Goal: Entertainment & Leisure: Browse casually

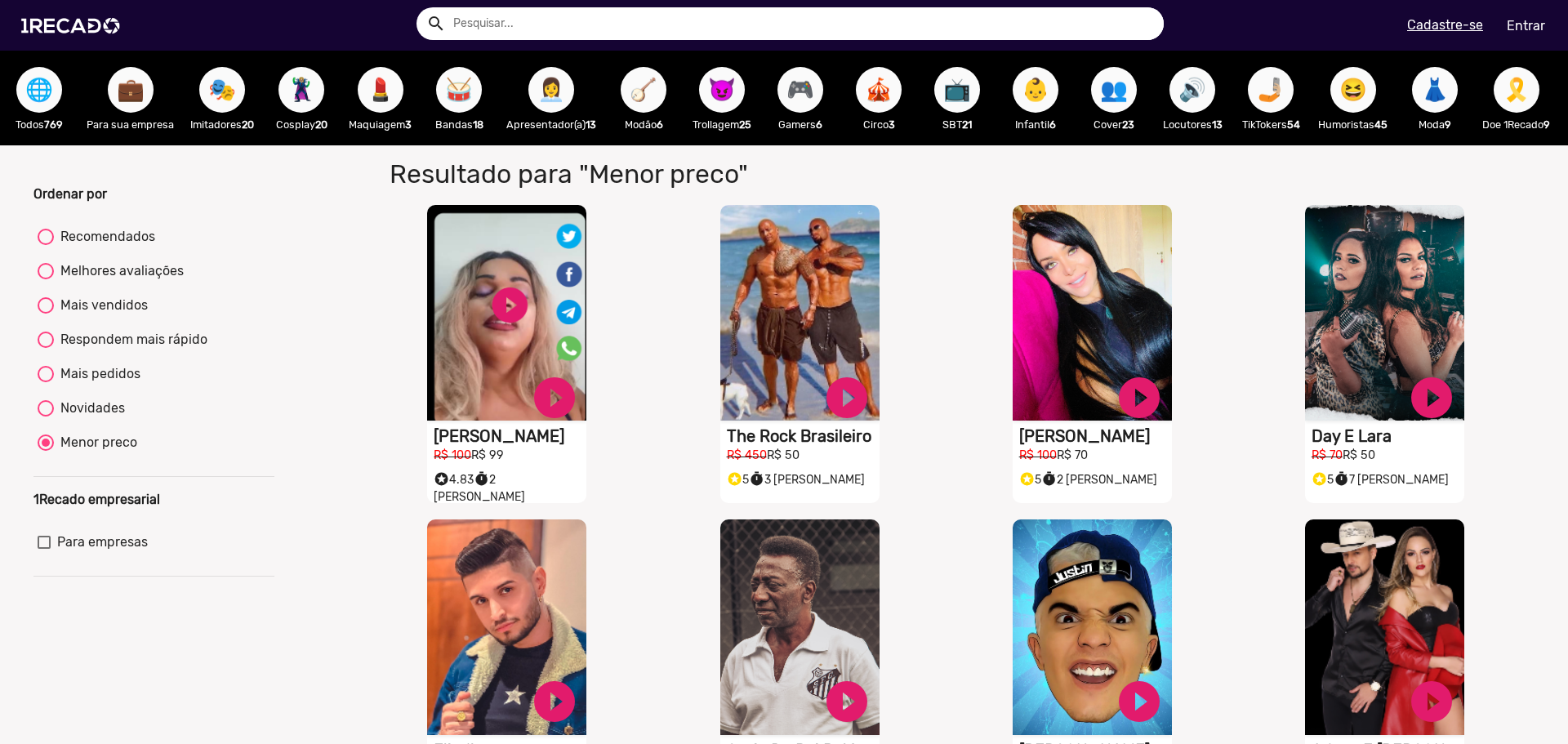
click at [306, 92] on span "🦹🏼‍♀️" at bounding box center [302, 90] width 28 height 46
radio input "true"
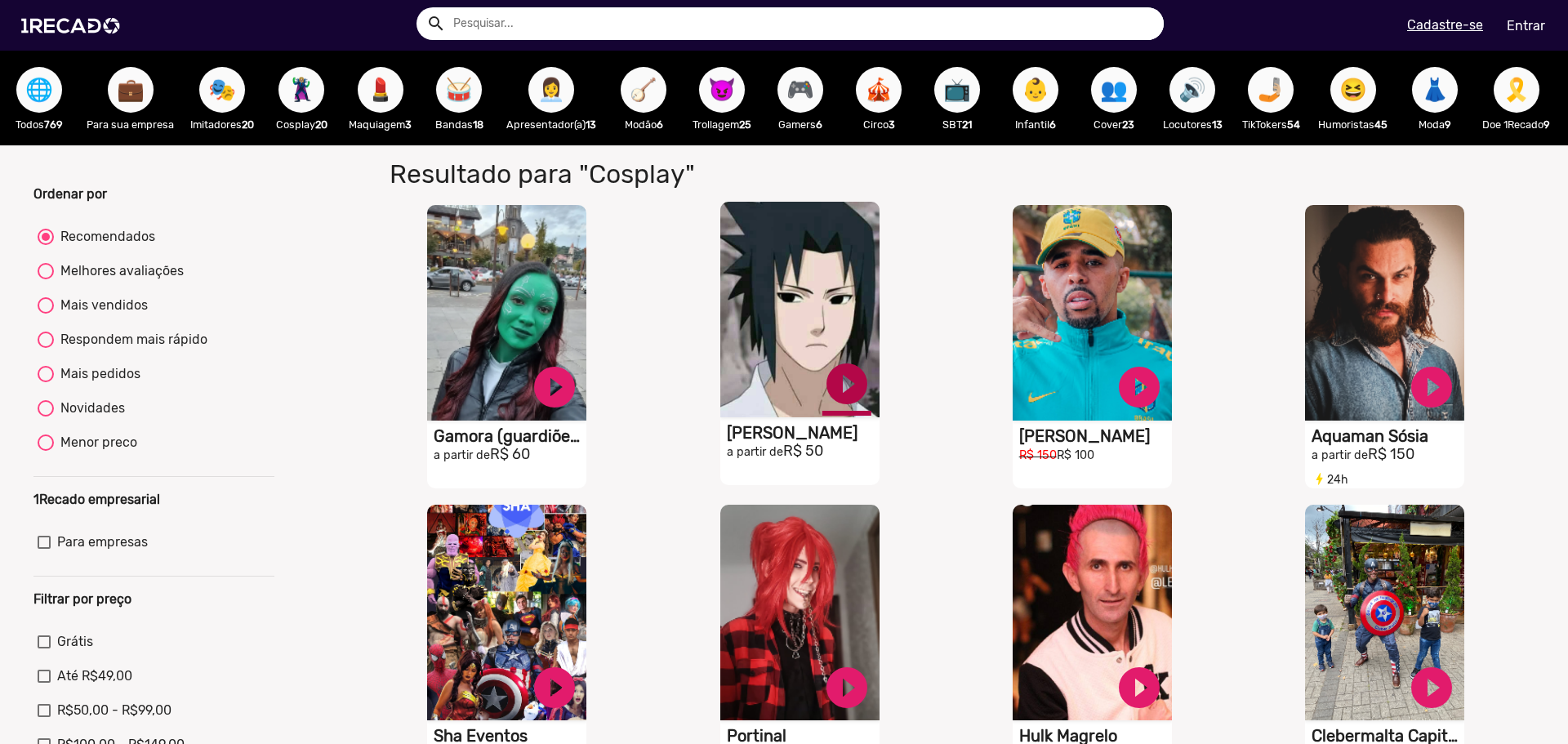
click at [842, 393] on link "play_circle_filled" at bounding box center [847, 383] width 49 height 49
click at [840, 391] on link "pause_circle" at bounding box center [847, 383] width 49 height 49
click at [223, 99] on span "🎭" at bounding box center [222, 90] width 28 height 46
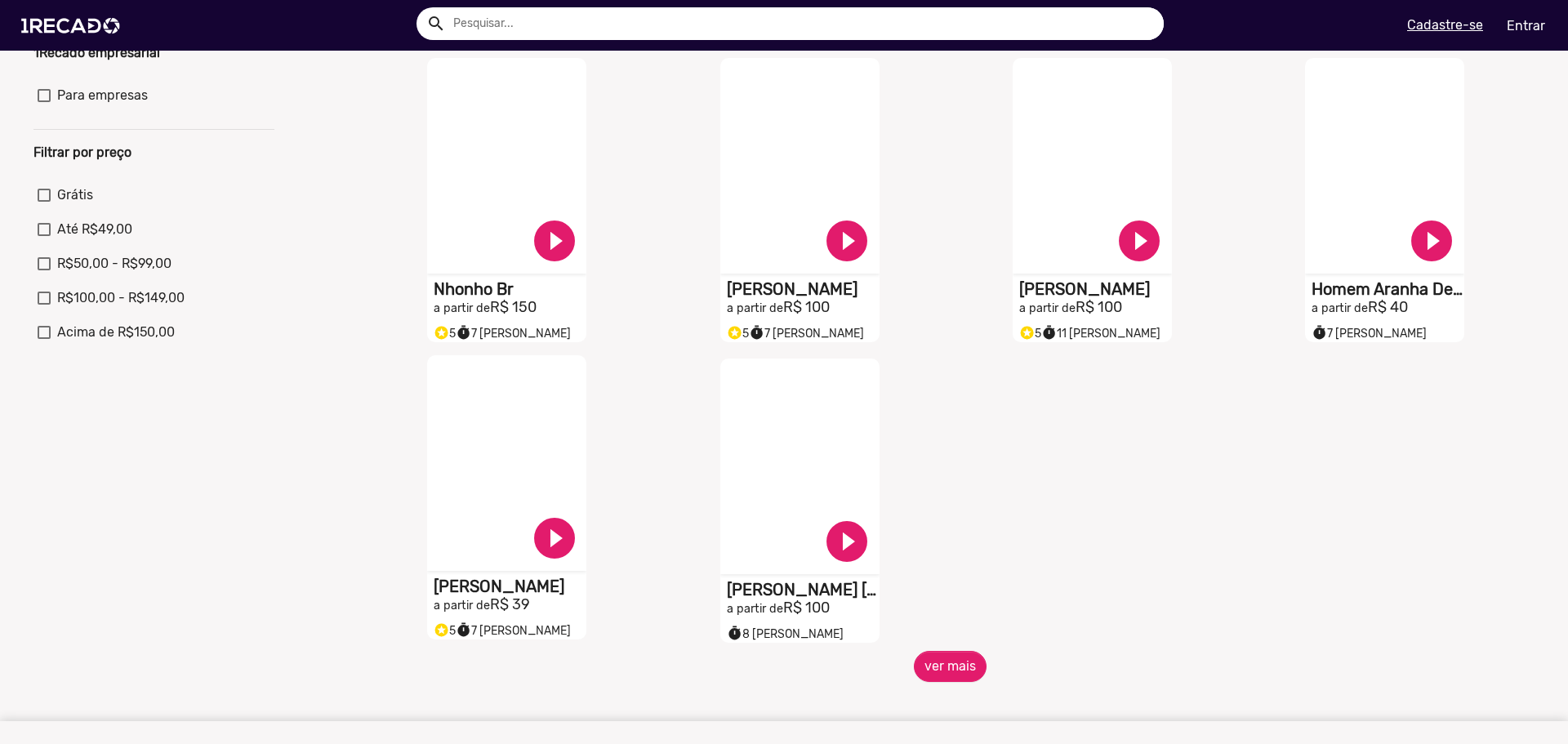
scroll to position [490, 0]
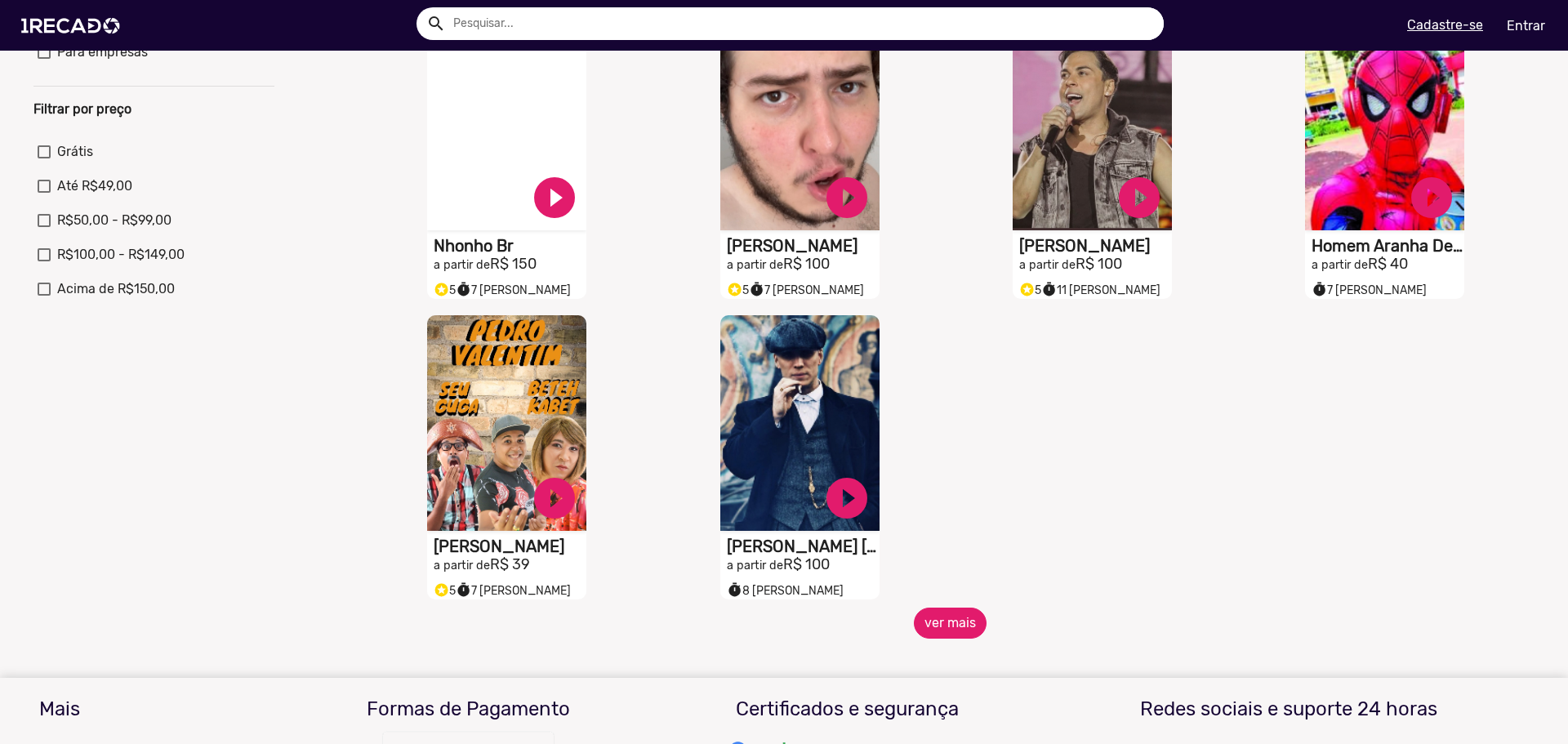
click at [962, 636] on button "ver mais" at bounding box center [950, 622] width 73 height 31
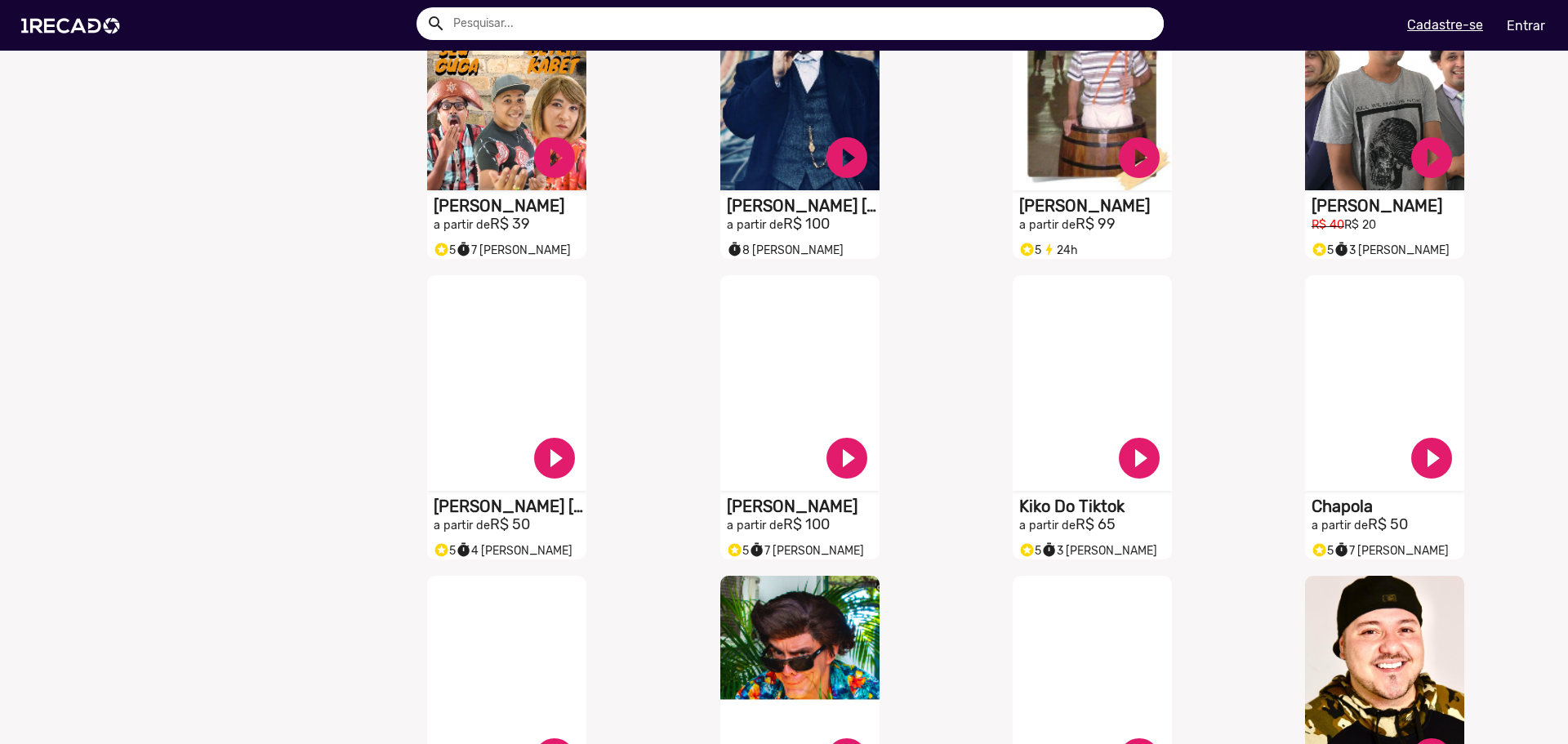
scroll to position [789, 0]
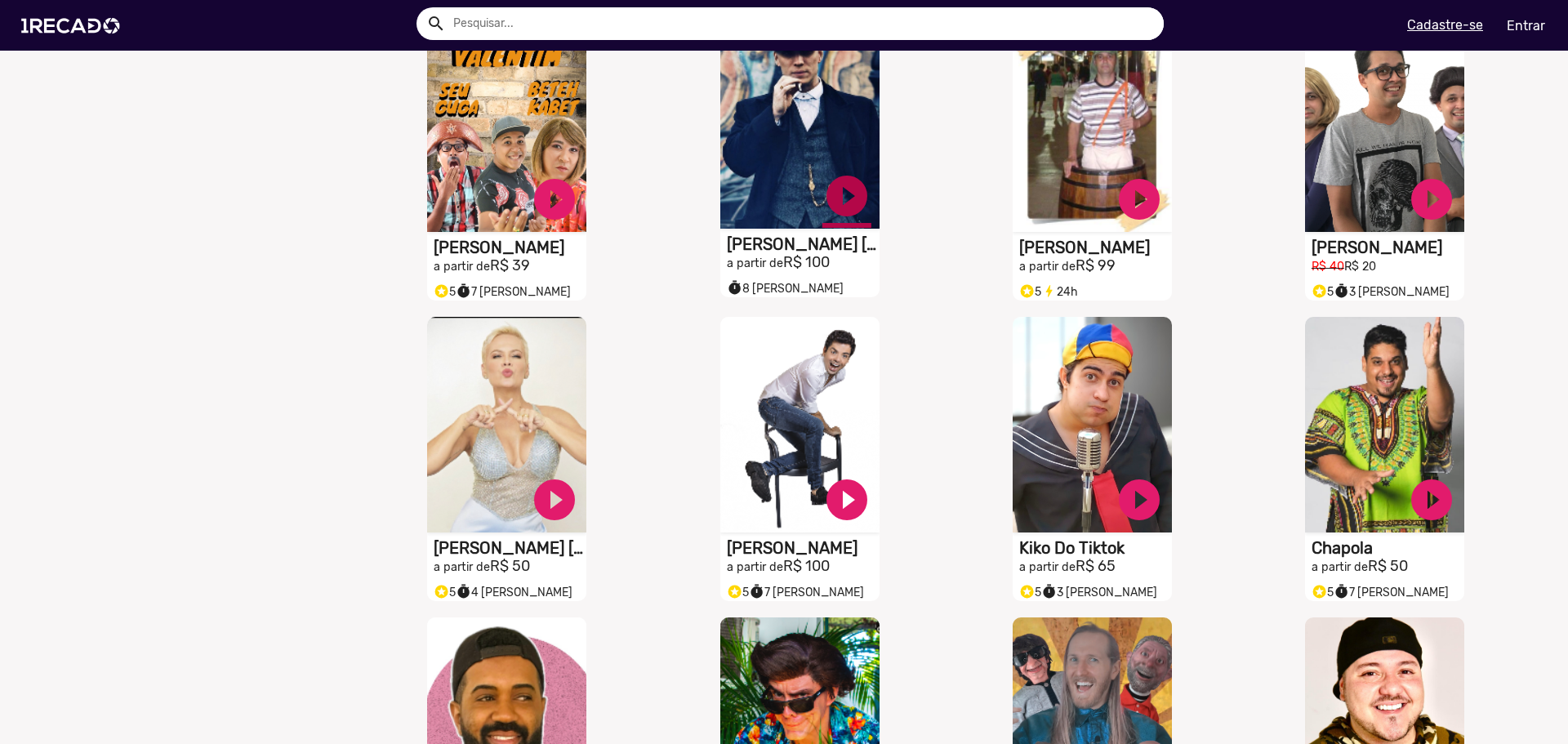
click at [835, 203] on link "play_circle_filled" at bounding box center [847, 195] width 49 height 49
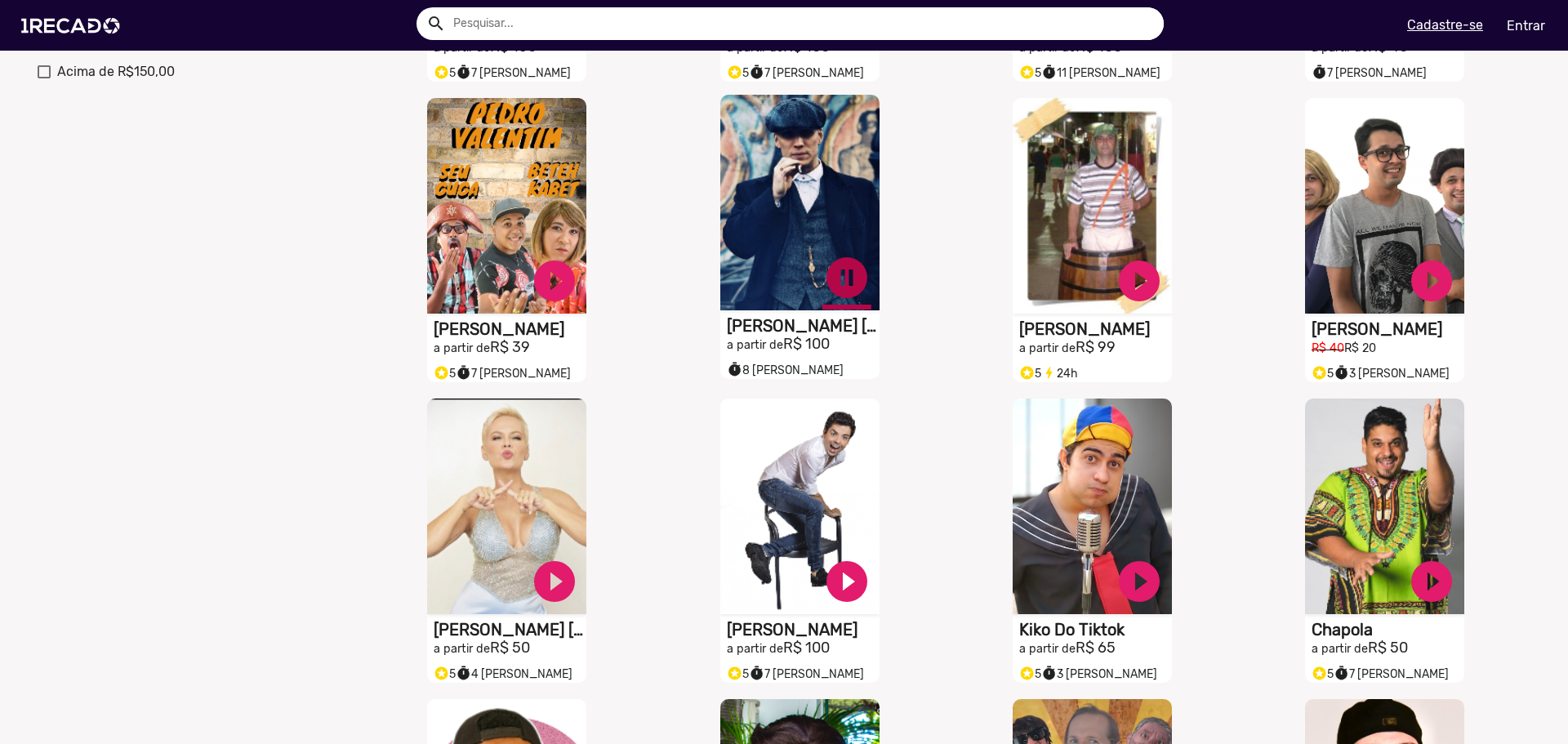
click at [837, 277] on link "pause_circle" at bounding box center [847, 278] width 49 height 49
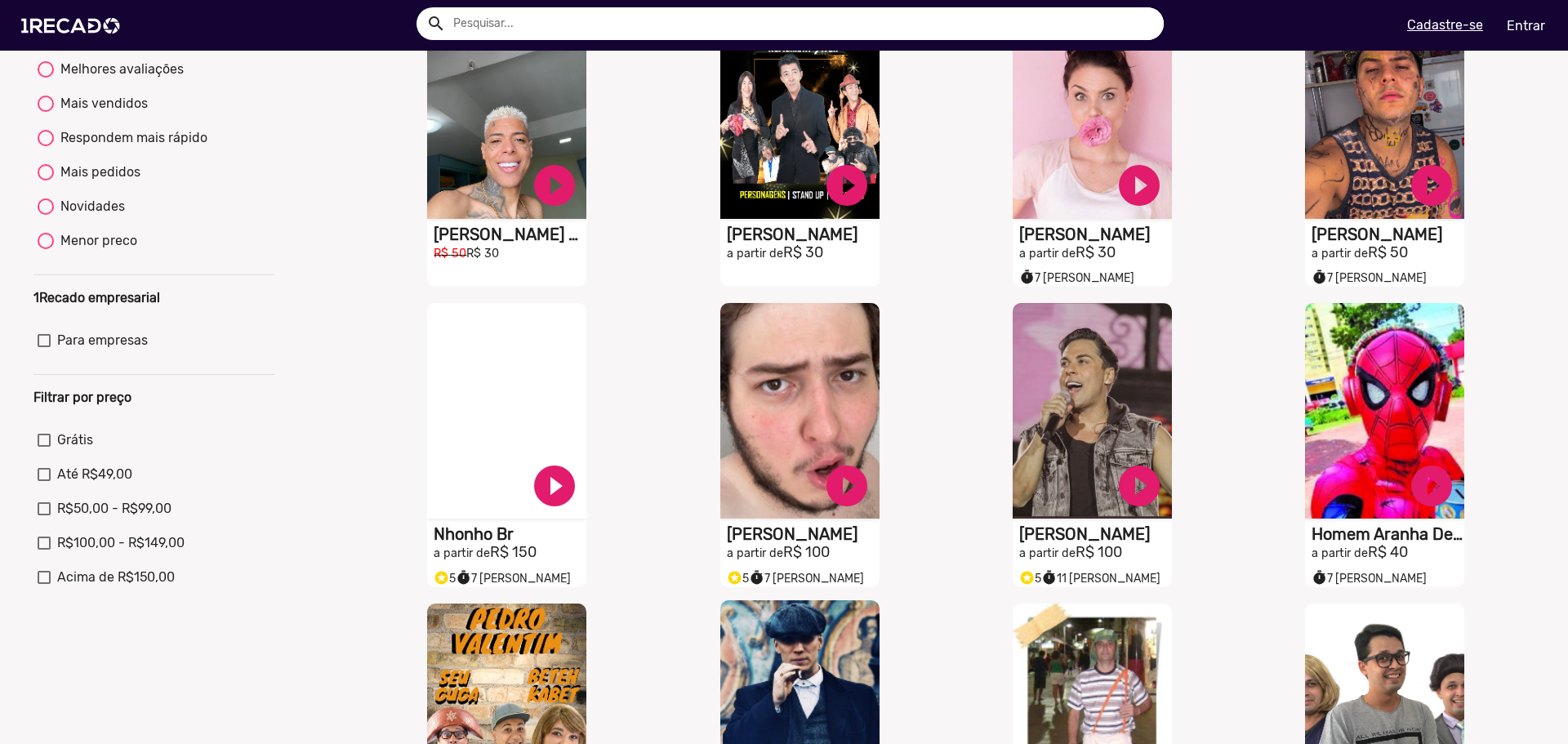
scroll to position [245, 0]
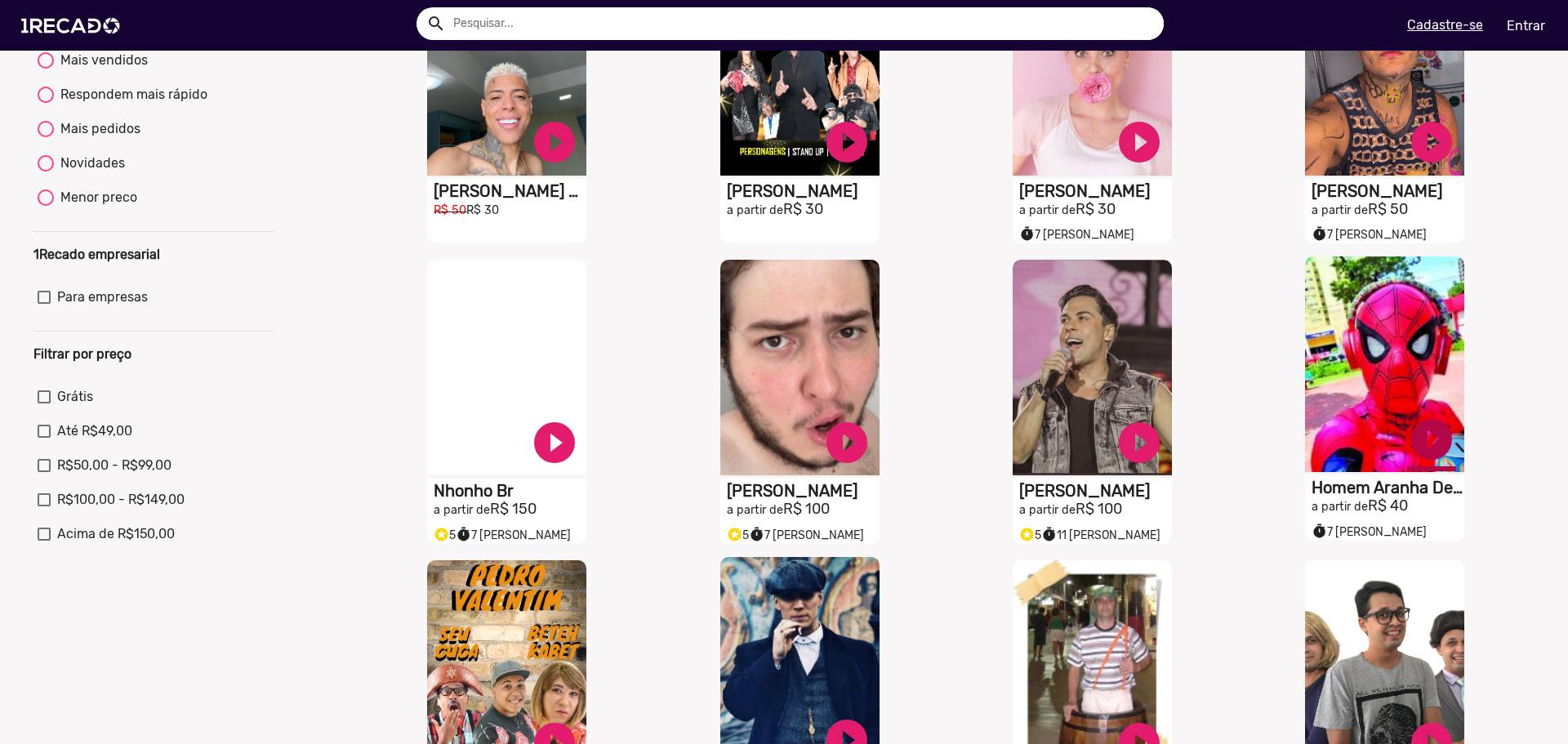
click at [1421, 456] on link "play_circle_filled" at bounding box center [1431, 439] width 49 height 49
click at [1417, 452] on link "pause_circle" at bounding box center [1431, 439] width 49 height 49
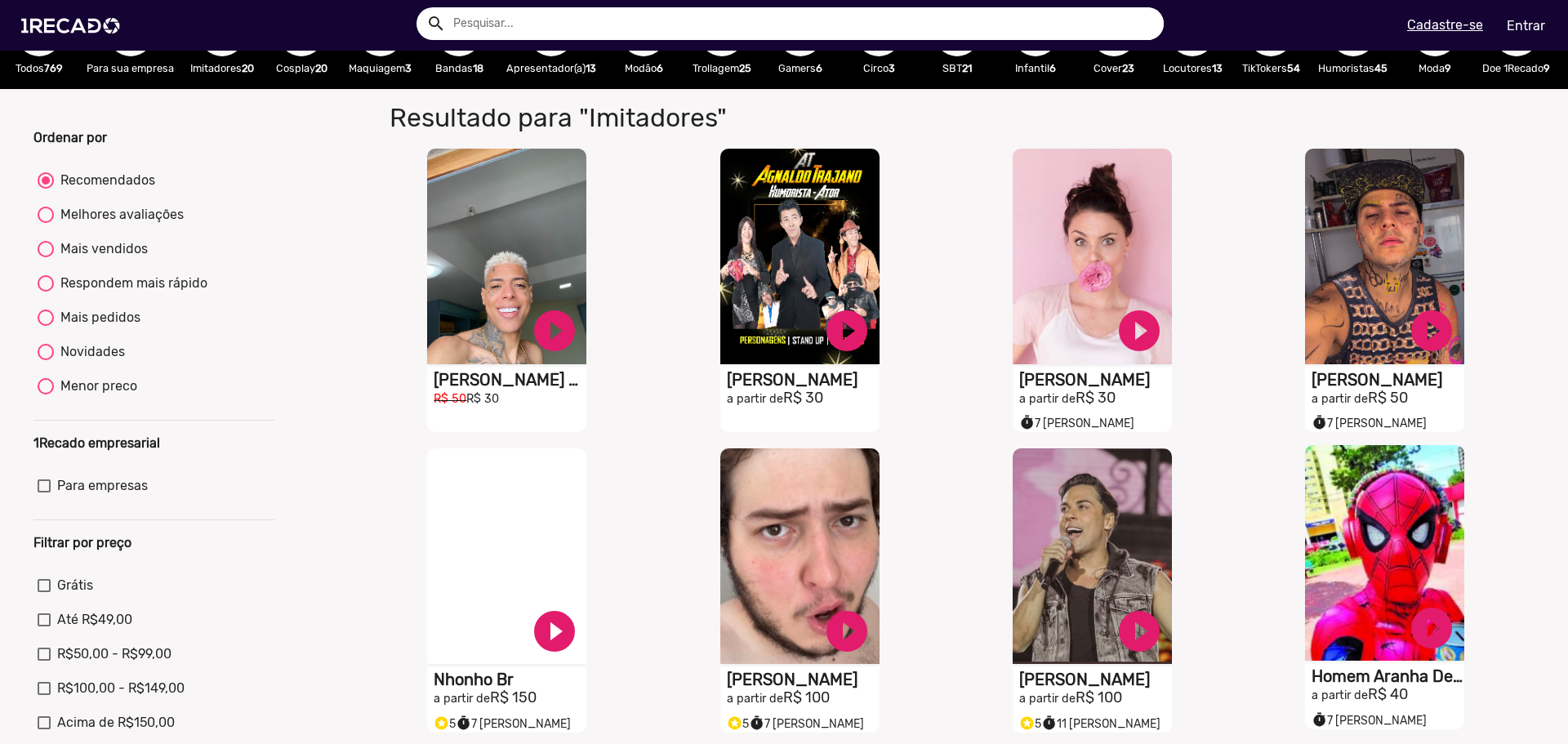
scroll to position [0, 0]
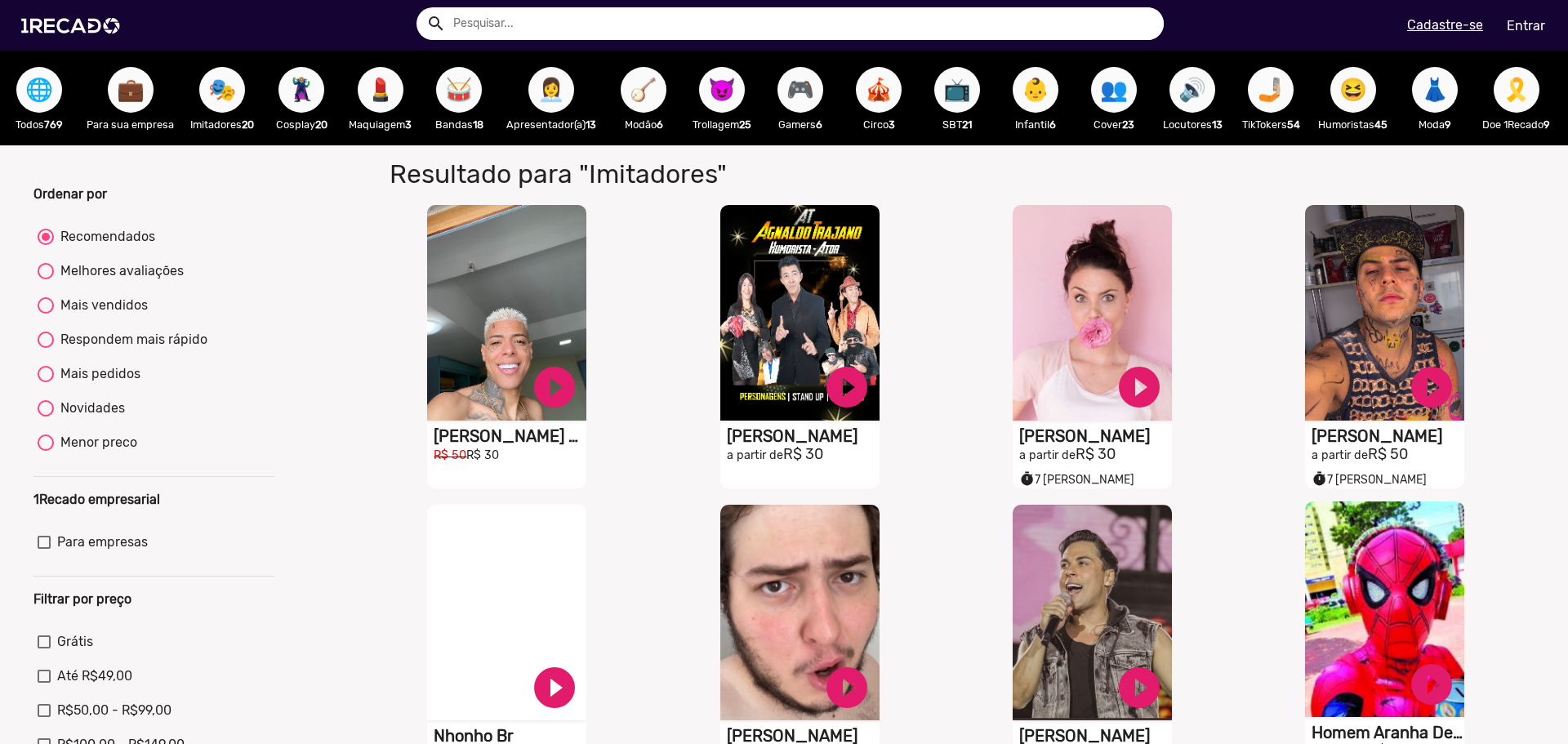
click at [50, 81] on span "🌐" at bounding box center [39, 90] width 28 height 46
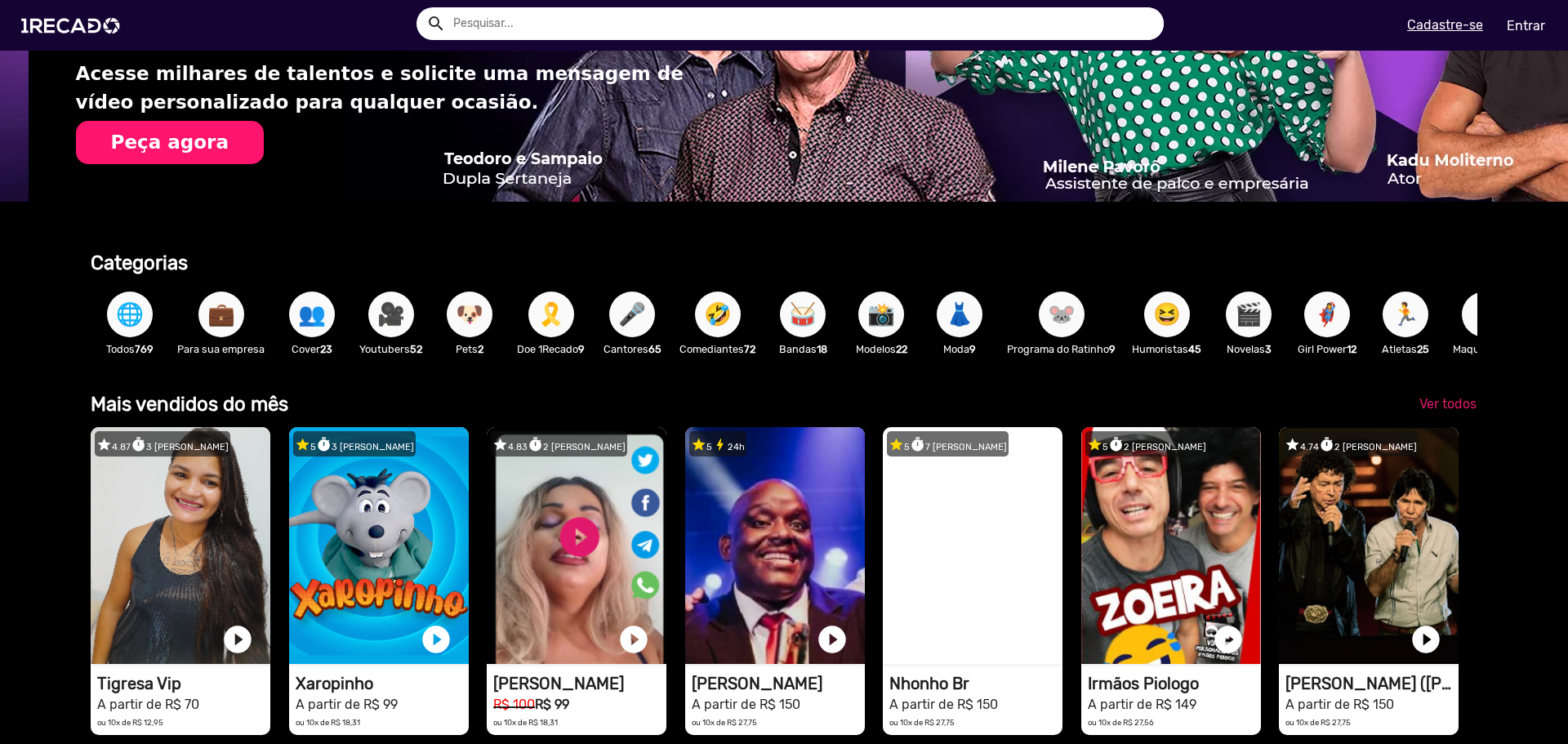
scroll to position [0, 3111]
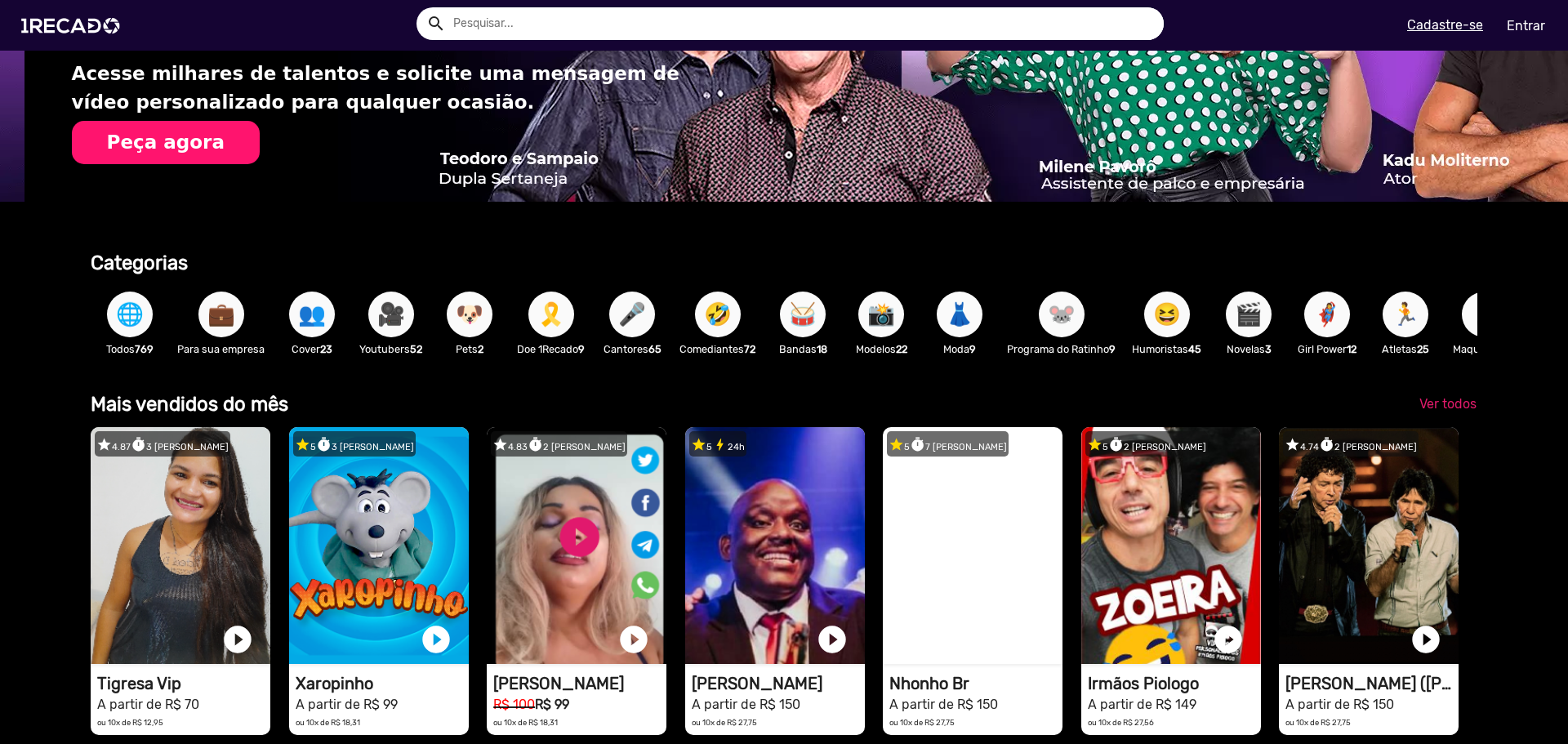
click at [645, 311] on span "🎤" at bounding box center [632, 314] width 28 height 46
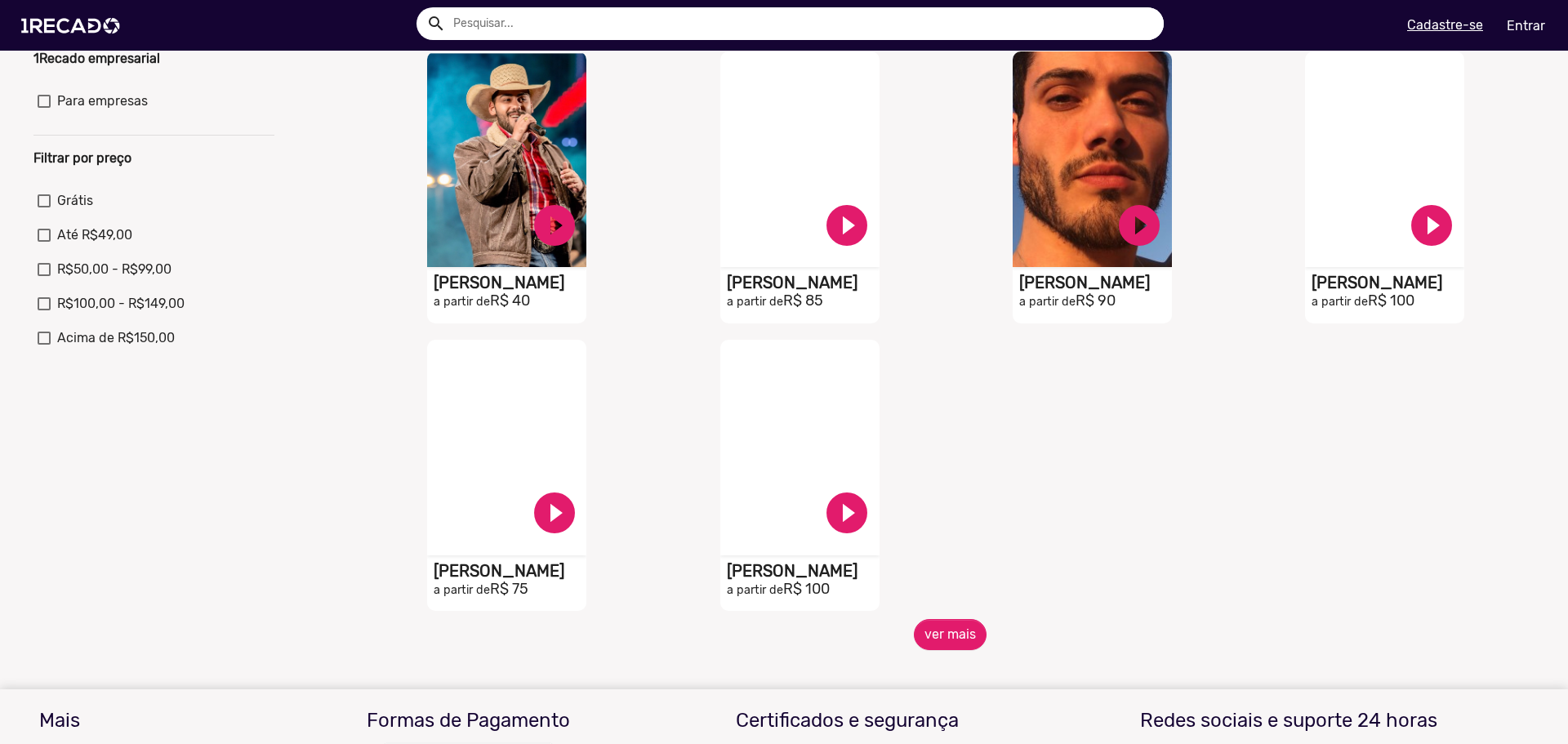
scroll to position [490, 0]
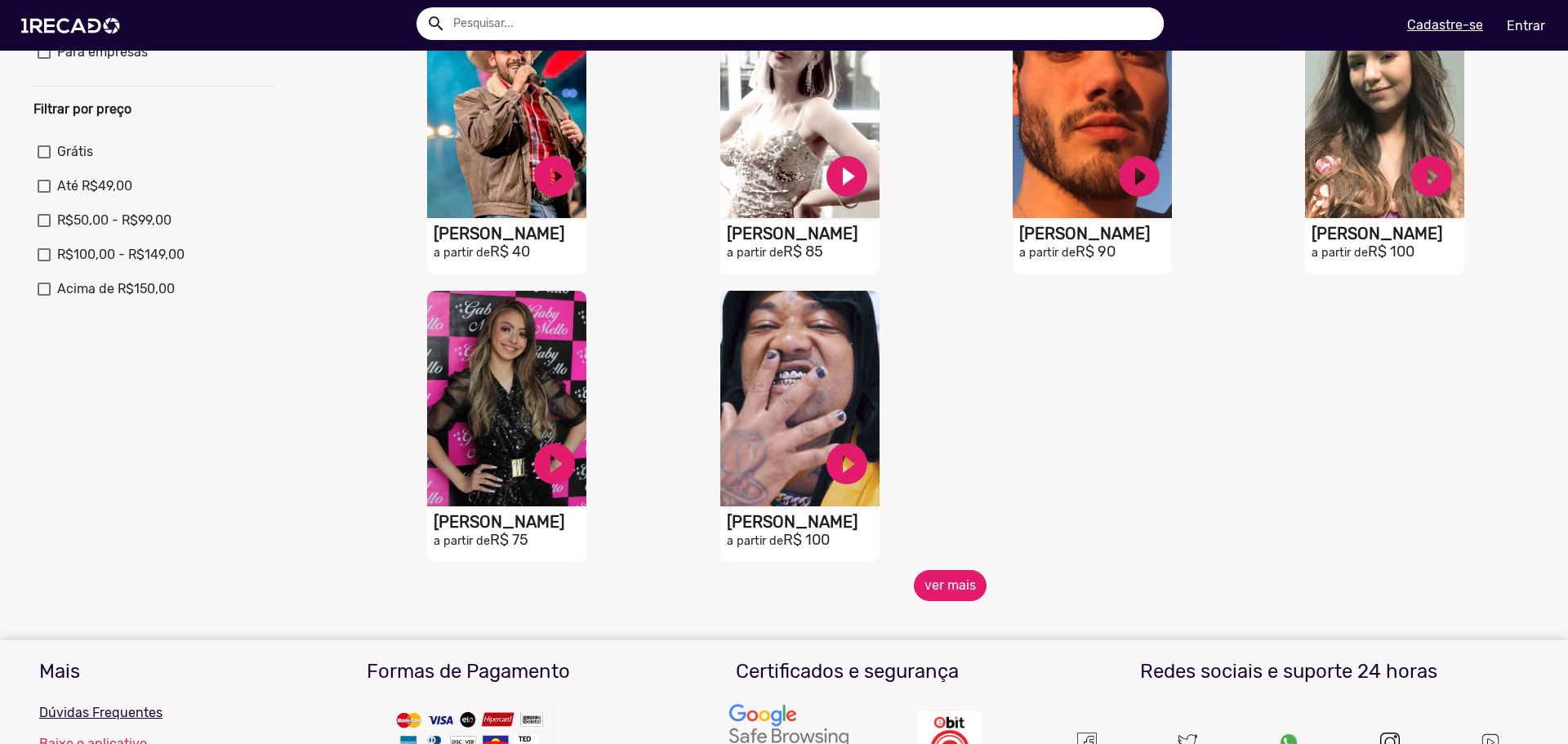
click at [948, 597] on button "ver mais" at bounding box center [950, 585] width 73 height 31
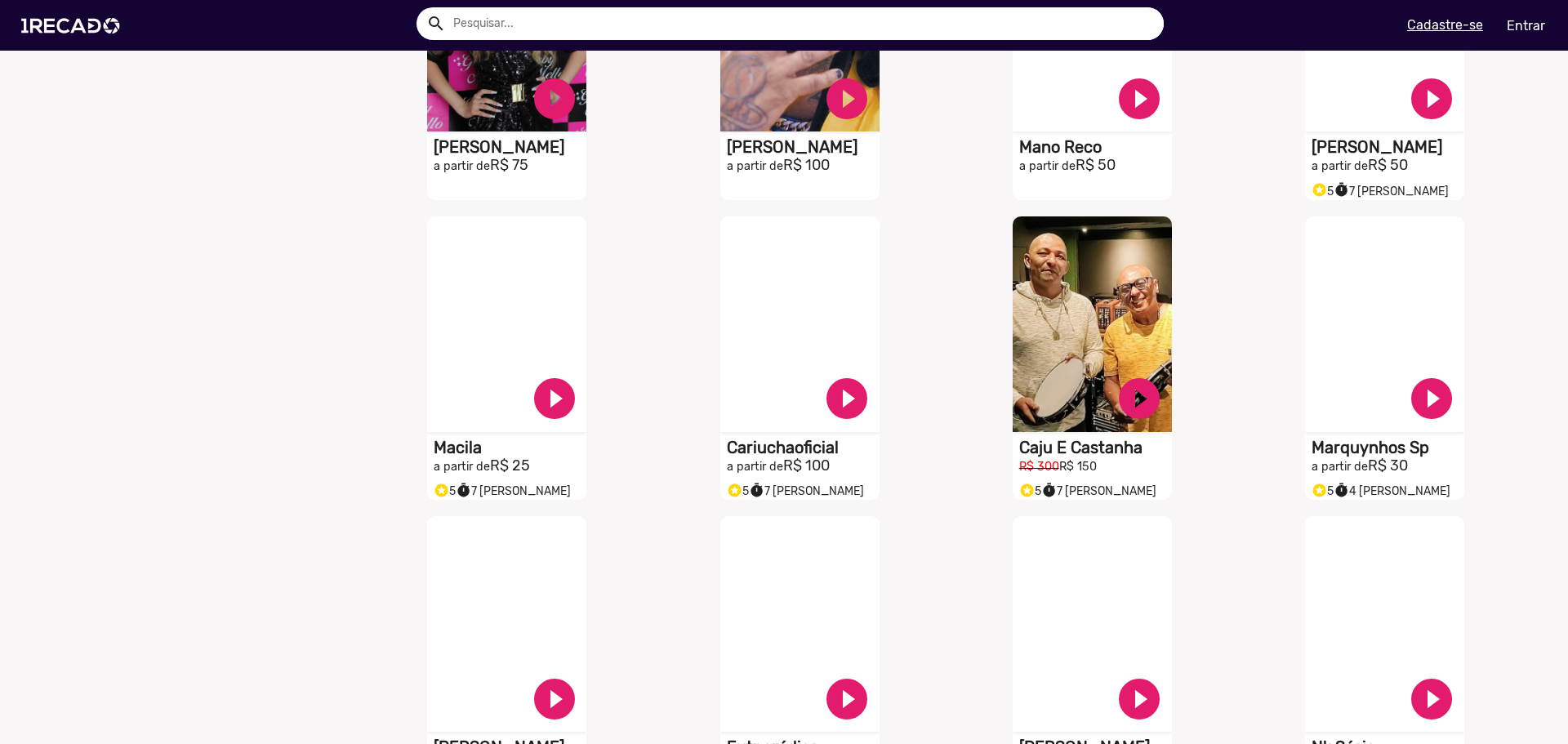
scroll to position [1062, 0]
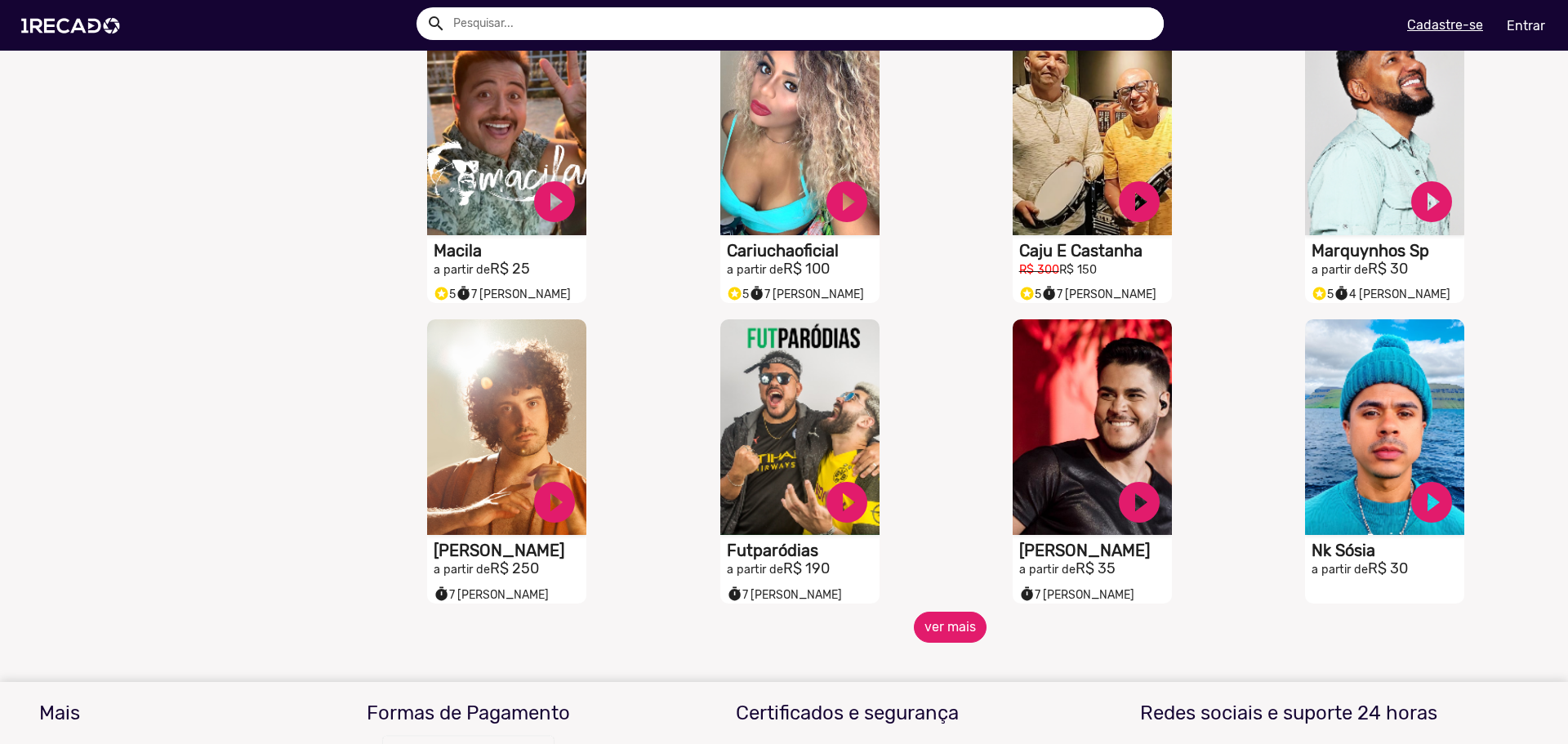
click at [948, 637] on button "ver mais" at bounding box center [950, 626] width 73 height 31
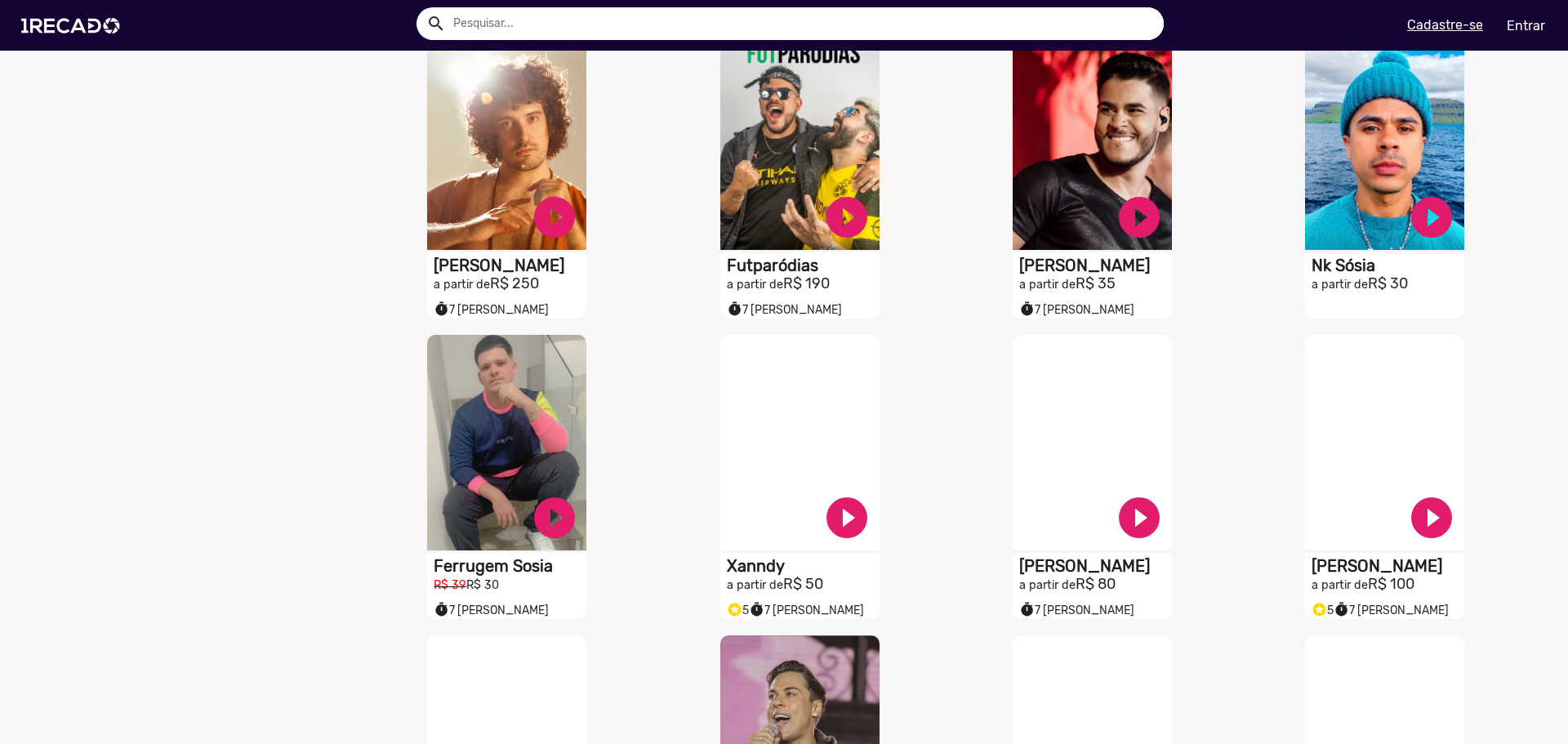
scroll to position [1388, 0]
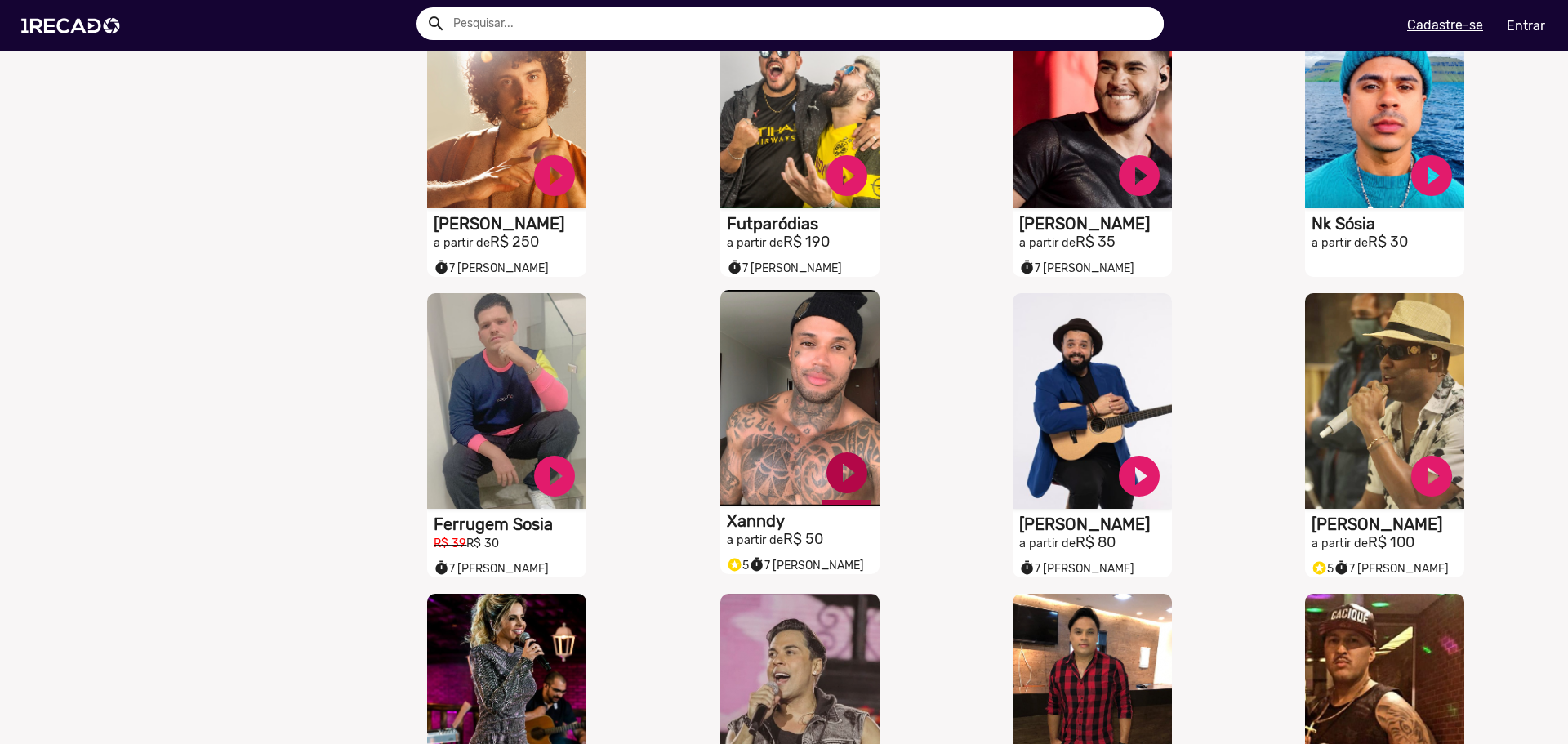
click at [824, 477] on link "play_circle_filled" at bounding box center [847, 473] width 49 height 49
click at [845, 475] on link "pause_circle" at bounding box center [847, 473] width 49 height 49
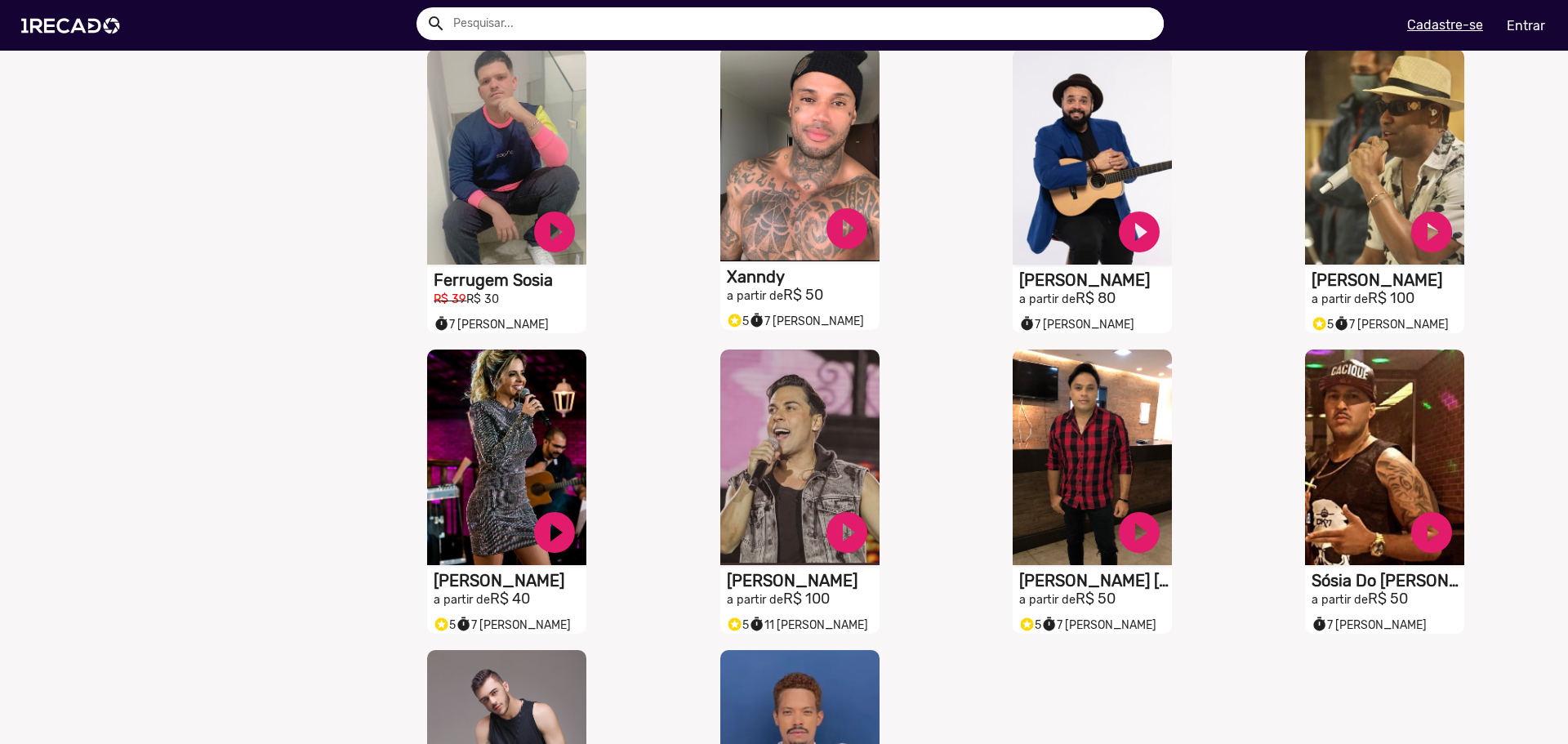
scroll to position [1633, 0]
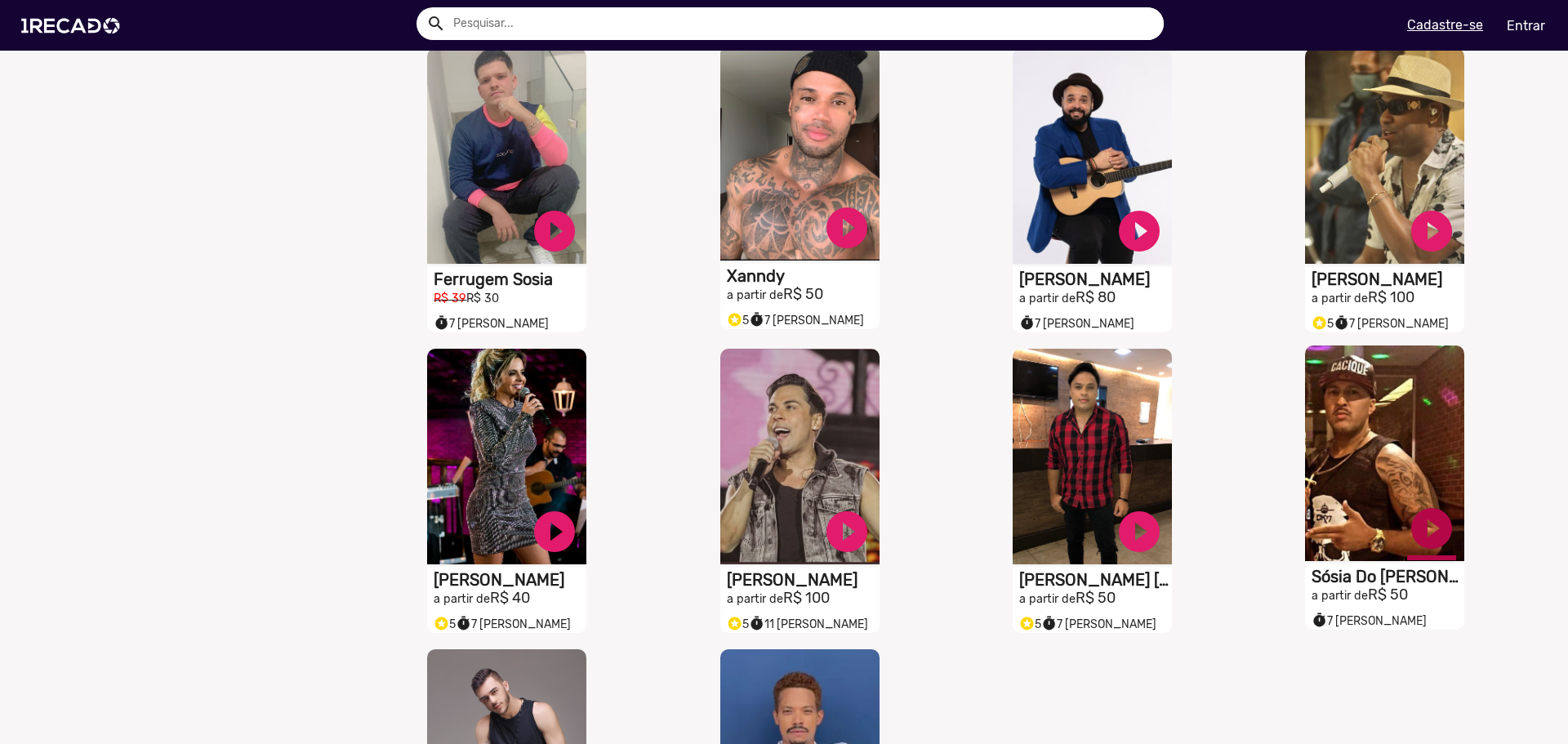
click at [1425, 534] on link "play_circle_filled" at bounding box center [1431, 528] width 49 height 49
click at [1419, 534] on link "pause_circle" at bounding box center [1431, 528] width 49 height 49
click at [1417, 534] on link "play_circle_filled" at bounding box center [1431, 528] width 49 height 49
drag, startPoint x: 1417, startPoint y: 534, endPoint x: 1387, endPoint y: 532, distance: 30.1
click at [1416, 534] on link "pause_circle" at bounding box center [1431, 528] width 49 height 49
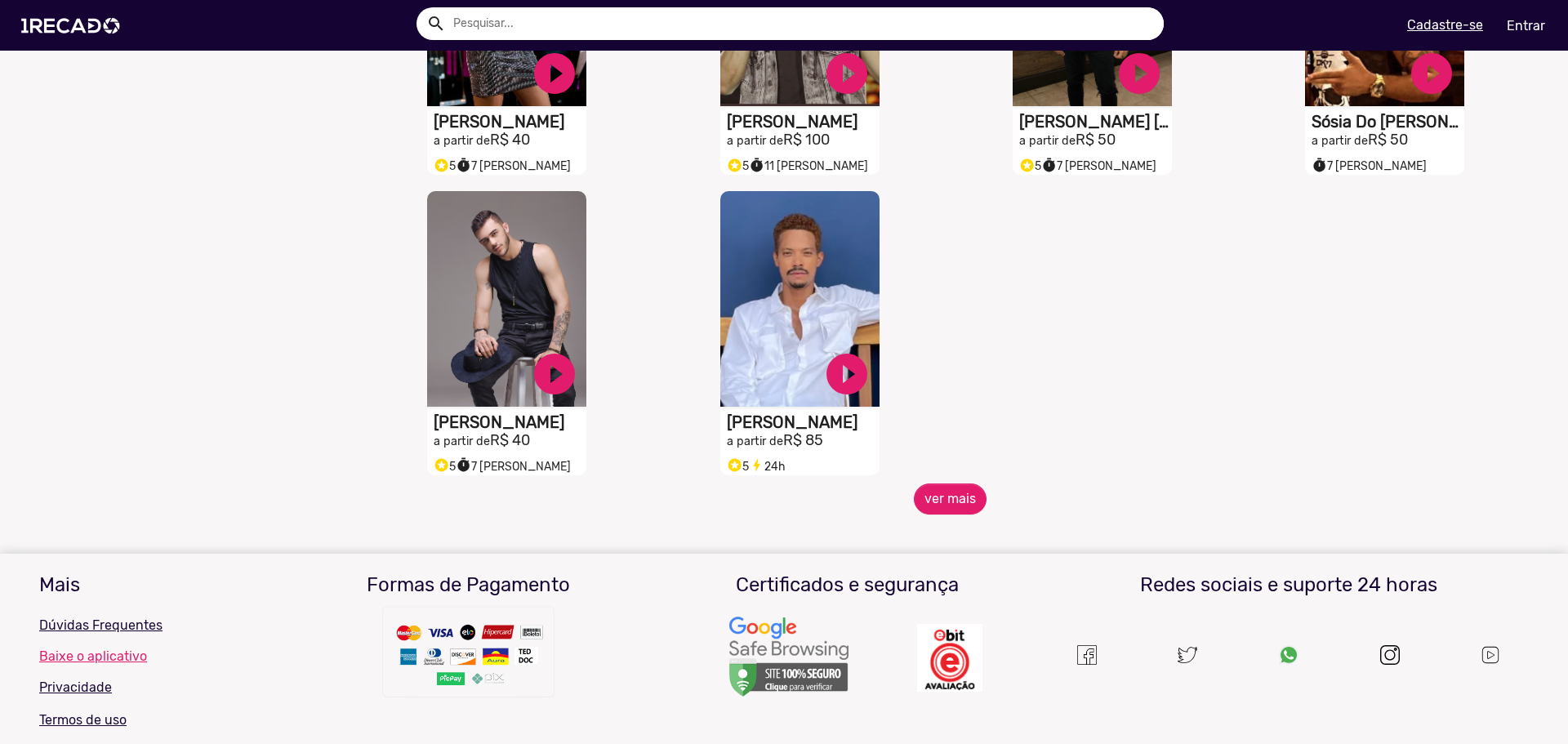
scroll to position [2124, 0]
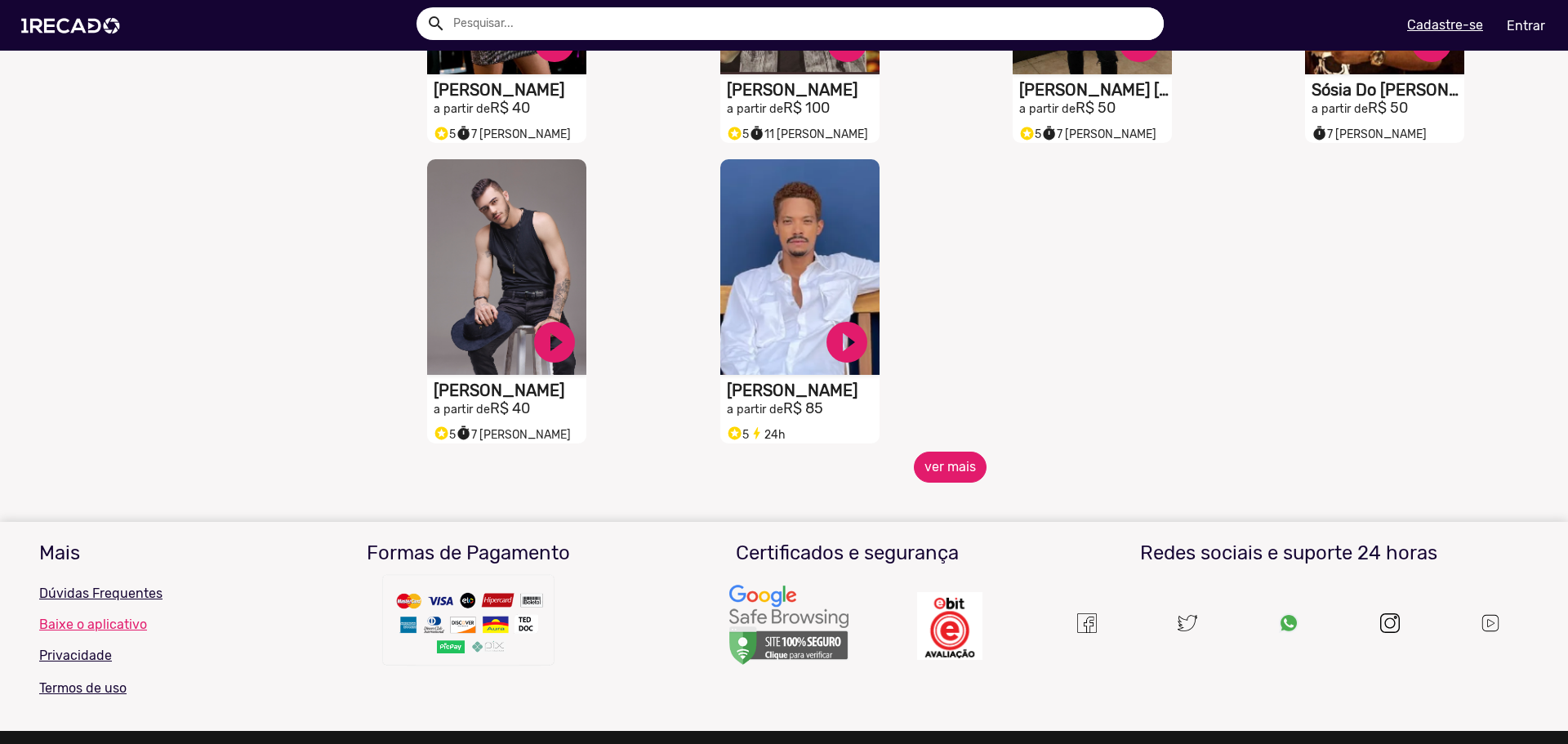
click at [959, 482] on button "ver mais" at bounding box center [950, 466] width 73 height 31
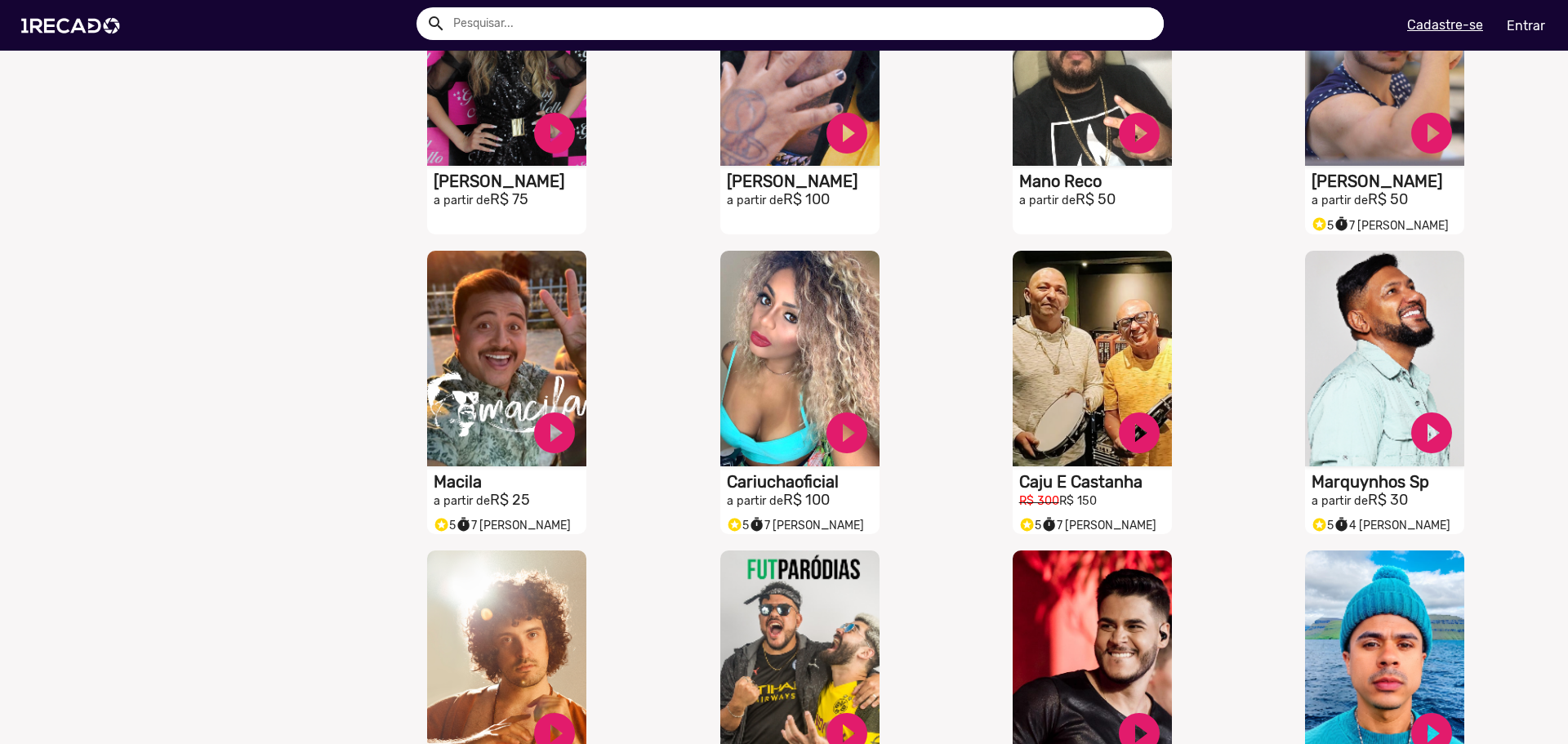
scroll to position [0, 0]
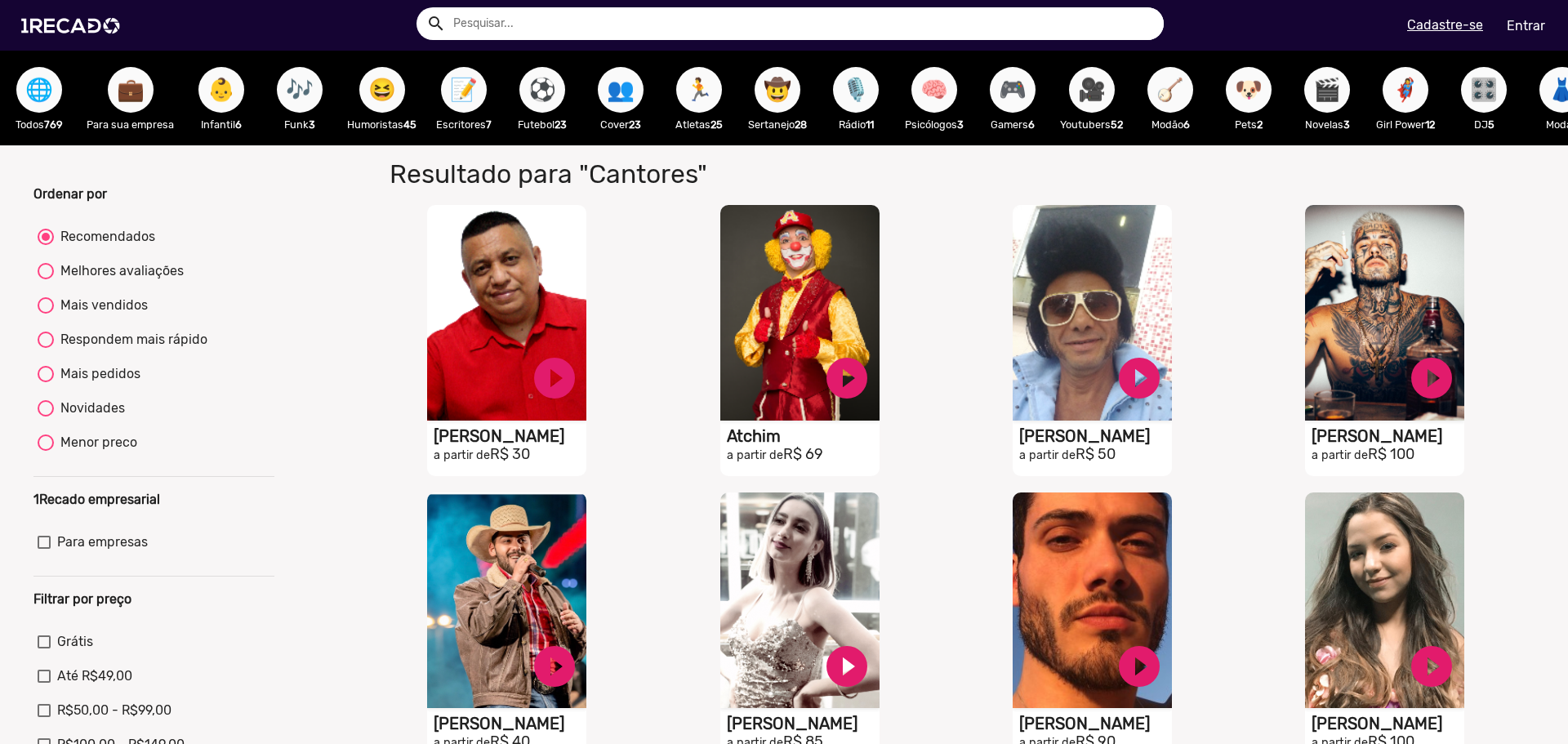
drag, startPoint x: 306, startPoint y: 460, endPoint x: 359, endPoint y: 49, distance: 414.4
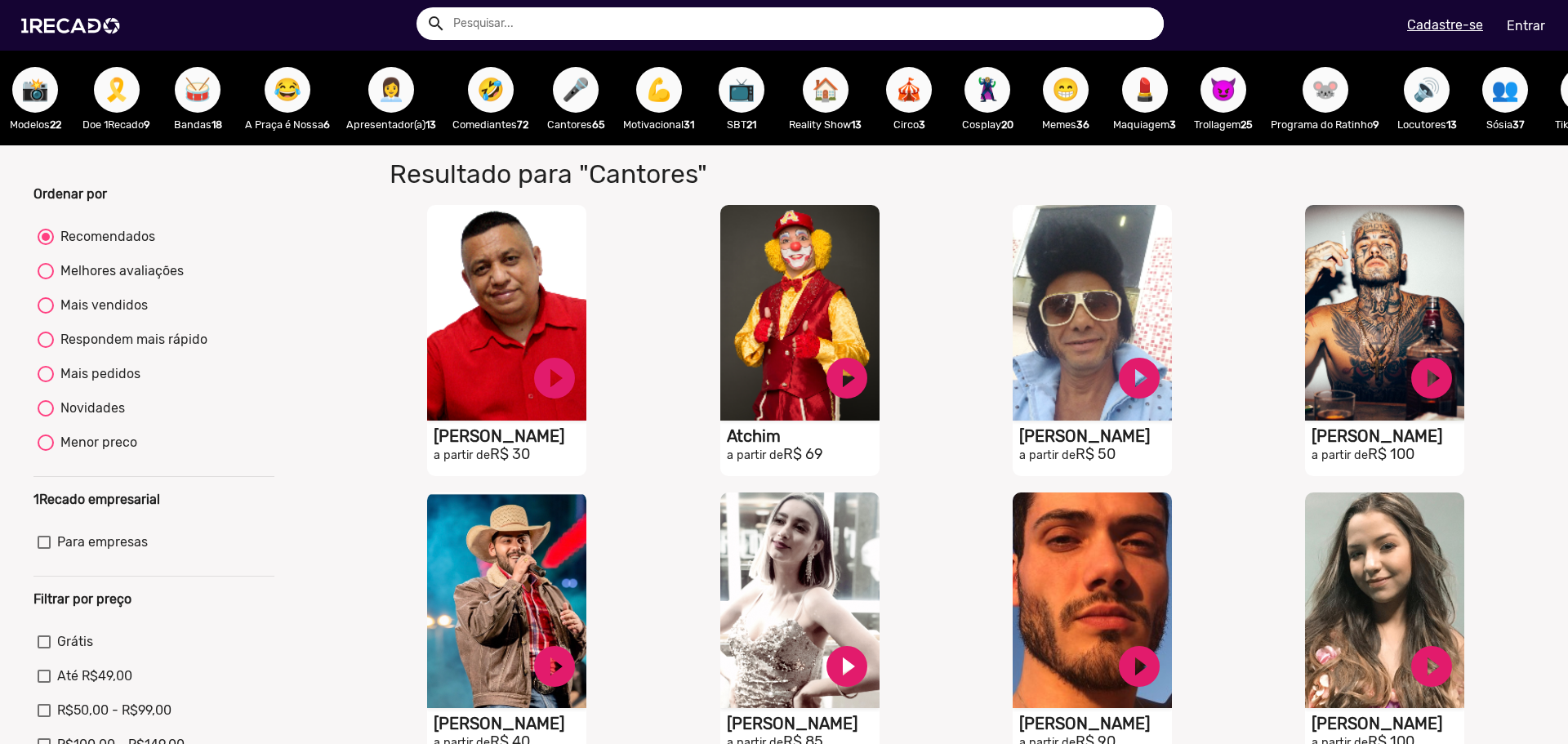
scroll to position [0, 1608]
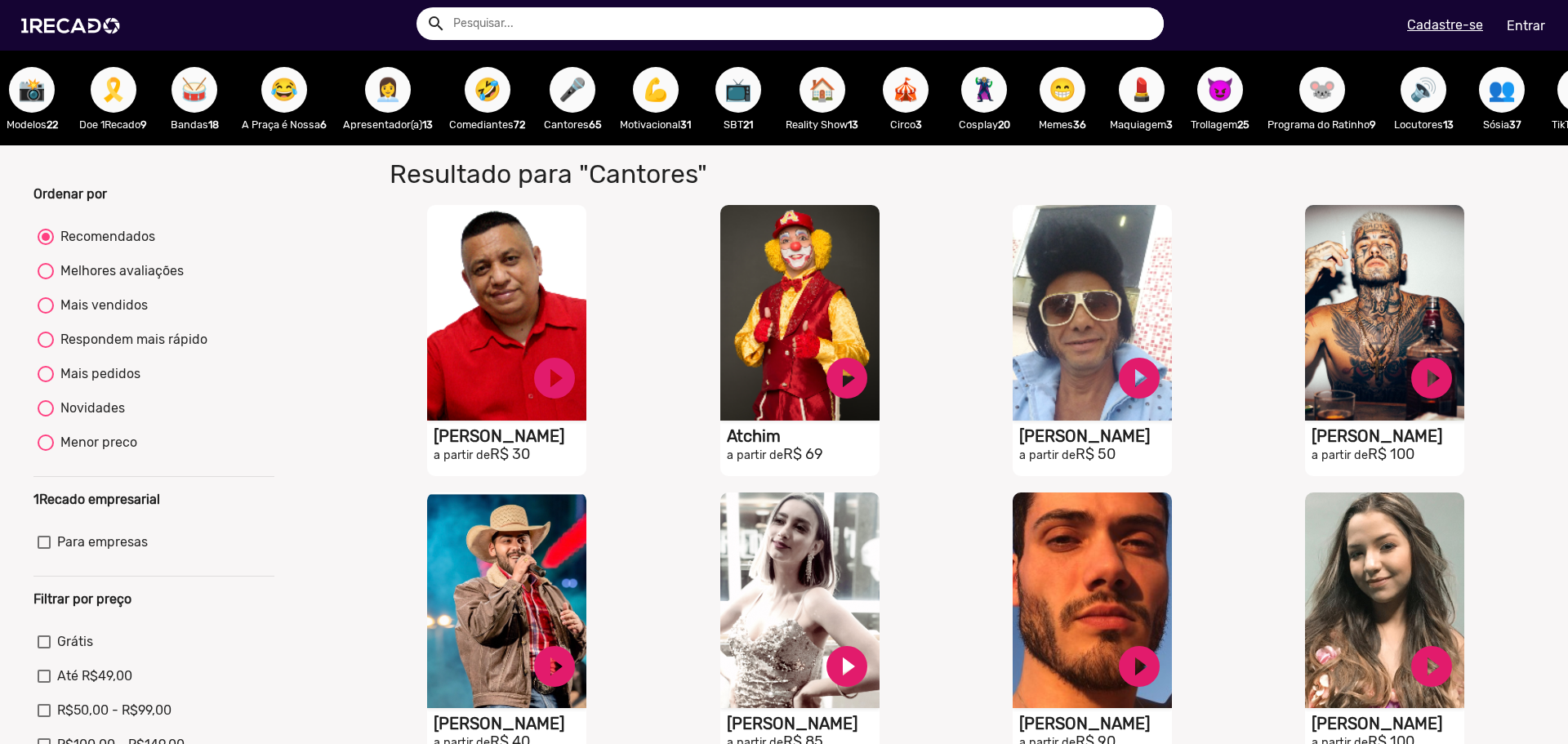
drag, startPoint x: 1523, startPoint y: 82, endPoint x: 1524, endPoint y: 103, distance: 21.0
drag, startPoint x: 1524, startPoint y: 103, endPoint x: 1524, endPoint y: 81, distance: 22.0
click at [1516, 81] on span "👥" at bounding box center [1502, 90] width 28 height 46
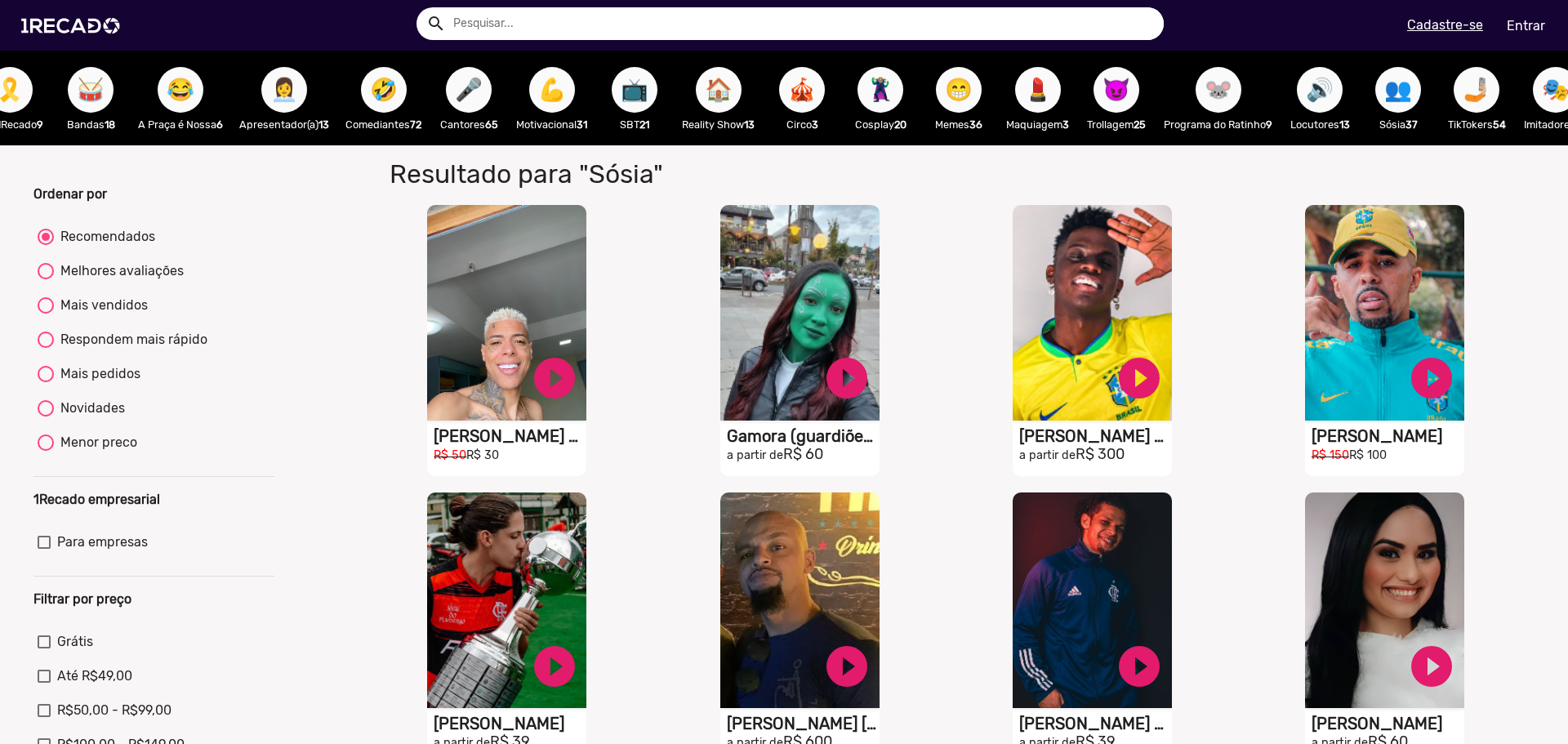
scroll to position [0, 1776]
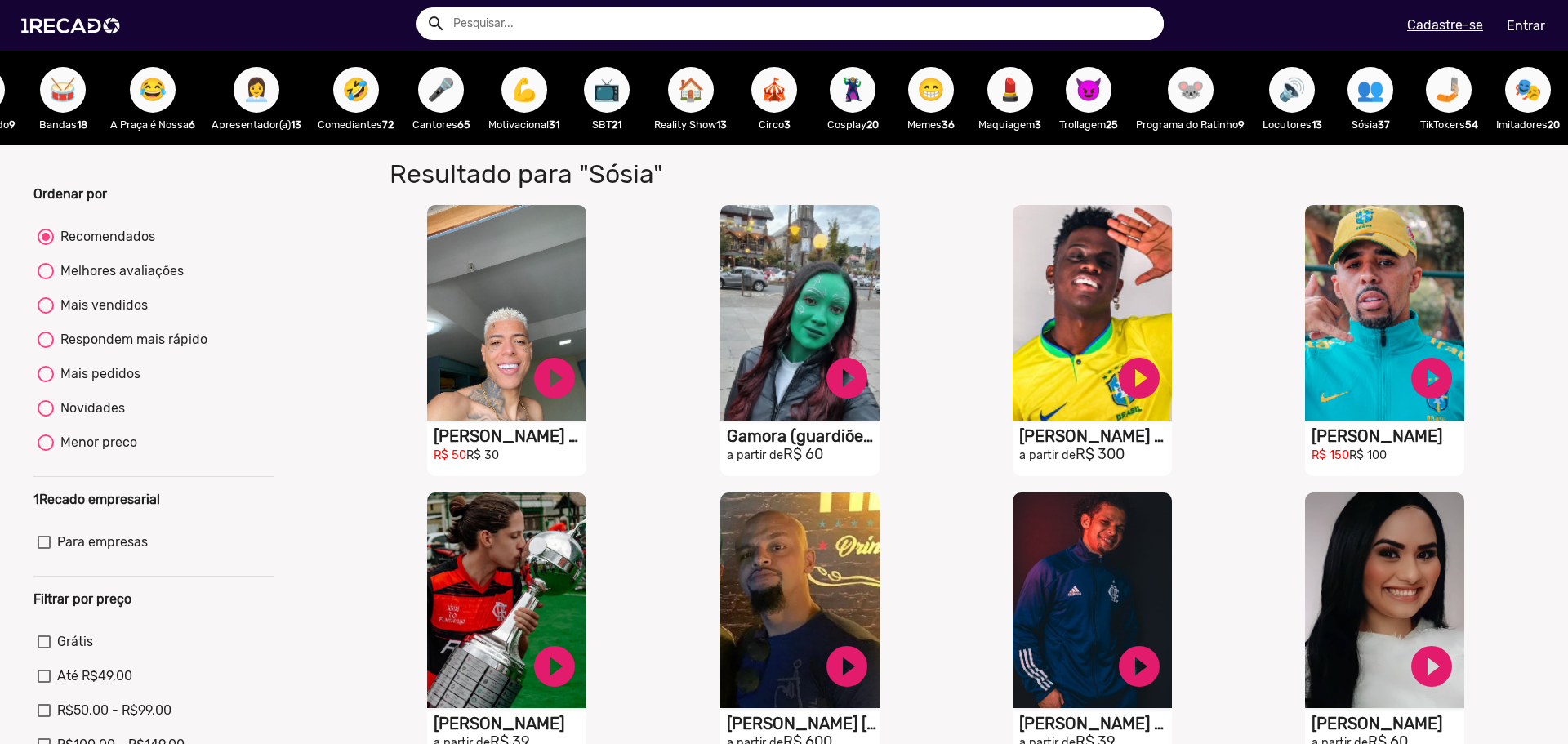
click at [1361, 93] on span "👥" at bounding box center [1370, 90] width 28 height 46
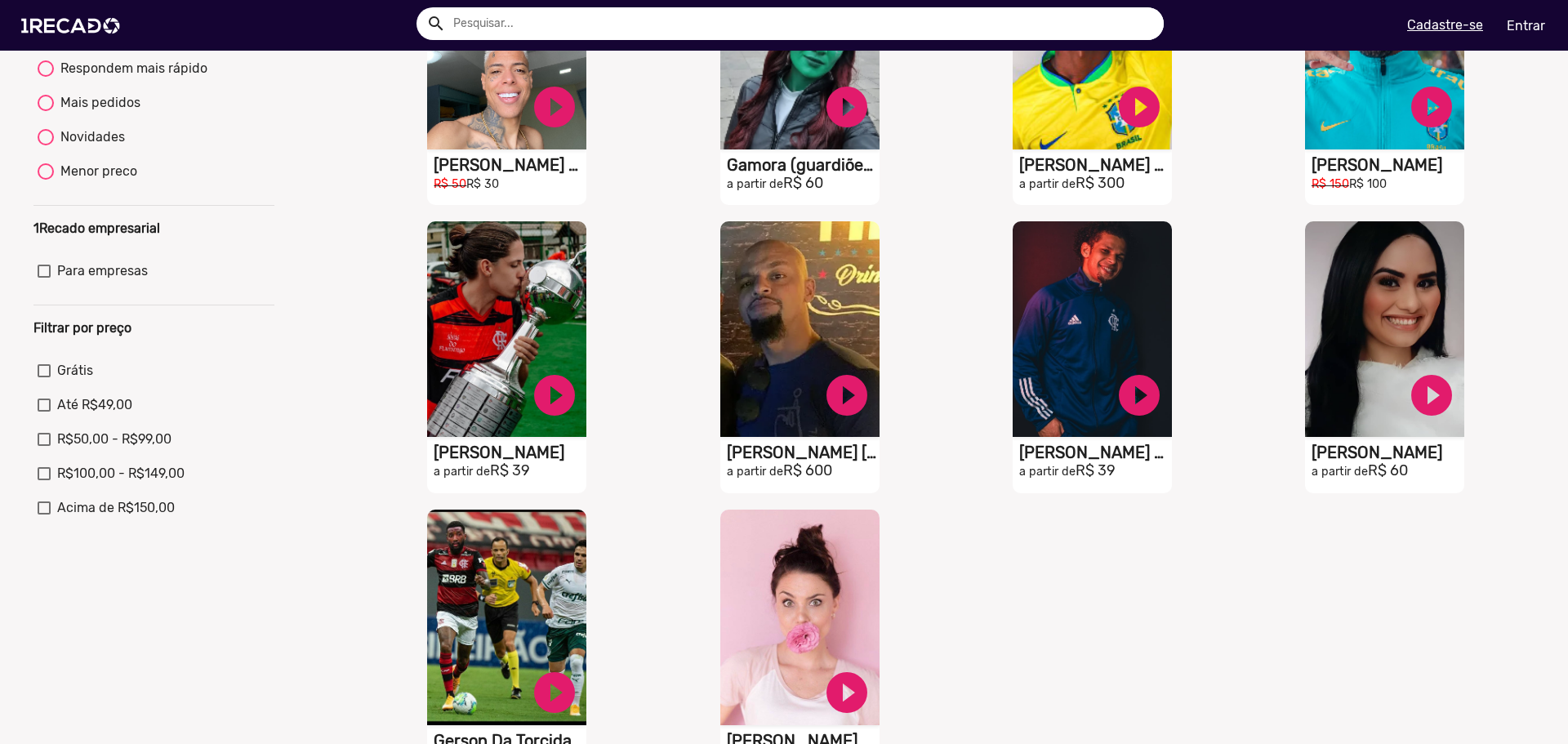
scroll to position [408, 0]
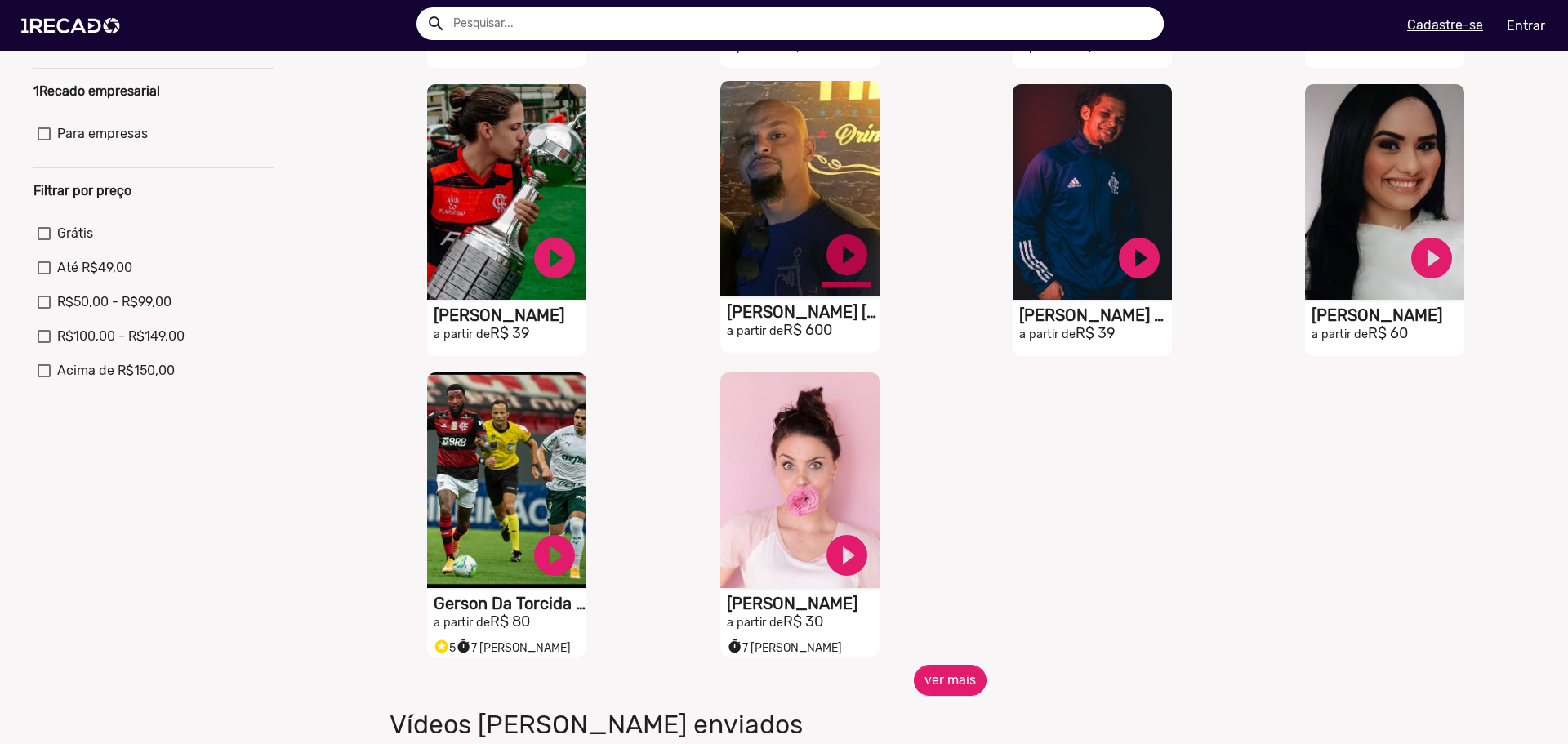
click at [835, 258] on link "play_circle_filled" at bounding box center [847, 254] width 49 height 49
click at [836, 258] on link "pause_circle" at bounding box center [847, 254] width 49 height 49
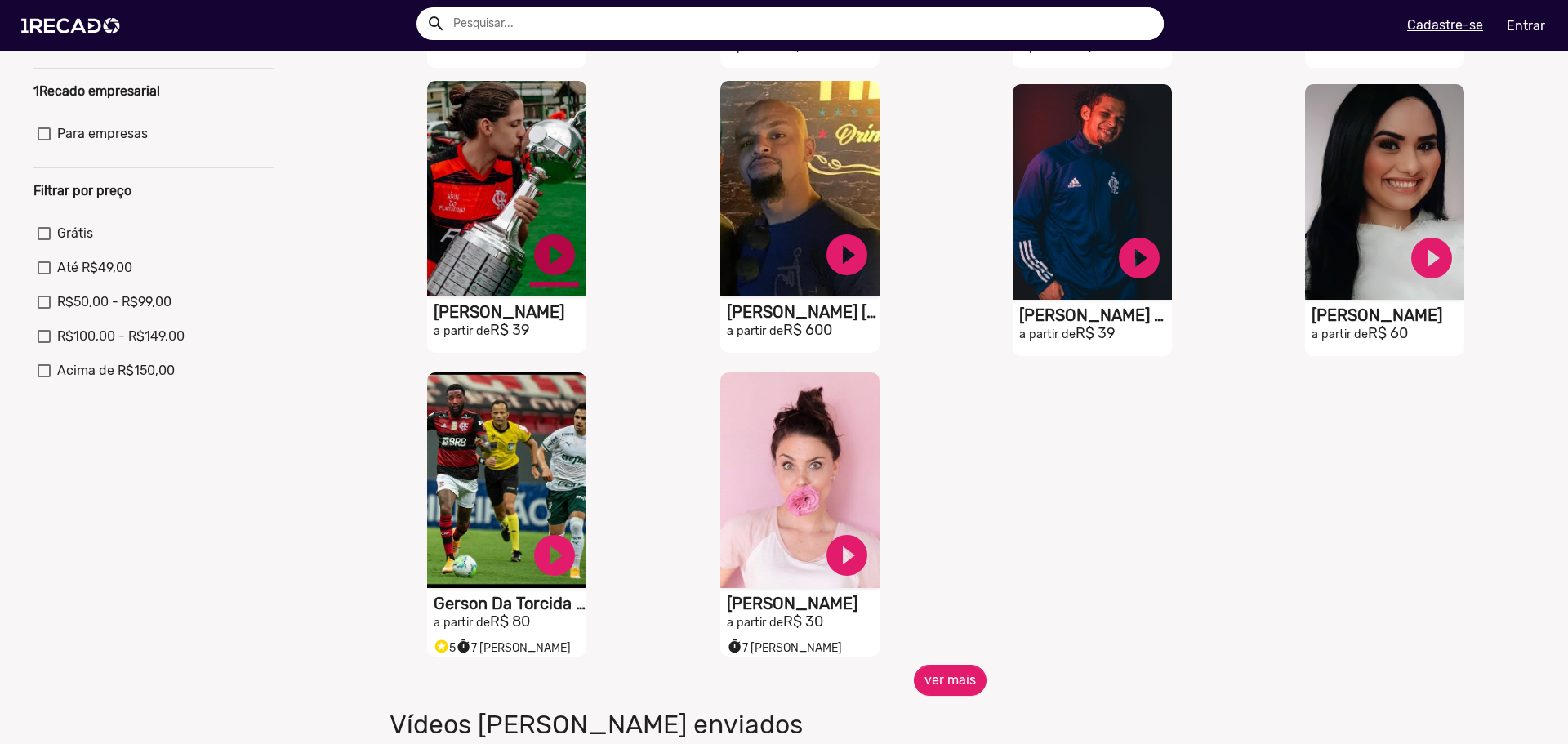
click at [553, 261] on link "play_circle_filled" at bounding box center [554, 254] width 49 height 49
click at [555, 259] on link "pause_circle" at bounding box center [554, 254] width 49 height 49
click at [1135, 268] on link "play_circle_filled" at bounding box center [1139, 254] width 49 height 49
click at [1135, 268] on link "pause_circle" at bounding box center [1139, 254] width 49 height 49
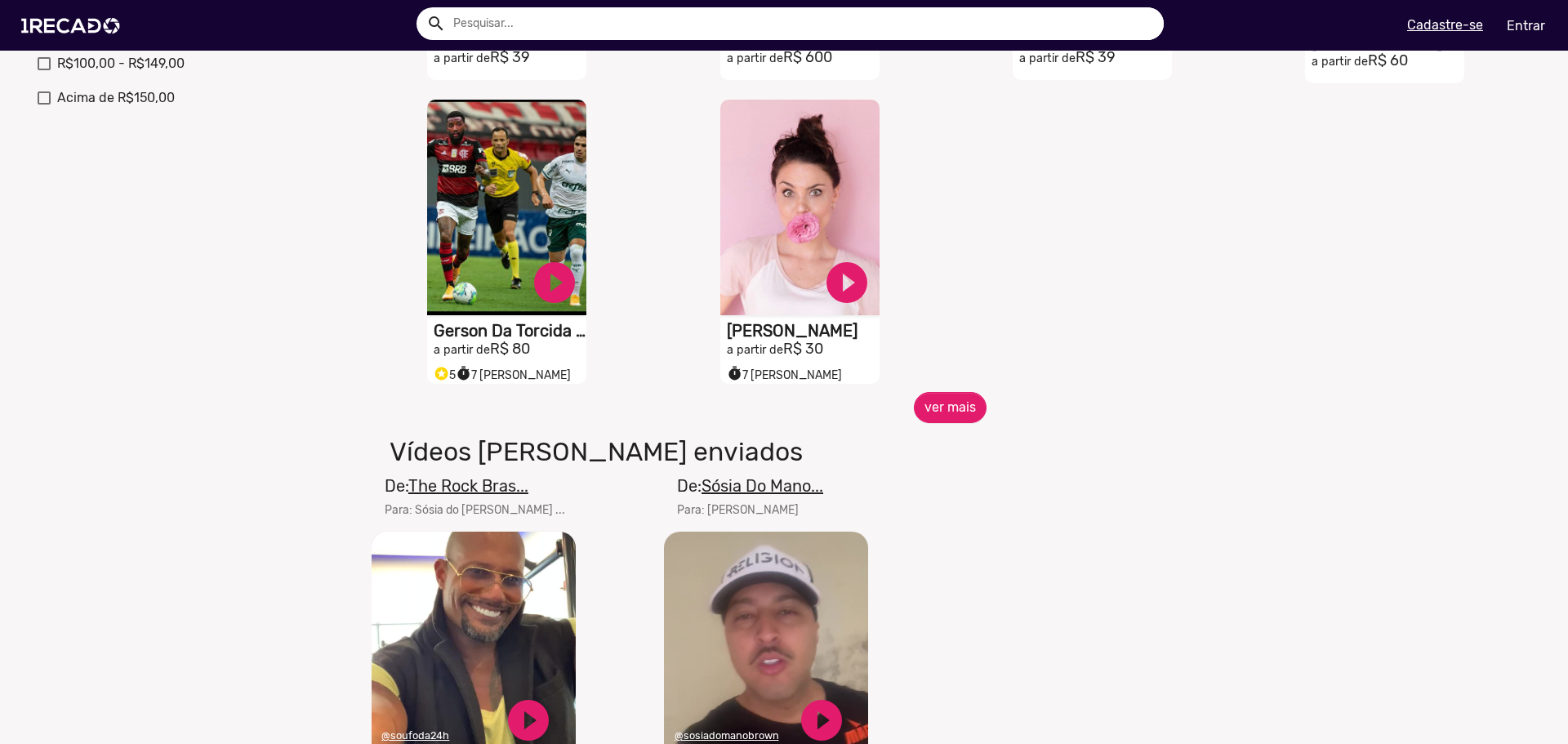
scroll to position [817, 0]
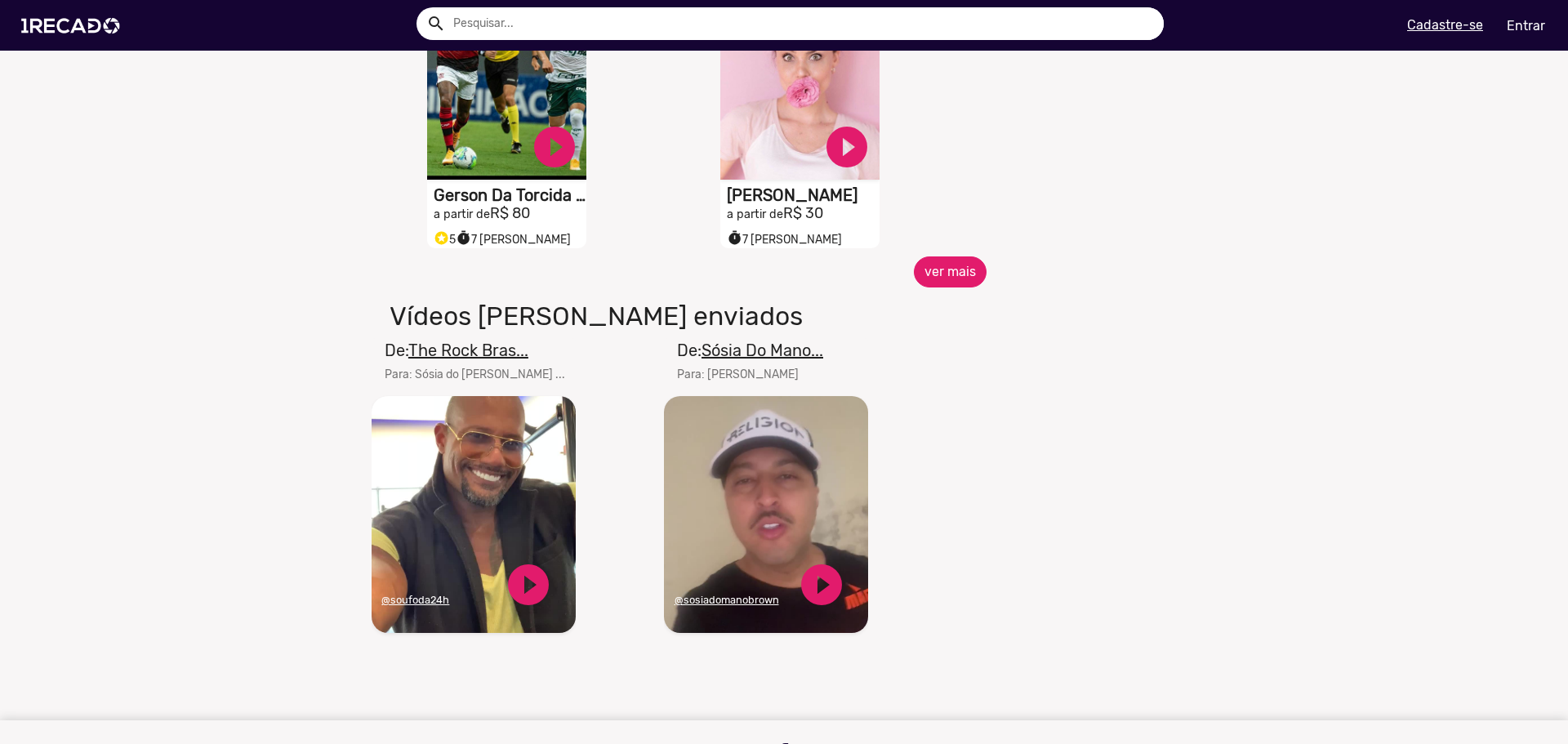
click at [936, 281] on button "ver mais" at bounding box center [950, 271] width 73 height 31
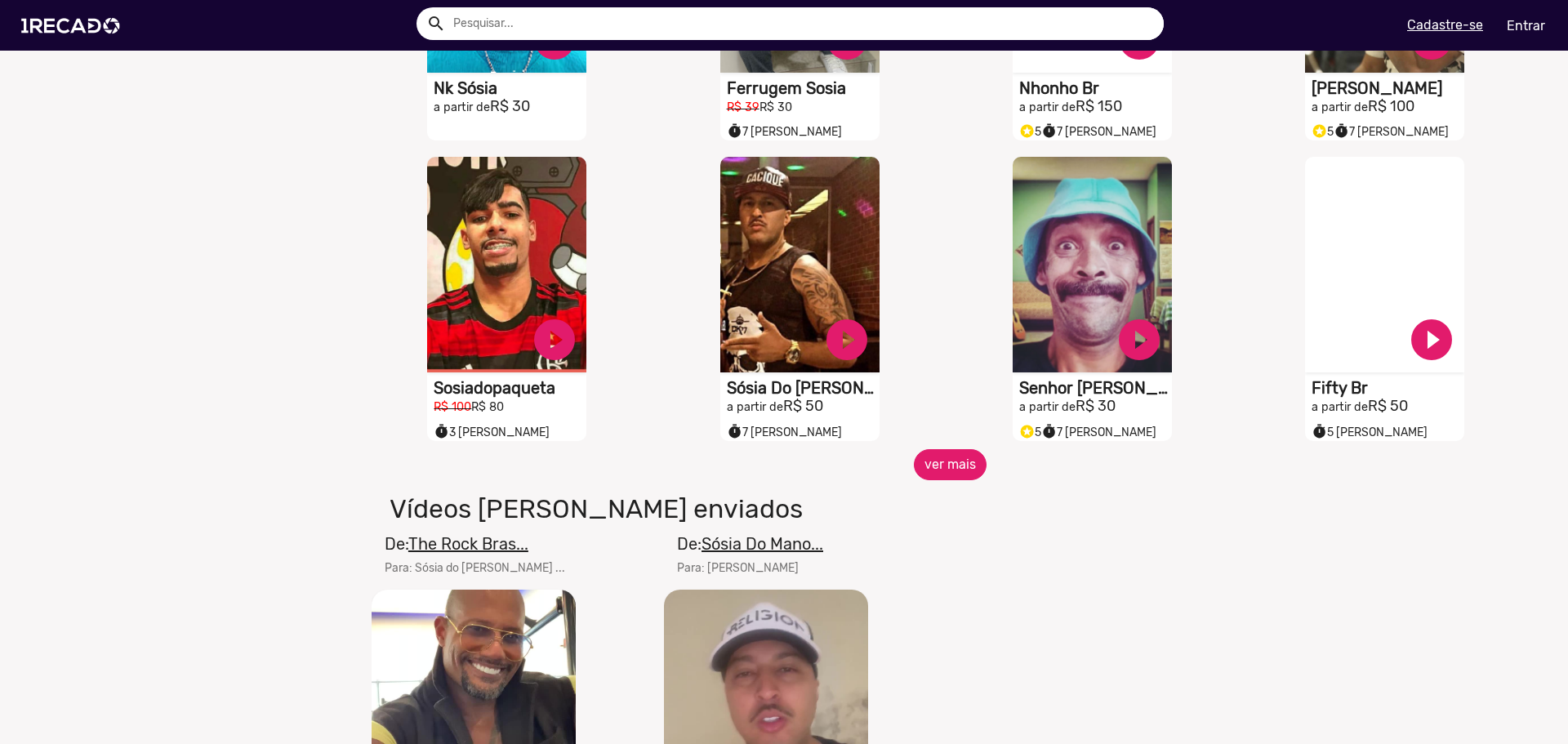
scroll to position [1225, 0]
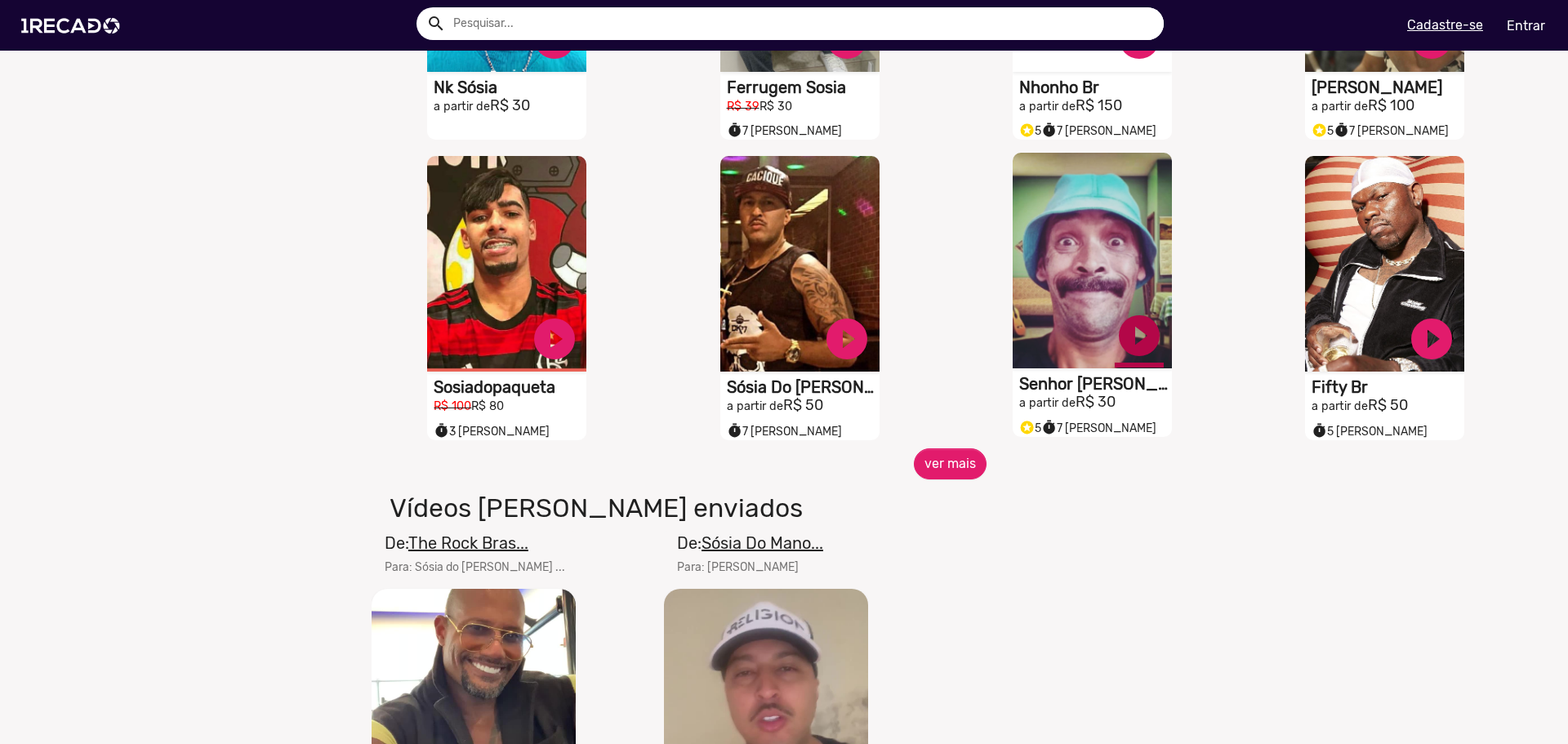
click at [1126, 342] on link "play_circle_filled" at bounding box center [1139, 336] width 49 height 49
click at [1128, 342] on link "pause_circle" at bounding box center [1139, 336] width 49 height 49
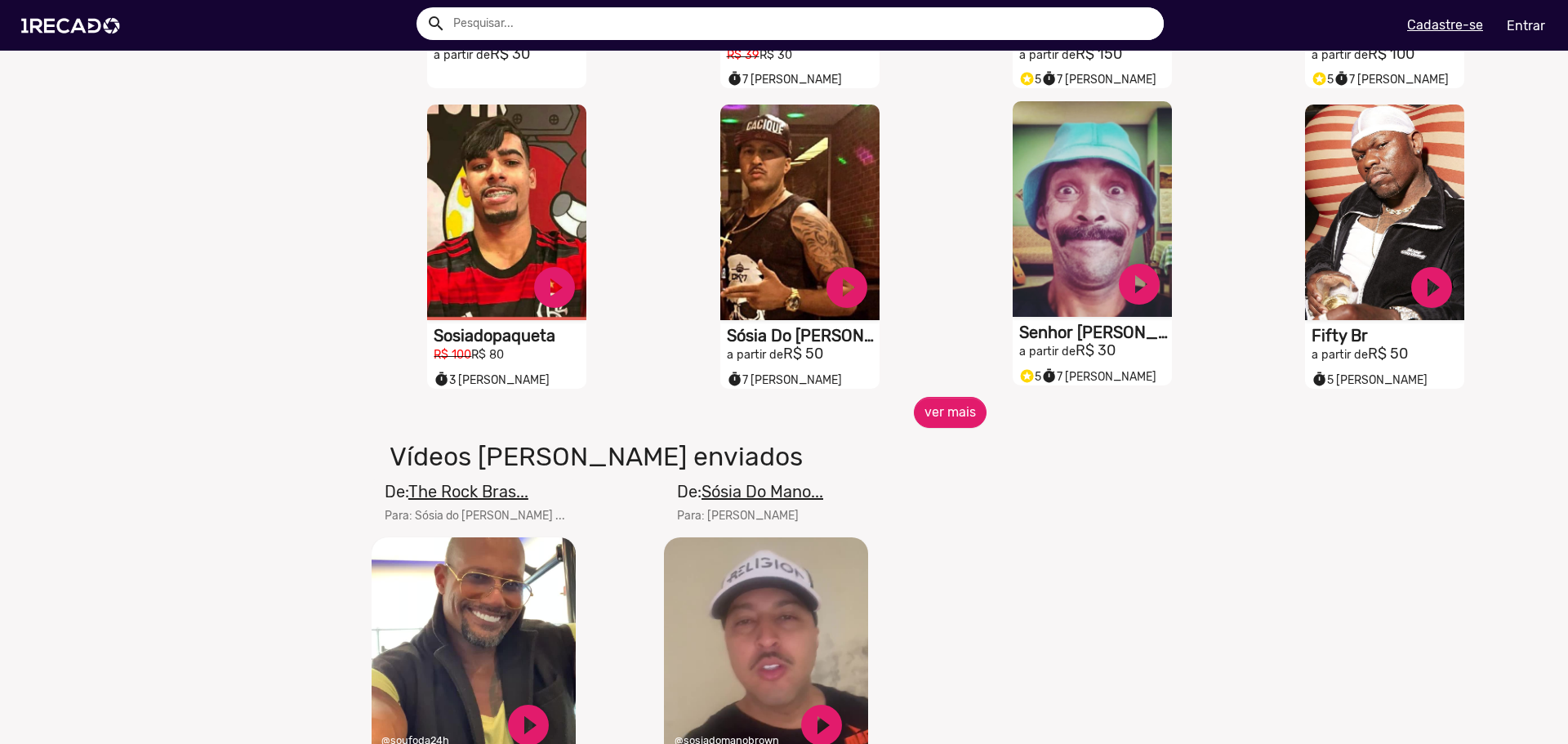
scroll to position [1552, 0]
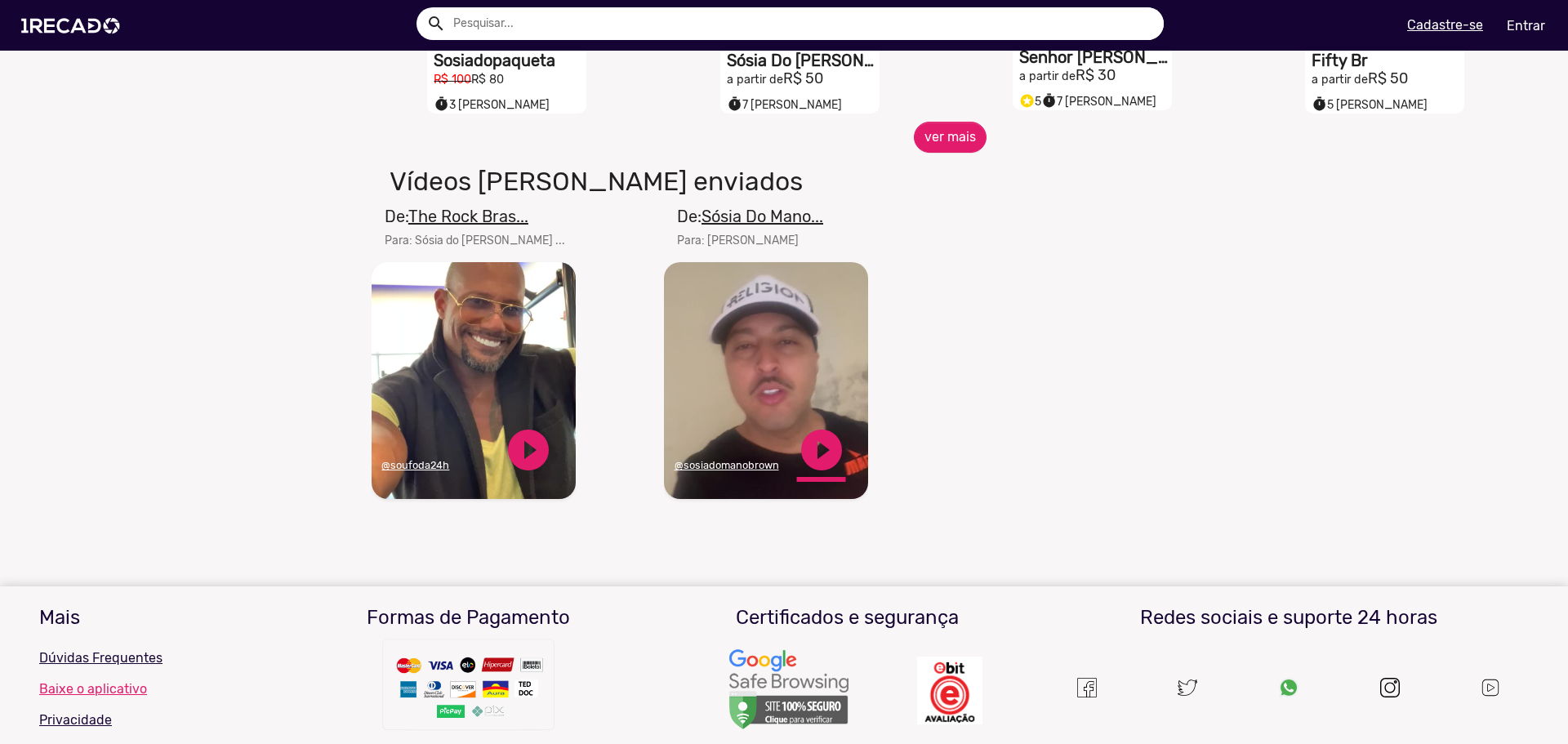
click at [824, 456] on link "play_circle_filled" at bounding box center [821, 450] width 49 height 49
click at [819, 456] on link "pause_circle" at bounding box center [821, 450] width 49 height 49
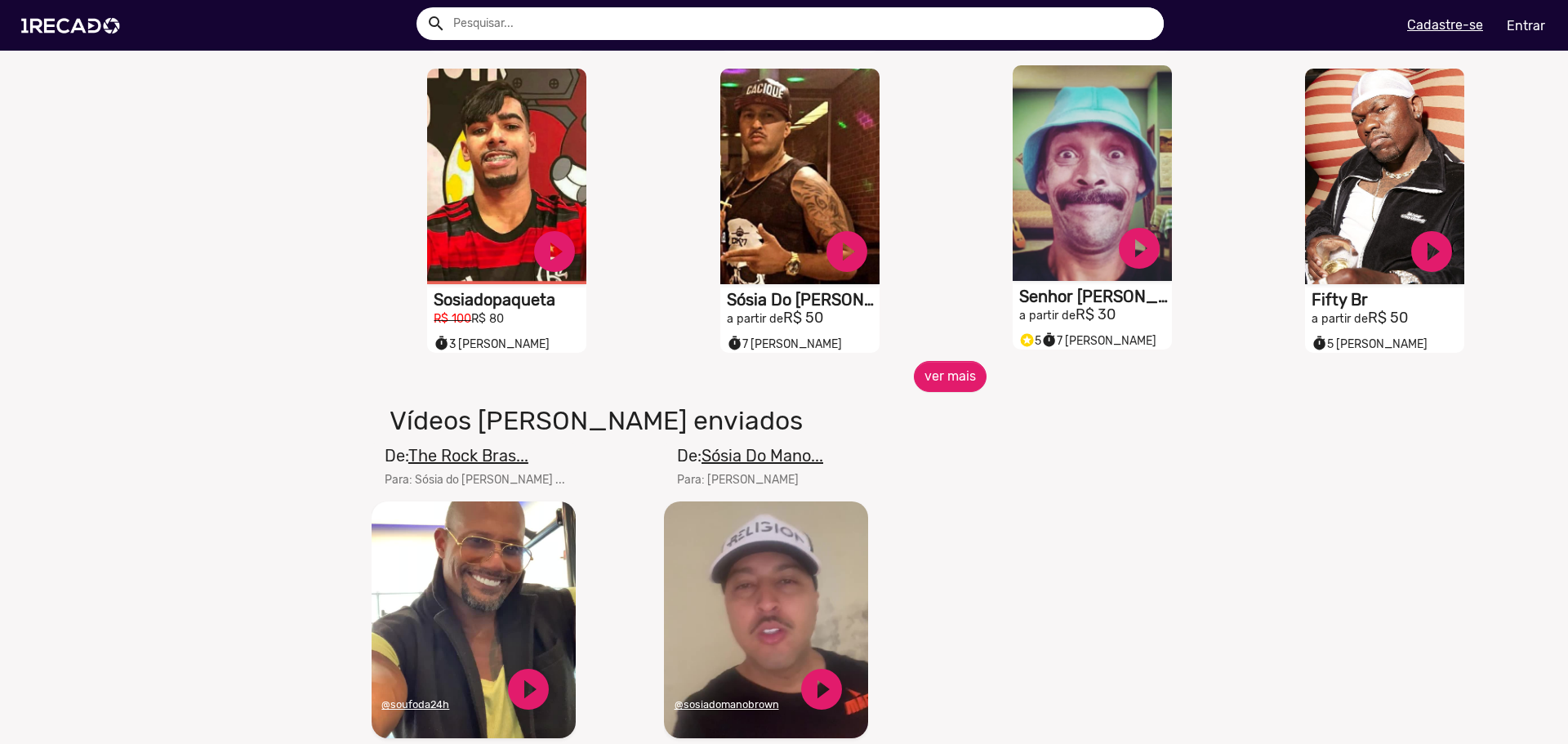
scroll to position [1307, 0]
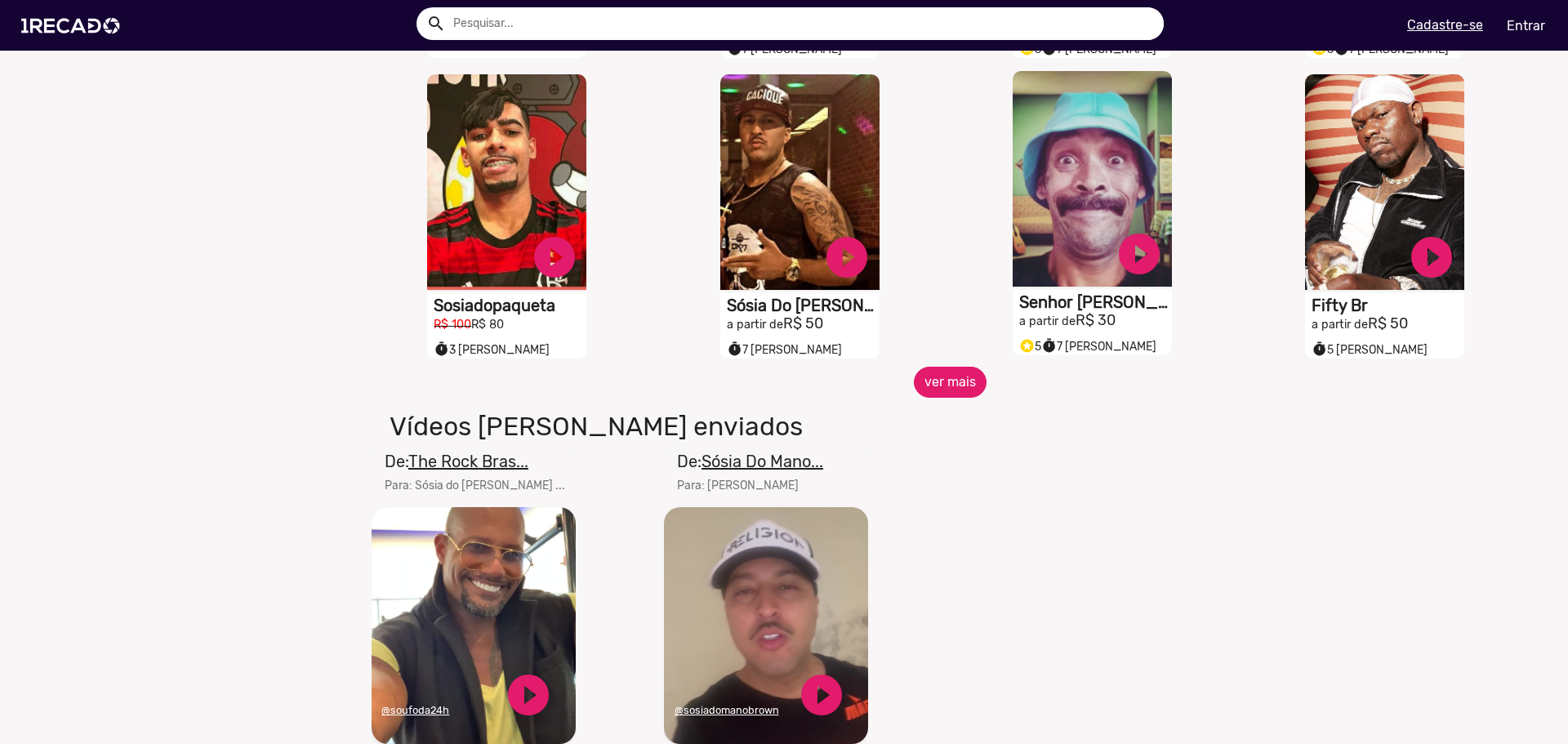
click at [953, 392] on button "ver mais" at bounding box center [950, 381] width 73 height 31
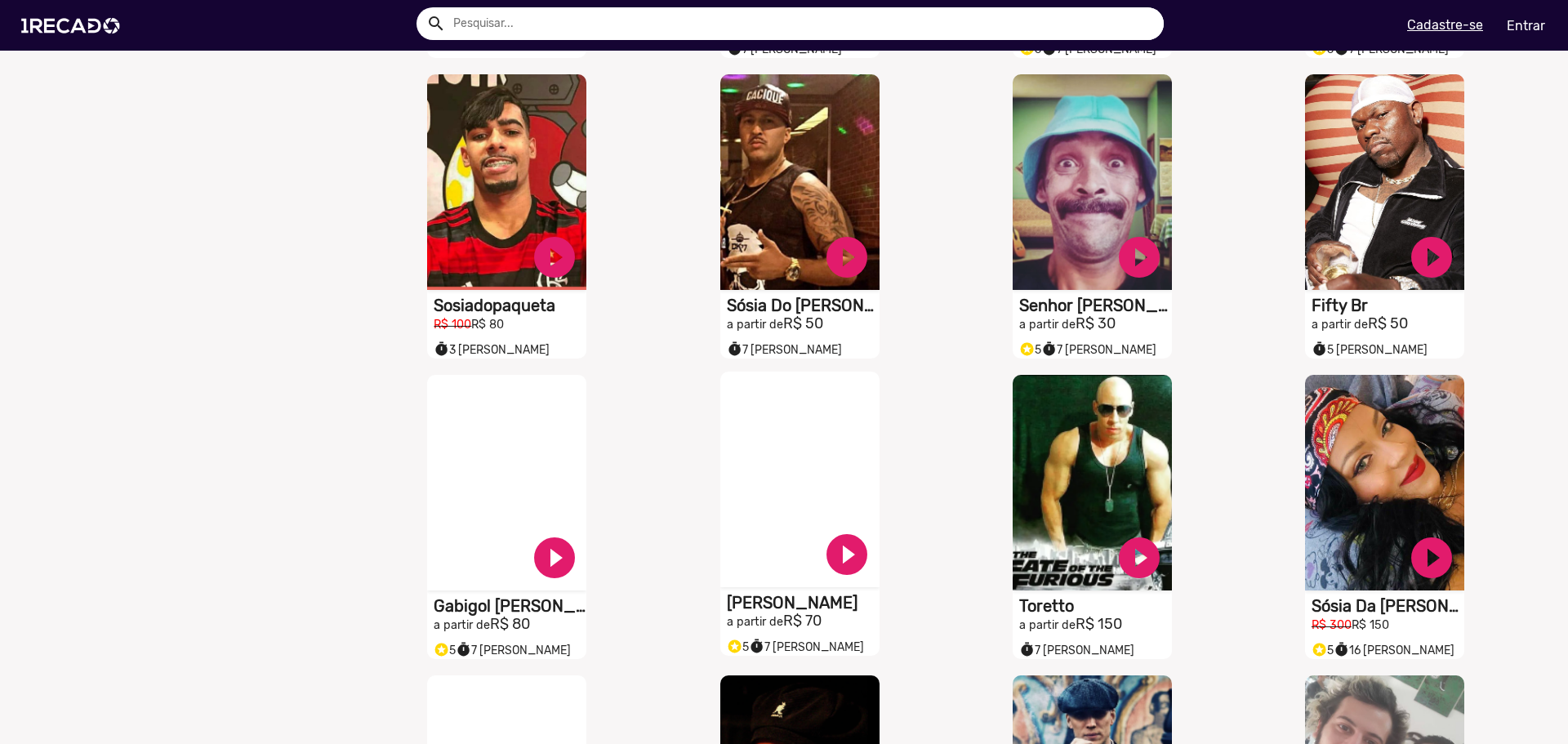
scroll to position [1388, 0]
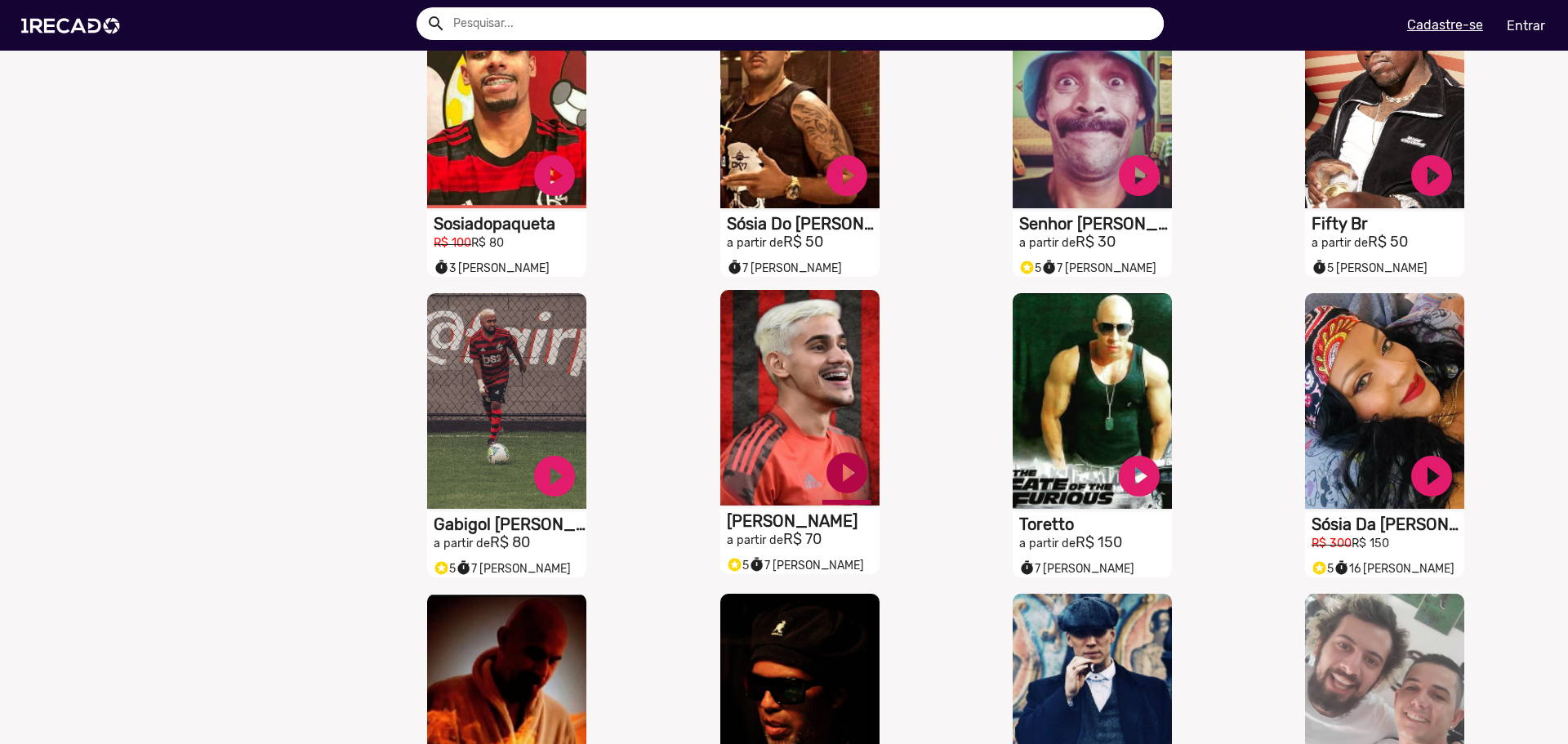
click at [849, 479] on link "play_circle_filled" at bounding box center [847, 473] width 49 height 49
click at [849, 476] on link "pause_circle" at bounding box center [847, 473] width 49 height 49
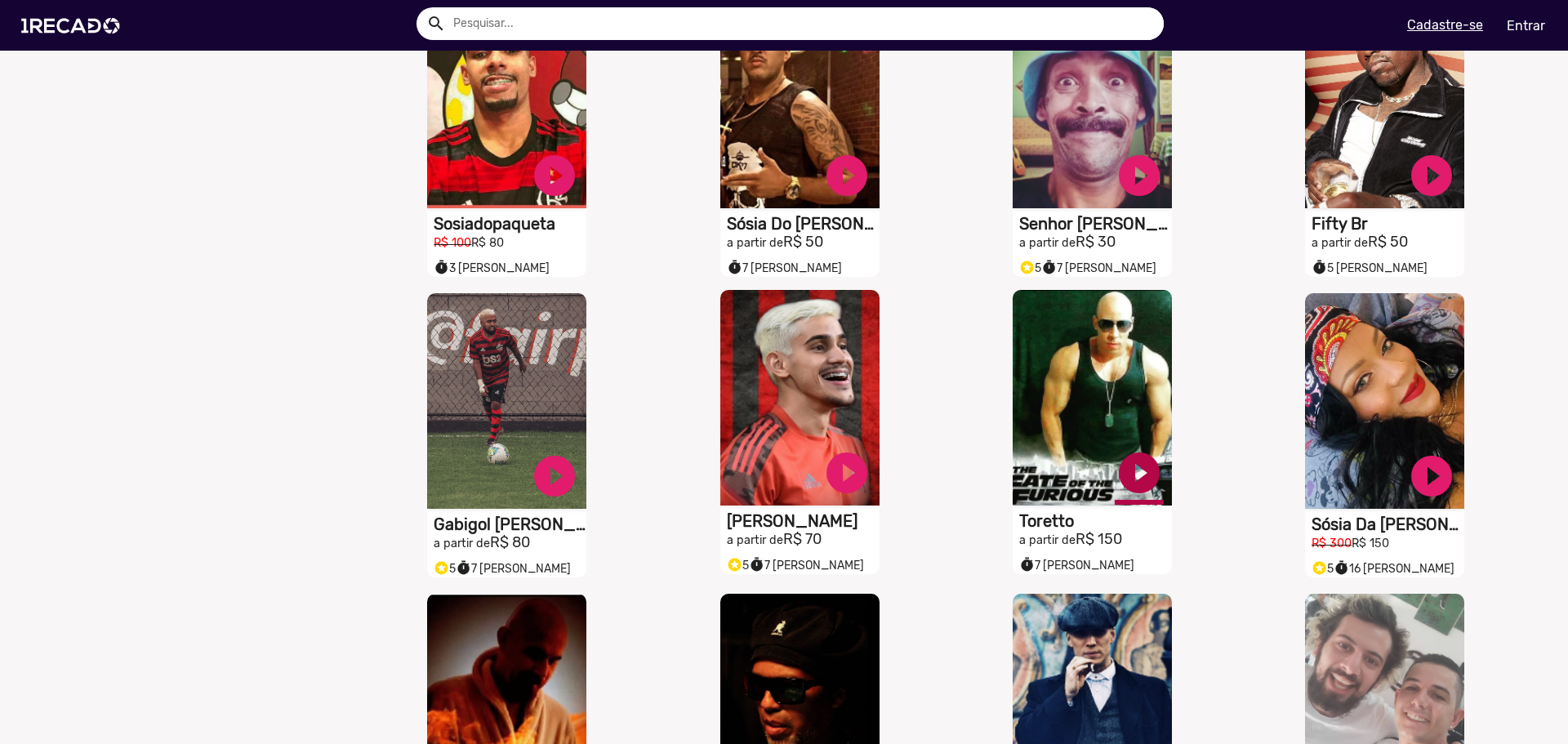
click at [1126, 474] on link "play_circle_filled" at bounding box center [1139, 473] width 49 height 49
click at [1126, 488] on link "pause_circle" at bounding box center [1139, 473] width 49 height 49
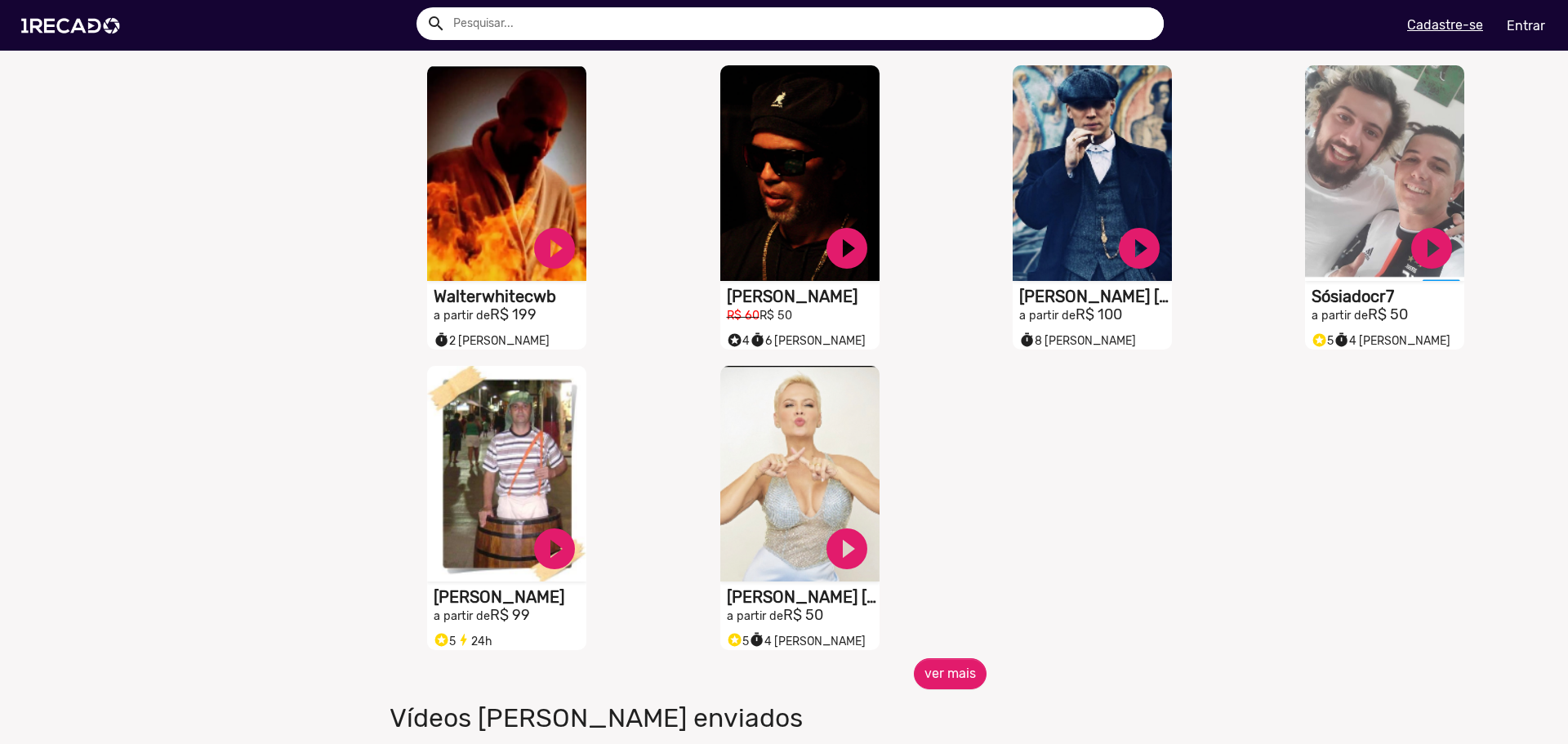
scroll to position [1960, 0]
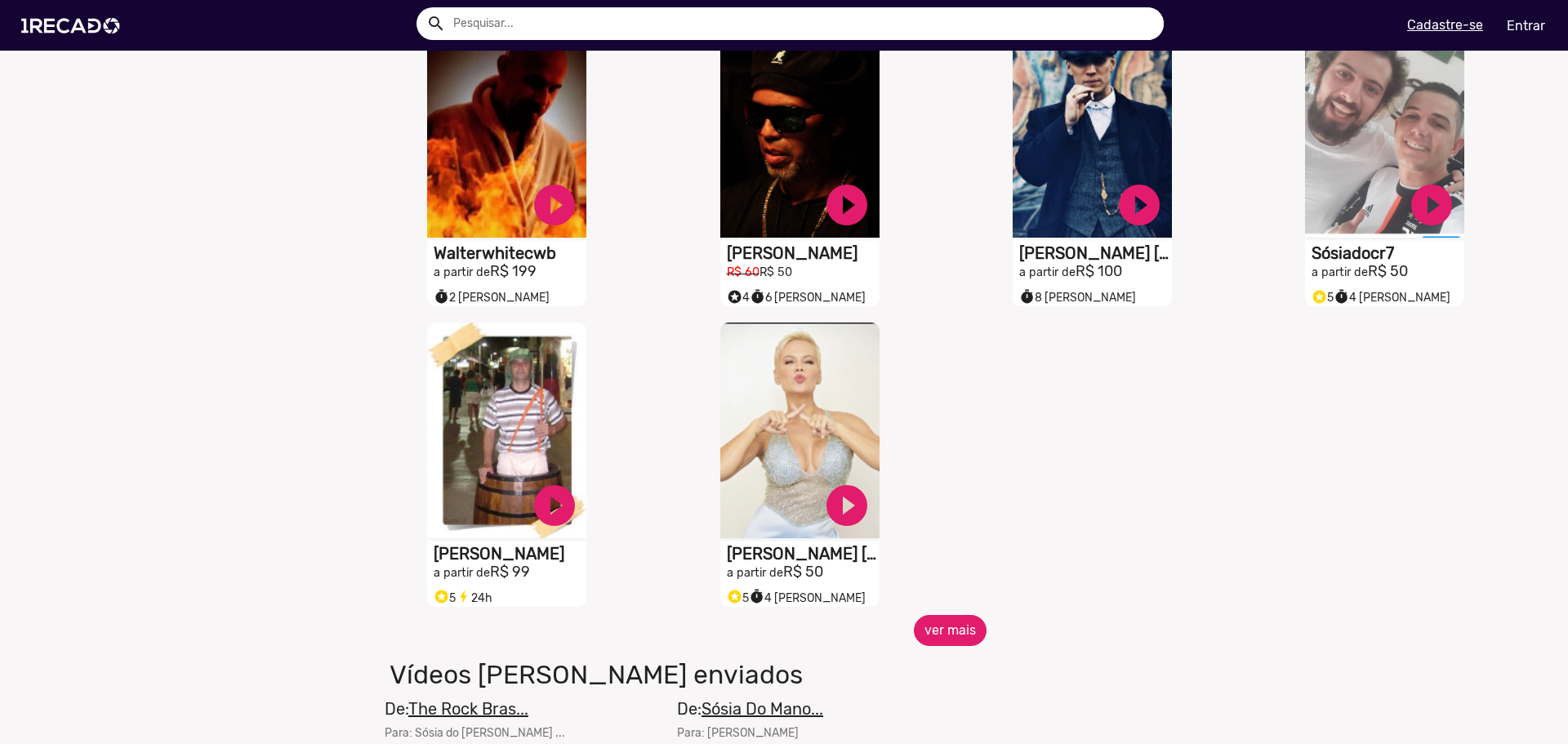
click at [973, 646] on button "ver mais" at bounding box center [950, 630] width 73 height 31
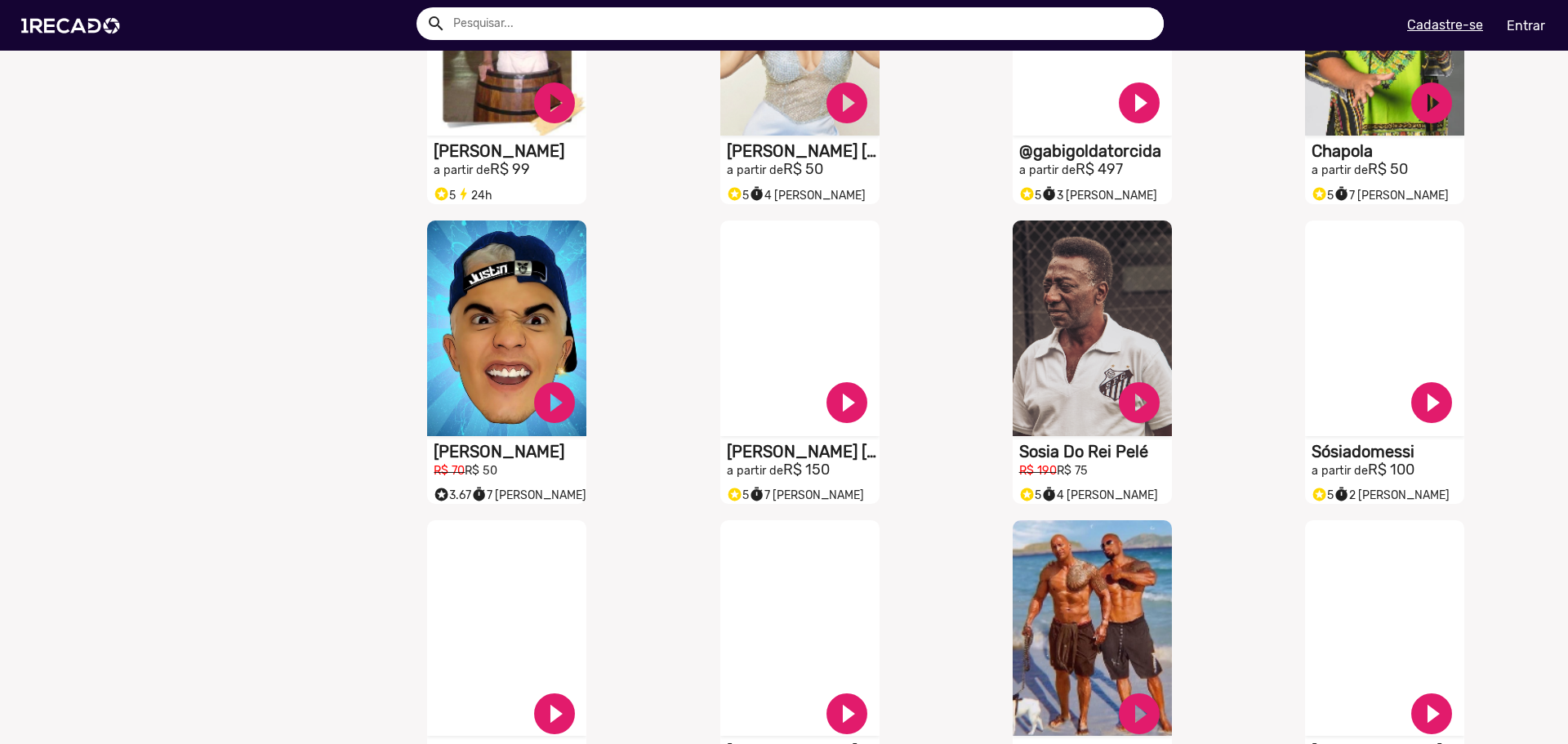
scroll to position [2368, 0]
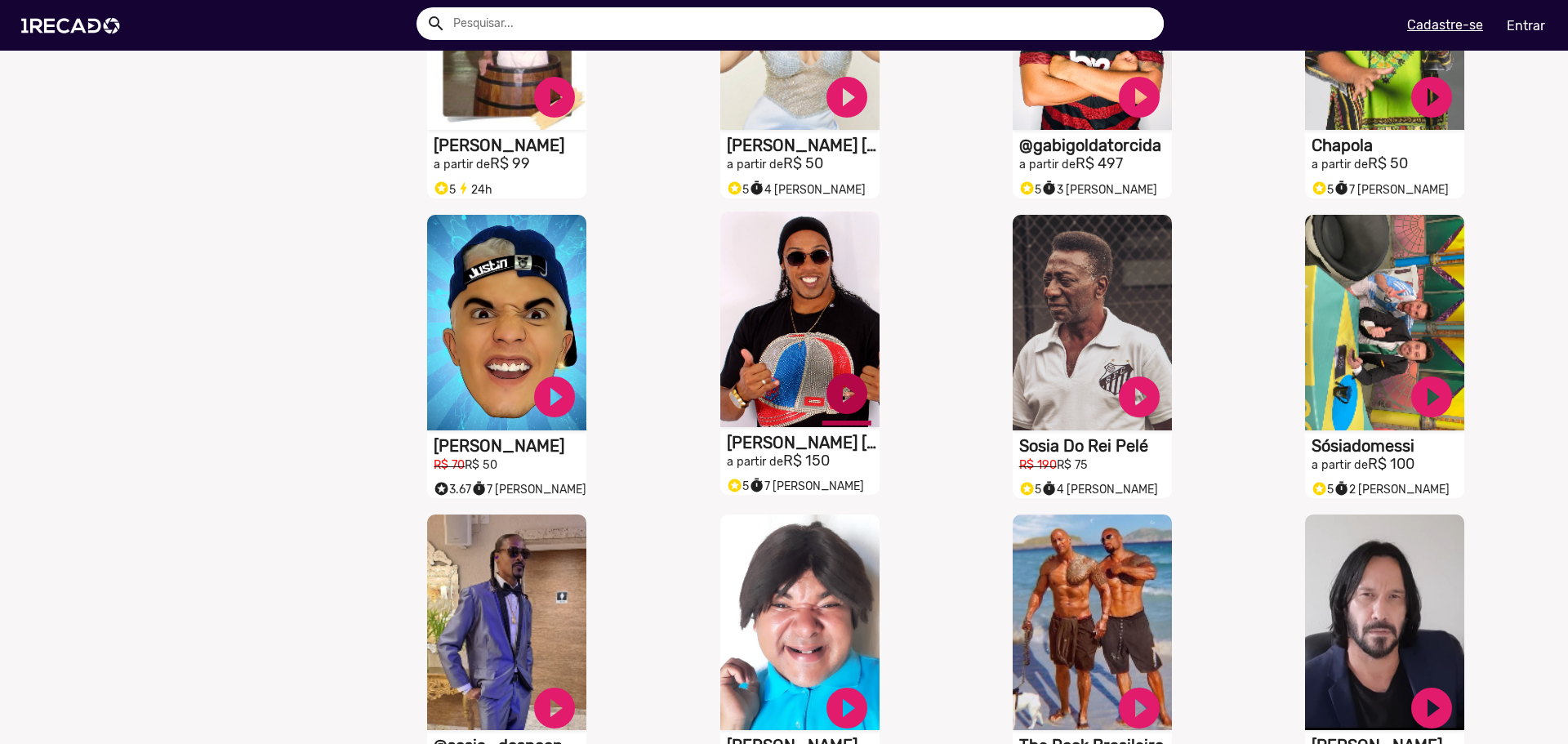
click at [846, 405] on link "play_circle_filled" at bounding box center [847, 393] width 49 height 49
click at [846, 405] on link "pause_circle" at bounding box center [847, 393] width 49 height 49
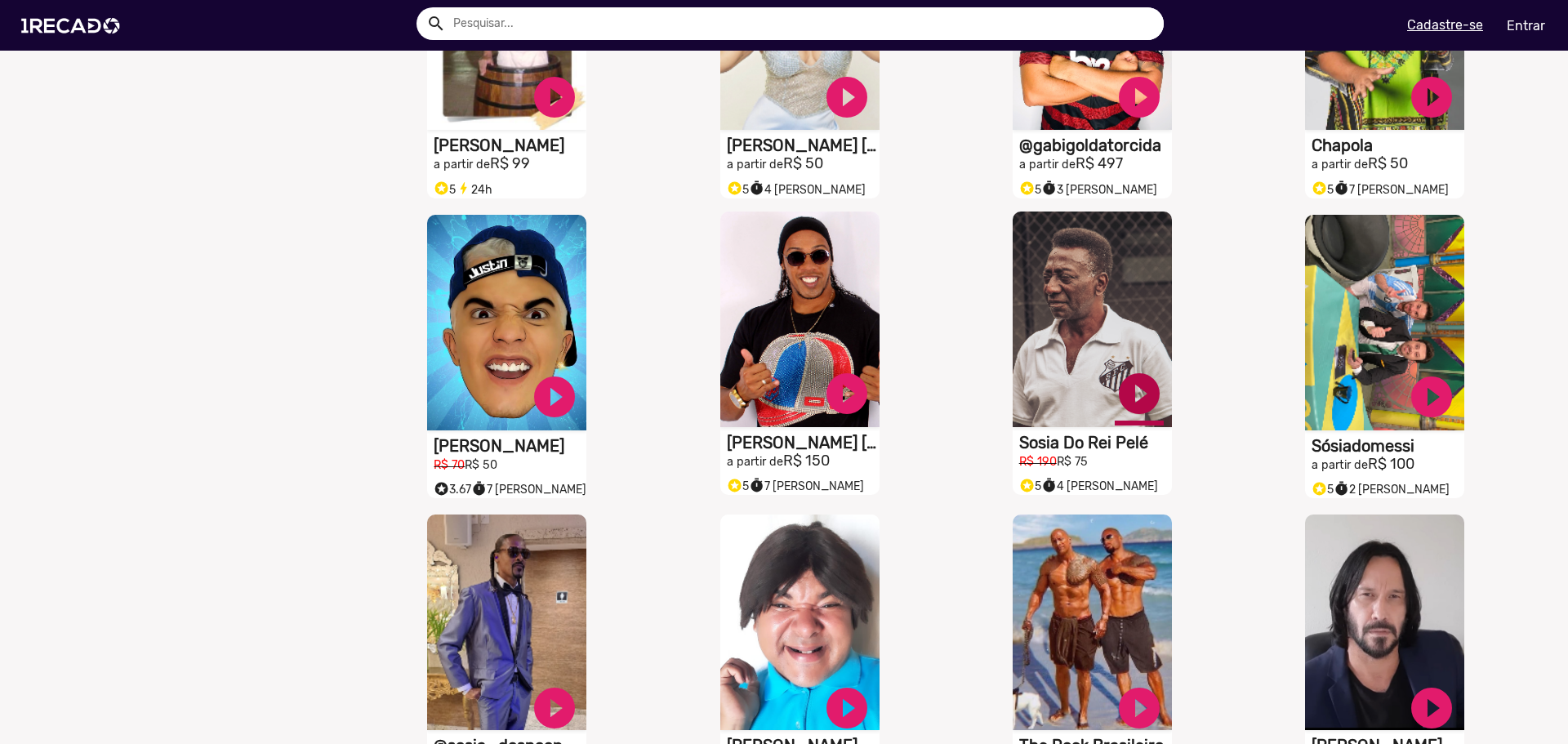
click at [1130, 408] on link "play_circle_filled" at bounding box center [1139, 393] width 49 height 49
click at [1133, 398] on link "pause_circle" at bounding box center [1139, 393] width 49 height 49
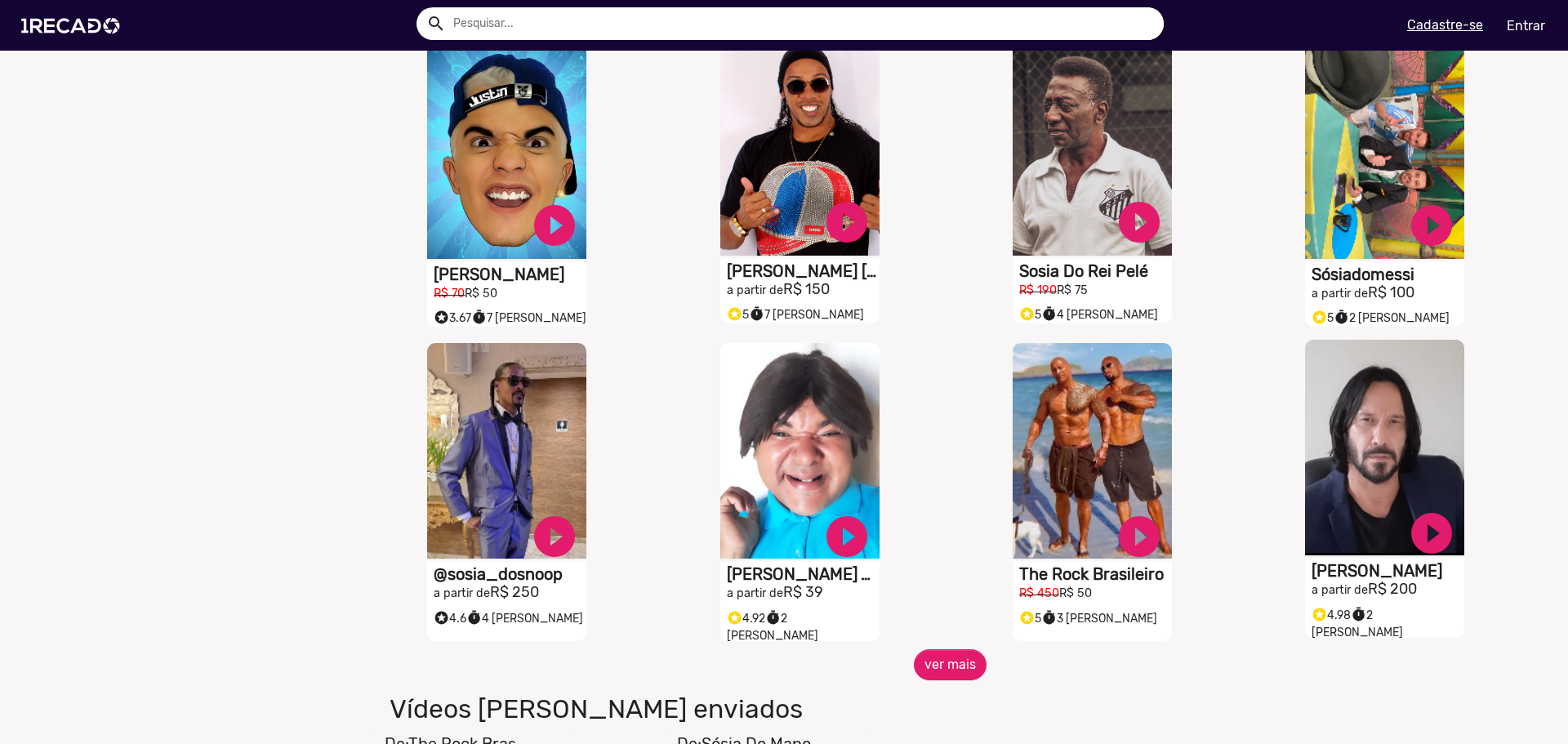
scroll to position [2613, 0]
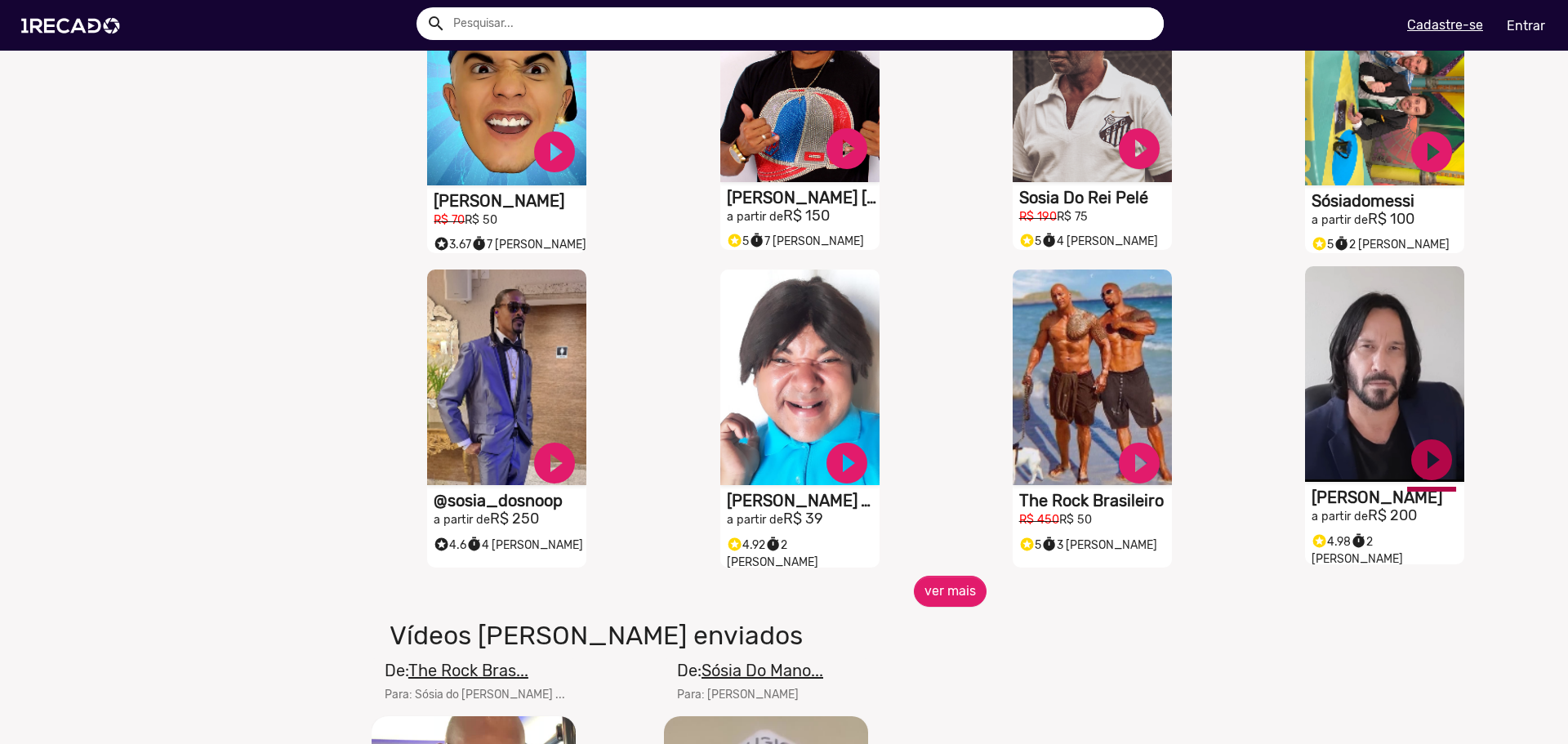
click at [1432, 459] on link "play_circle_filled" at bounding box center [1431, 460] width 49 height 49
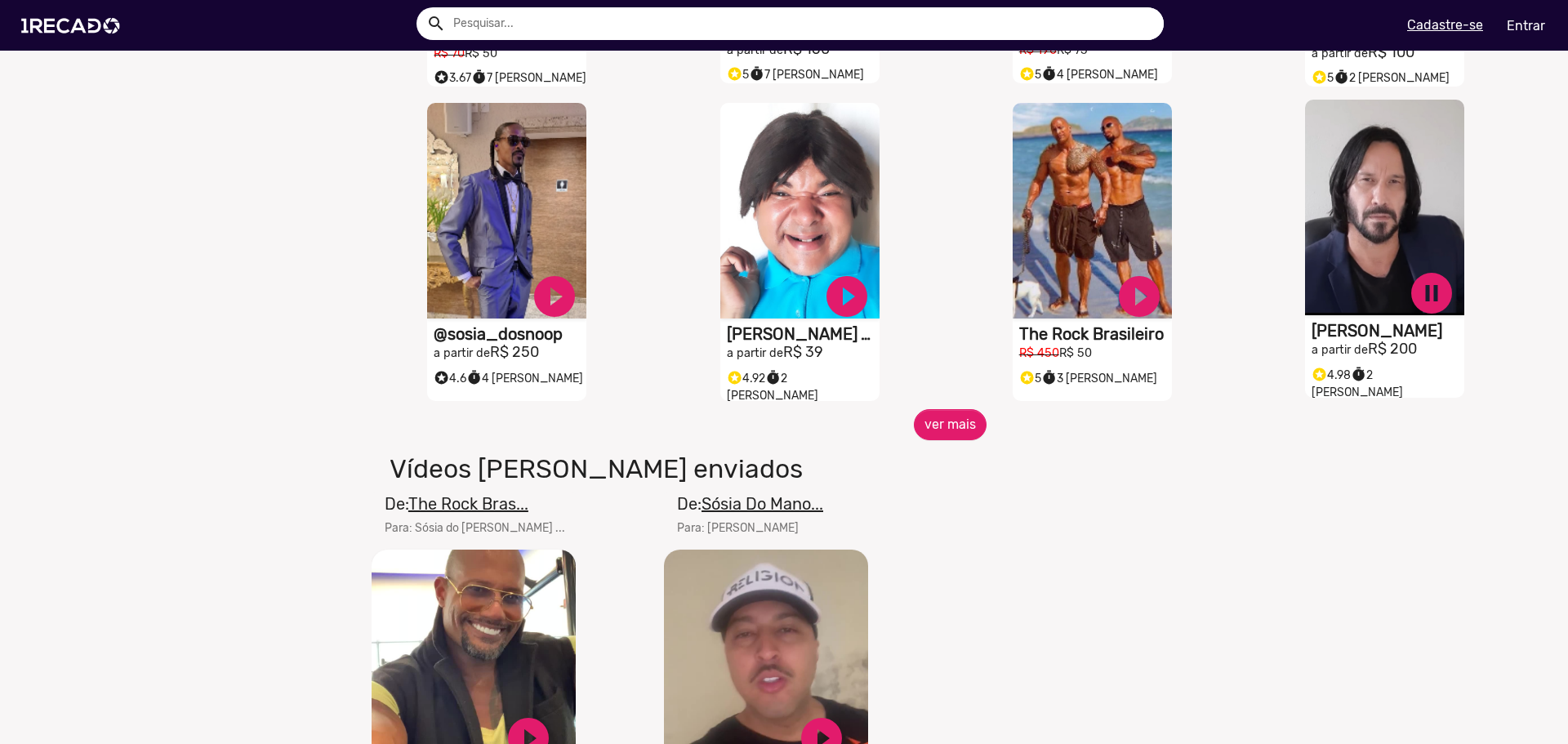
scroll to position [2777, 0]
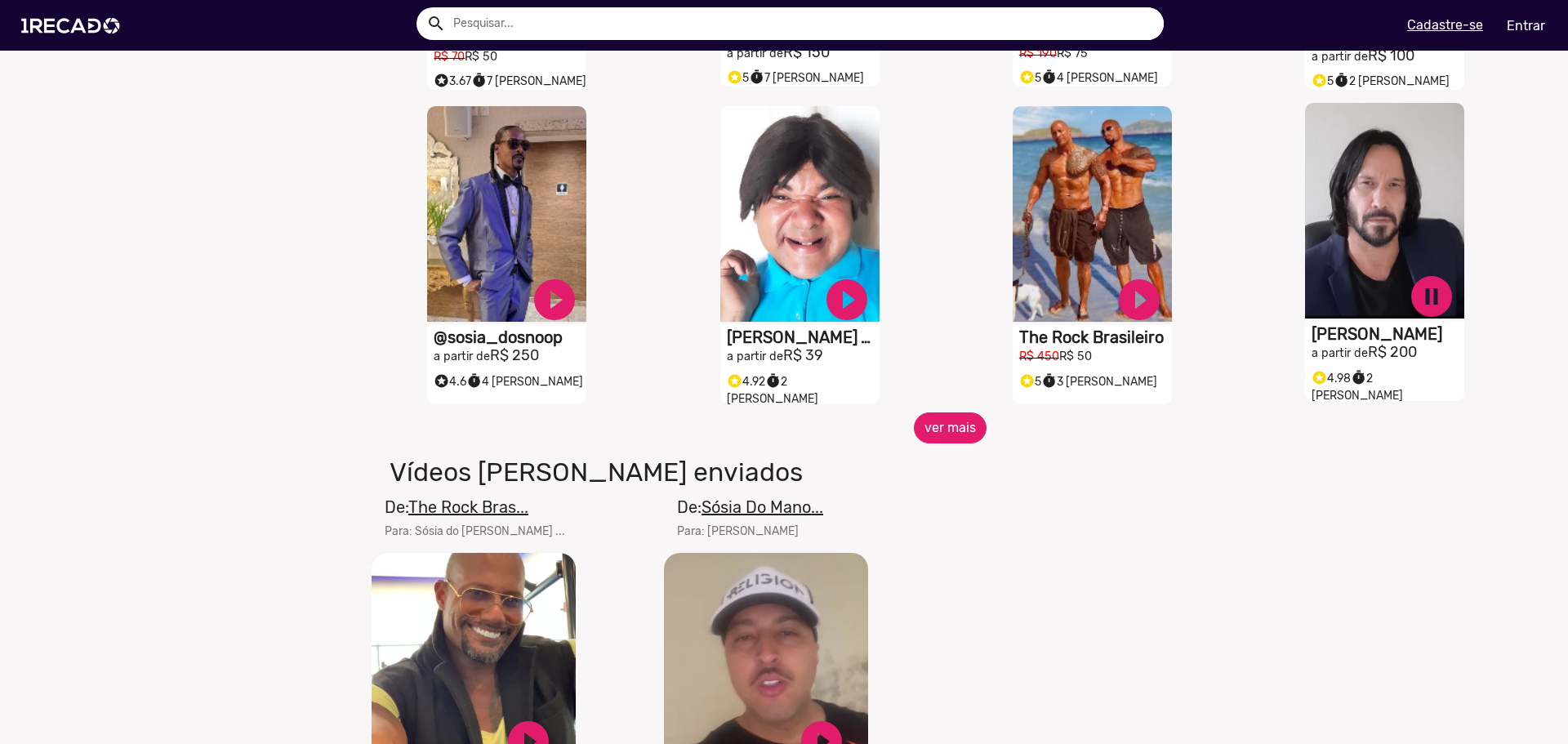
click at [938, 422] on button "ver mais" at bounding box center [950, 427] width 73 height 31
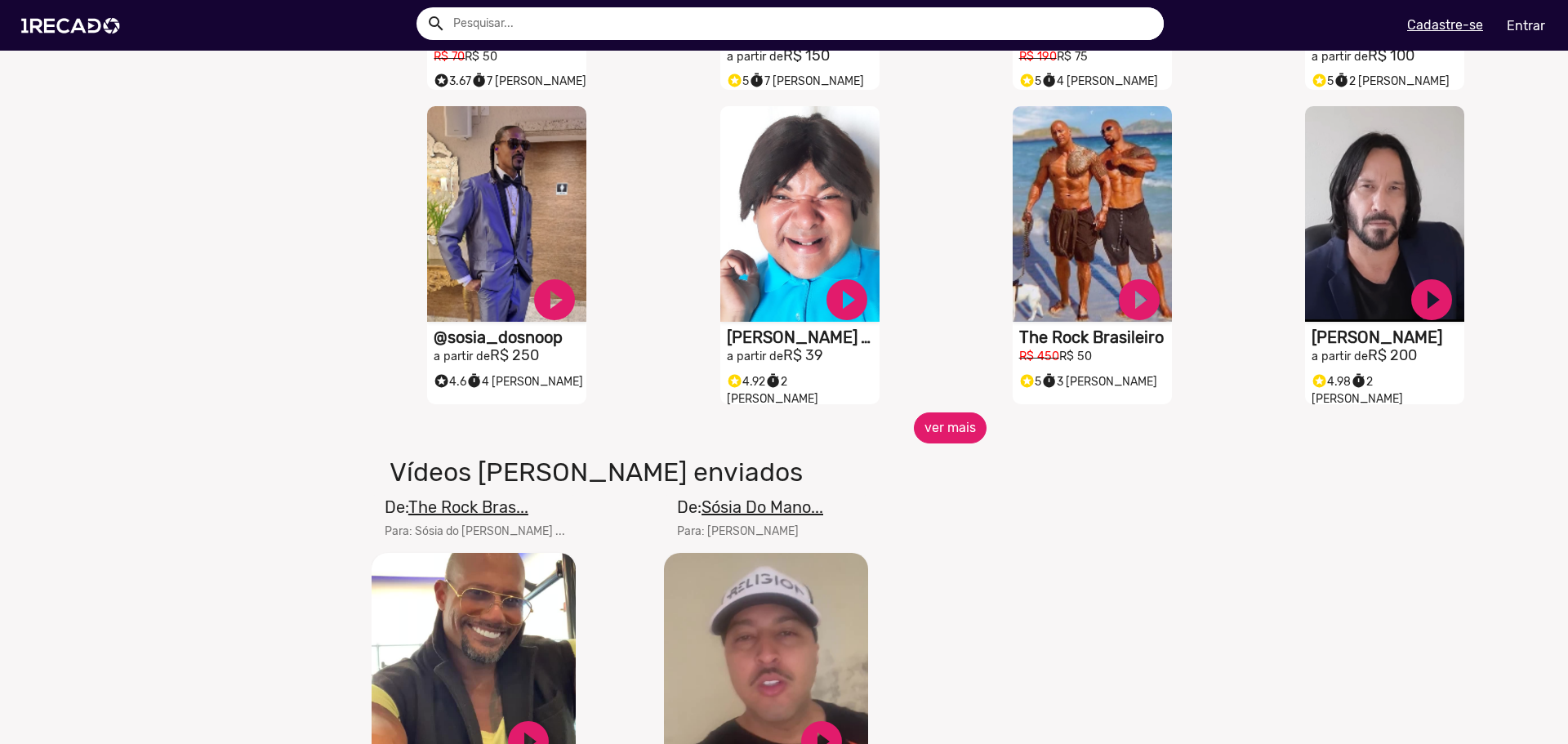
click at [939, 423] on button "ver mais" at bounding box center [950, 427] width 73 height 31
click at [936, 430] on button "ver mais" at bounding box center [950, 427] width 73 height 31
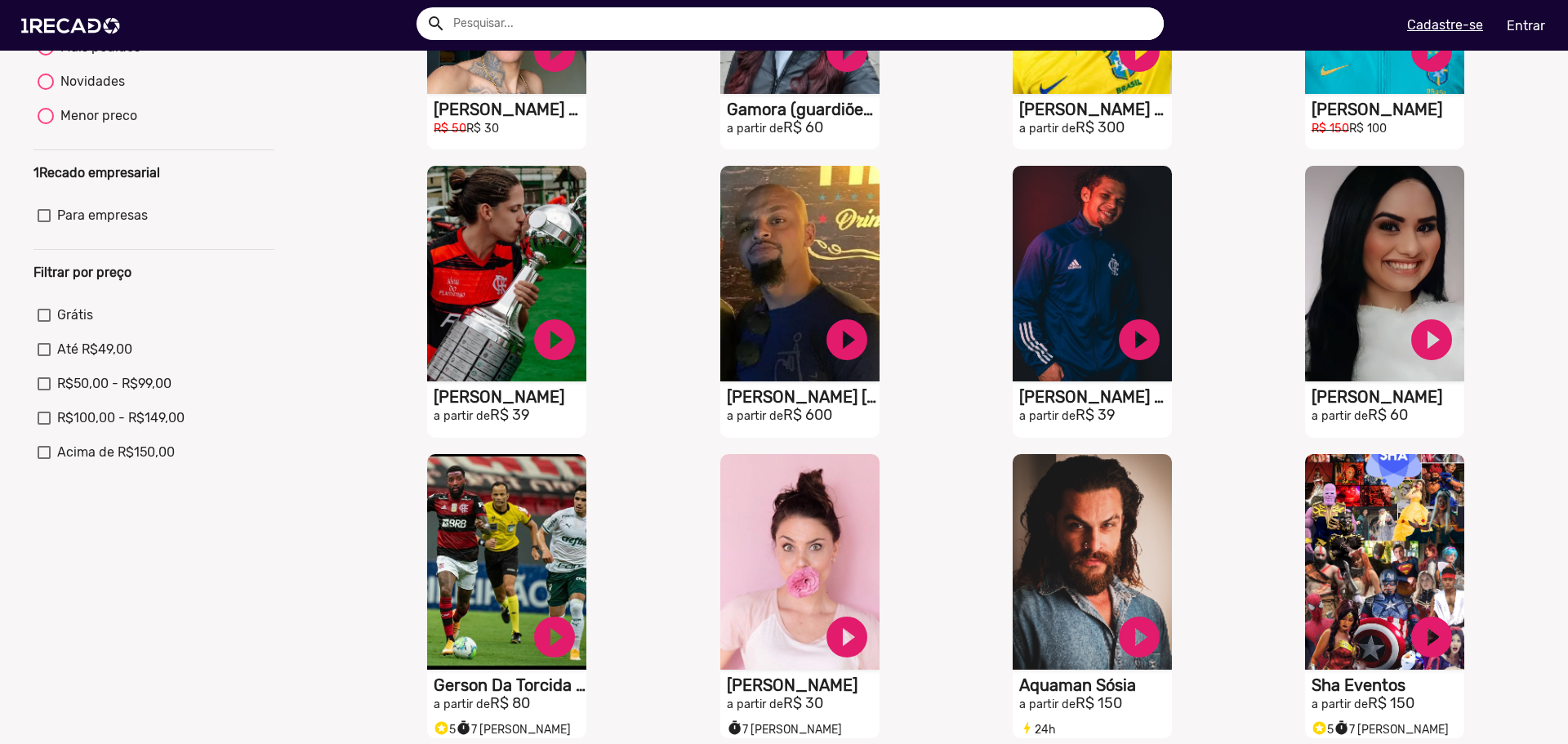
scroll to position [0, 0]
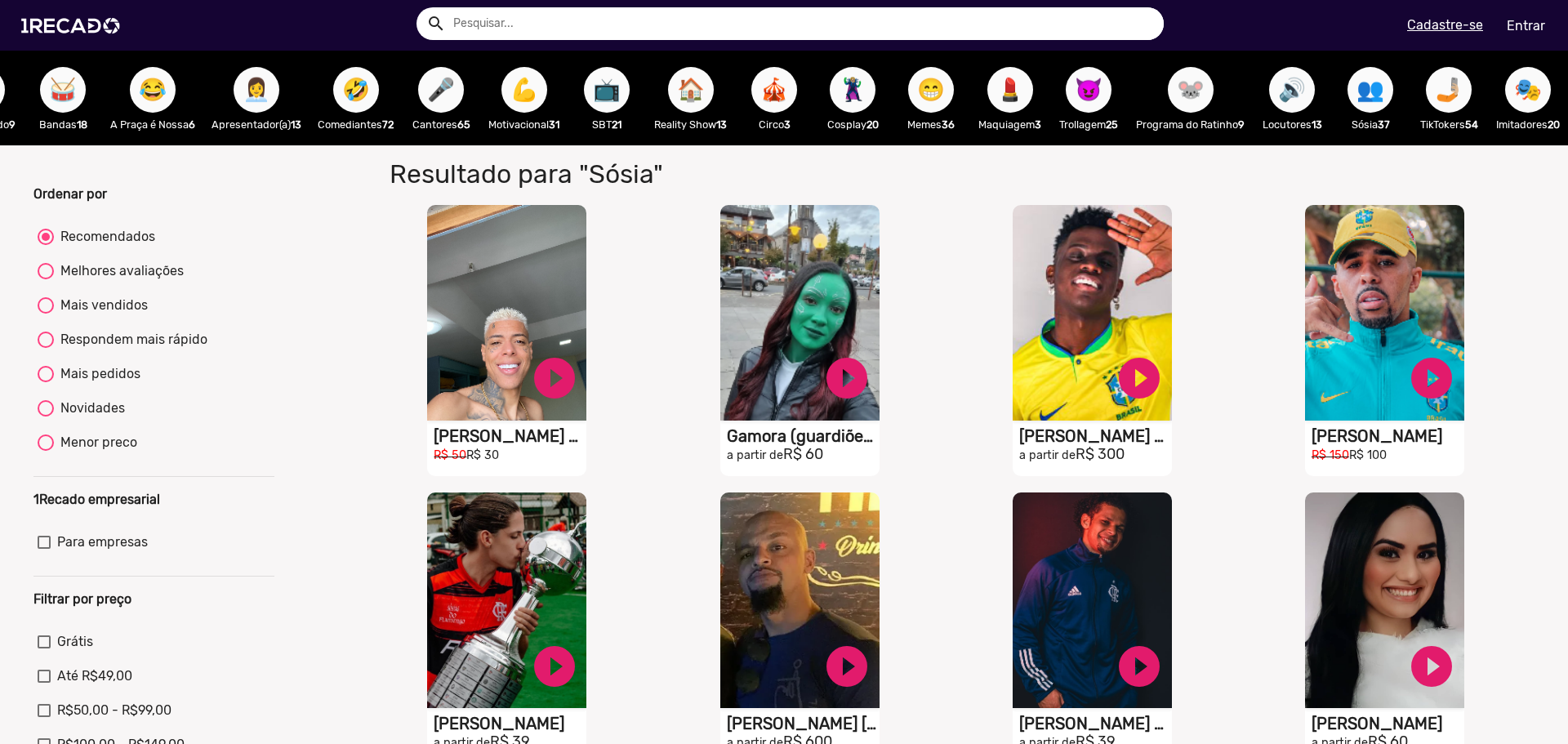
click at [677, 86] on span "🏠" at bounding box center [691, 90] width 28 height 46
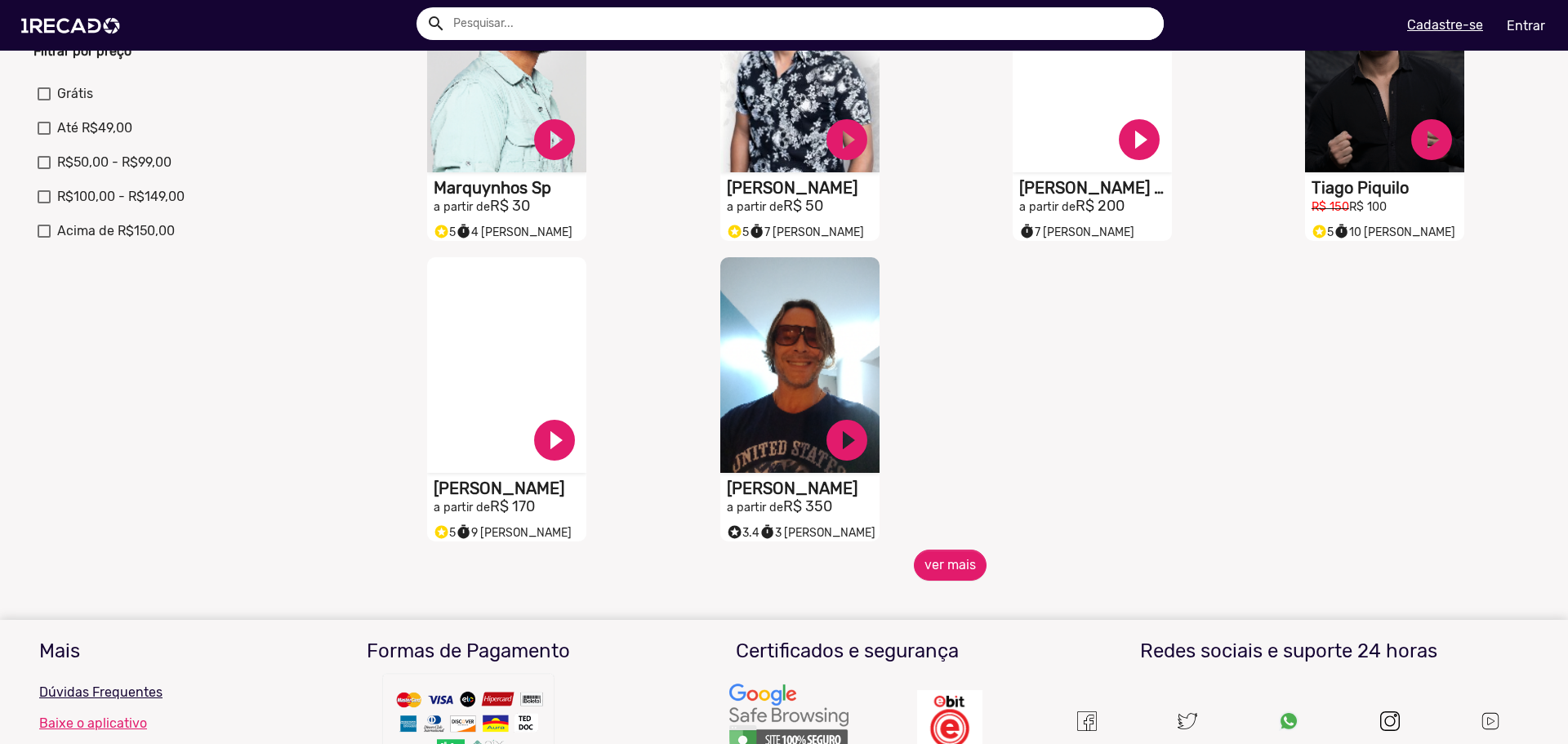
scroll to position [572, 0]
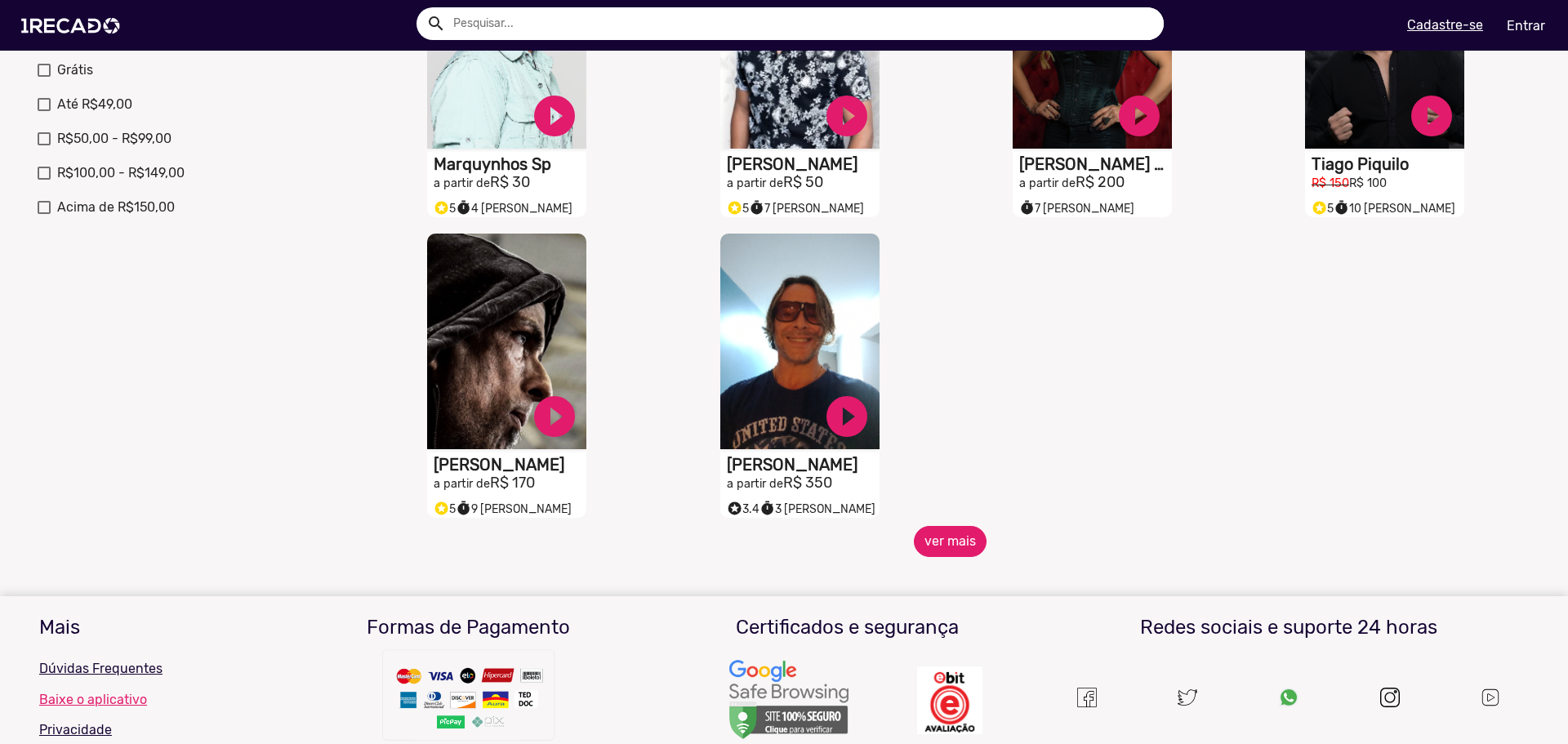
click at [929, 549] on button "ver mais" at bounding box center [950, 541] width 73 height 31
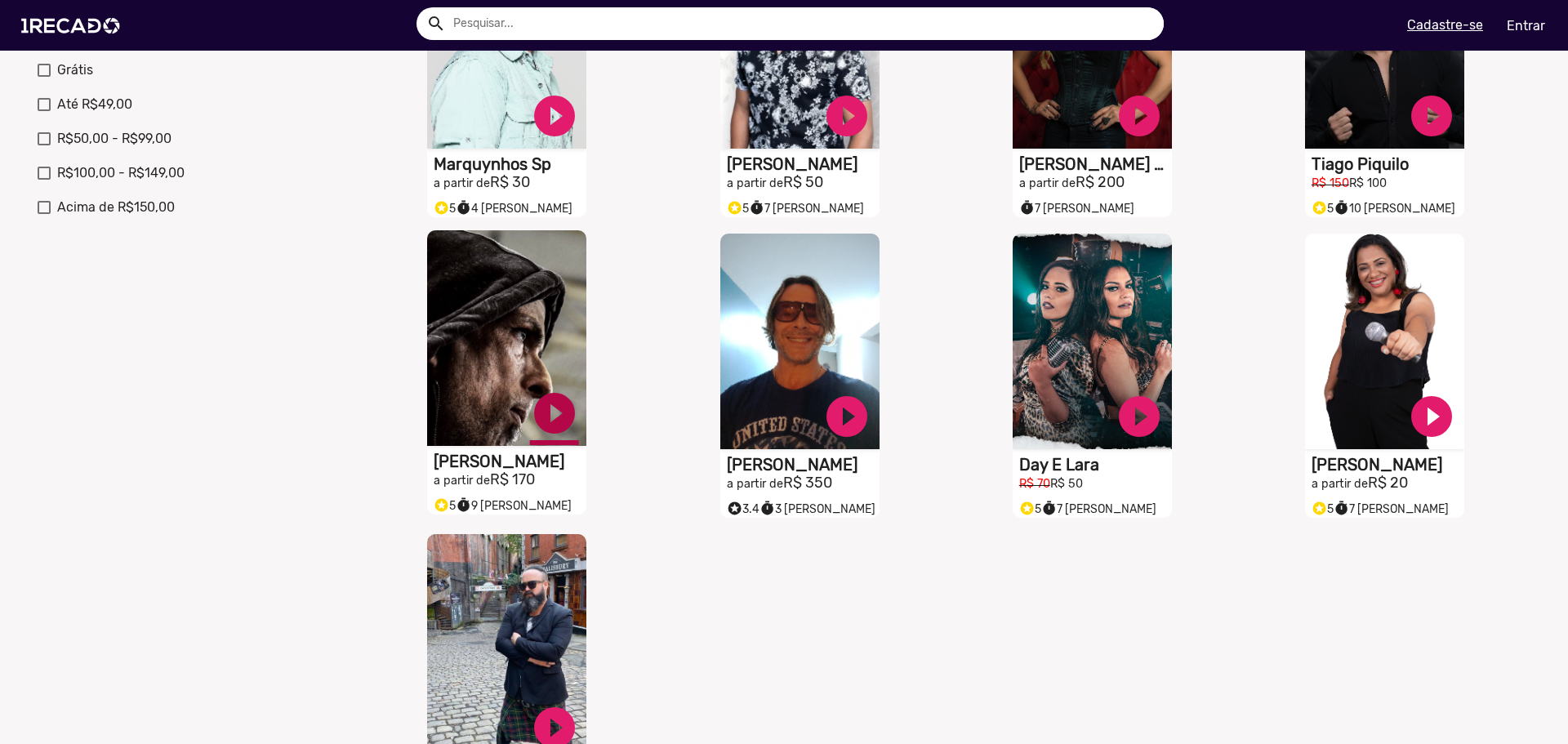
click at [540, 412] on link "play_circle_filled" at bounding box center [554, 413] width 49 height 49
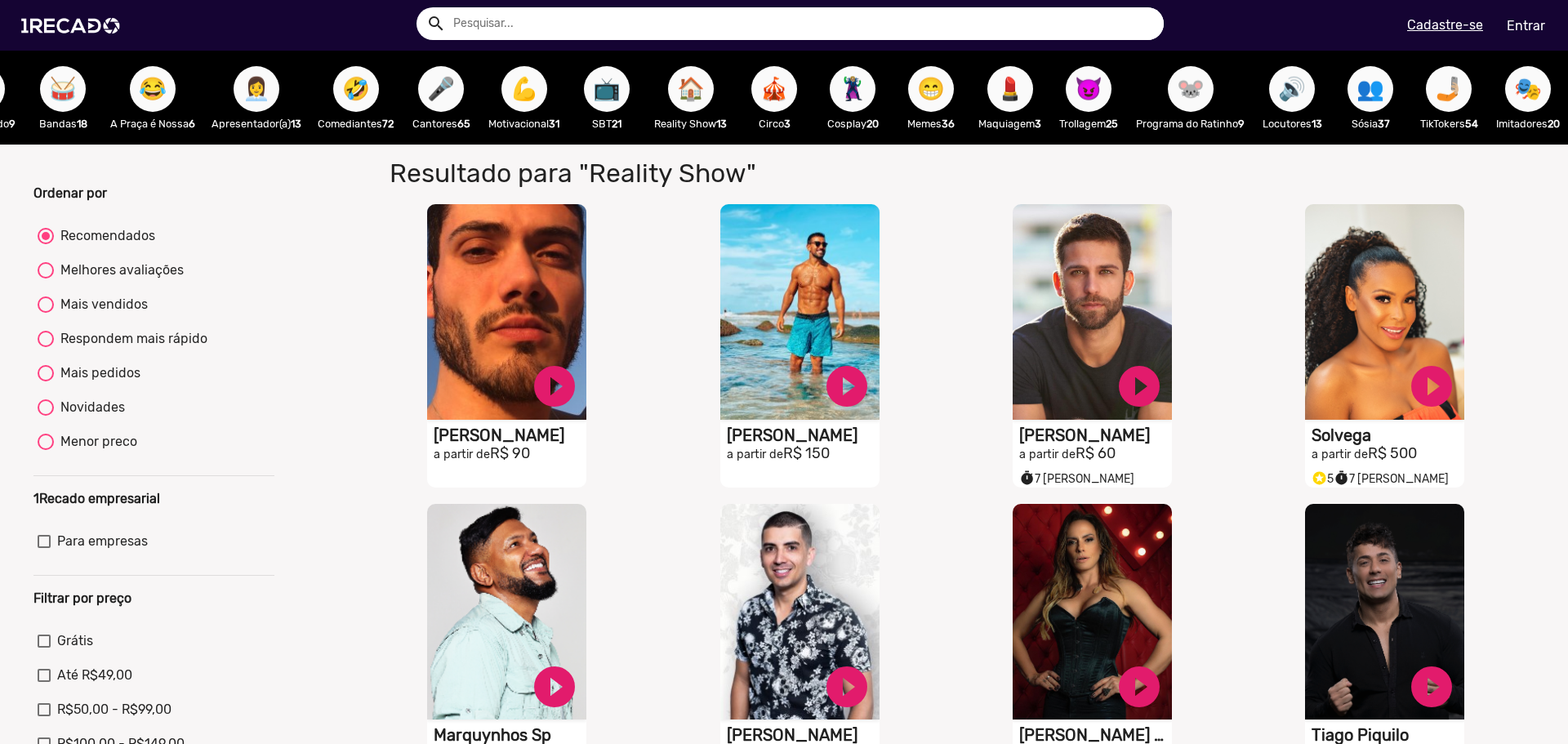
scroll to position [0, 0]
click at [427, 101] on span "🎤" at bounding box center [441, 90] width 28 height 46
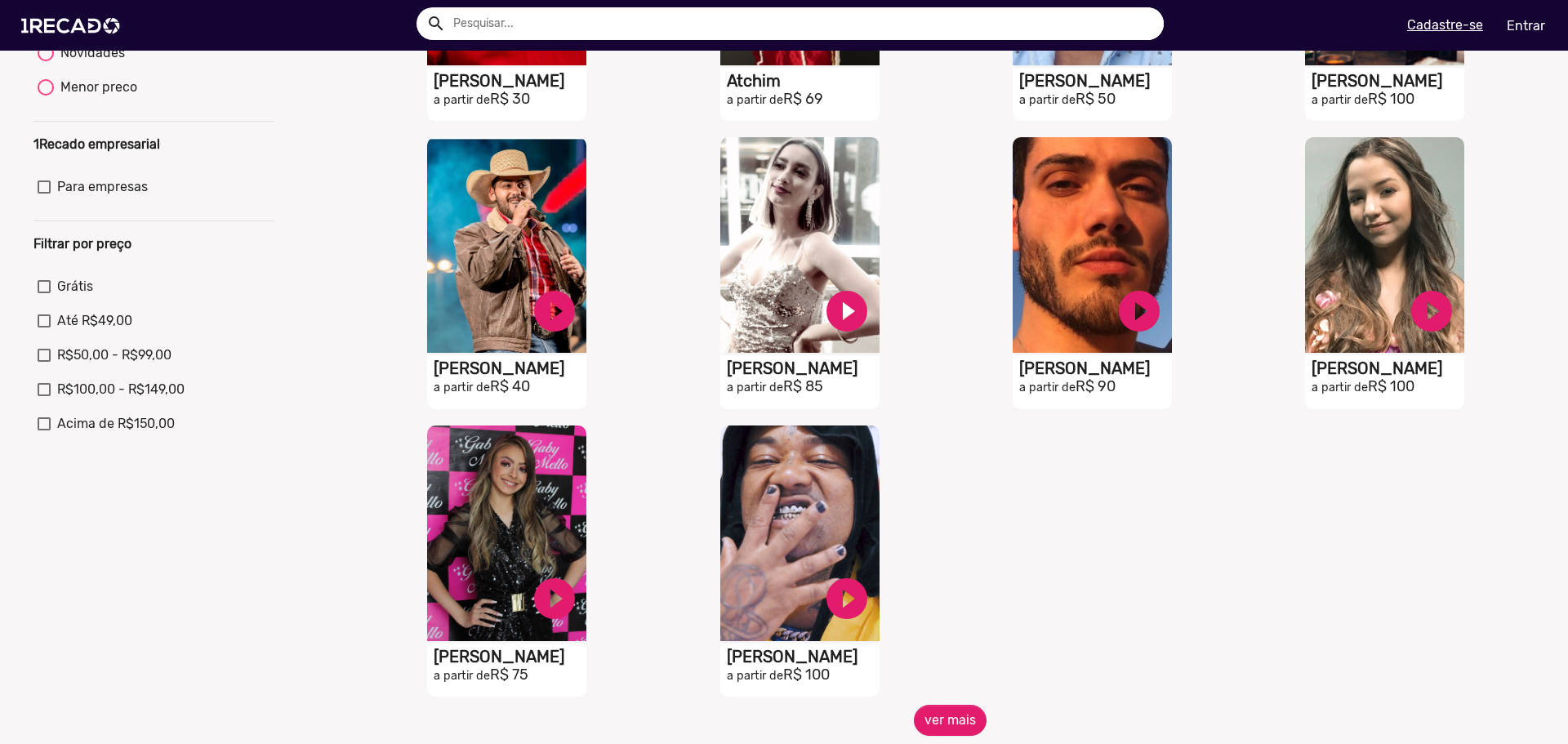
scroll to position [572, 0]
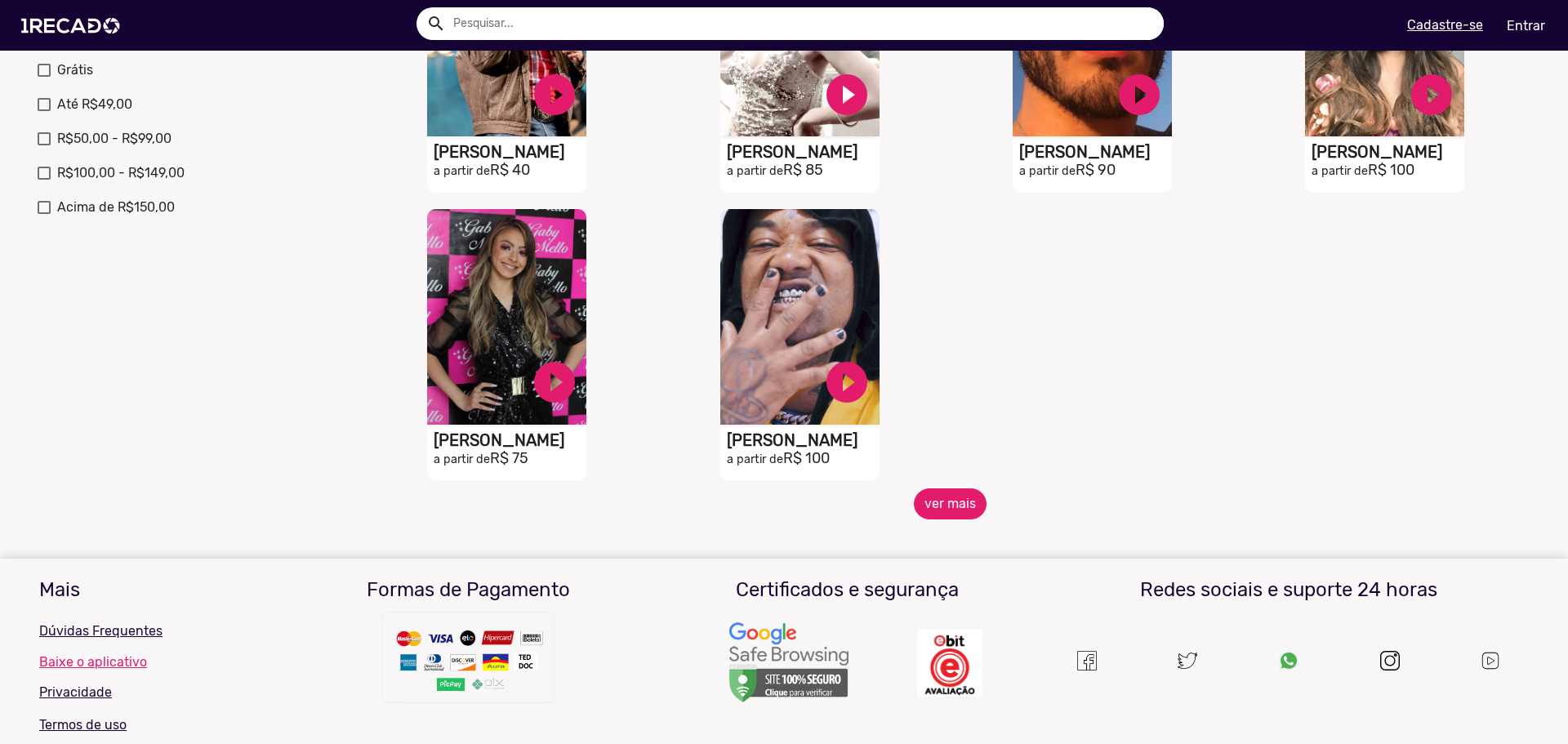
click at [951, 514] on button "ver mais" at bounding box center [950, 503] width 73 height 31
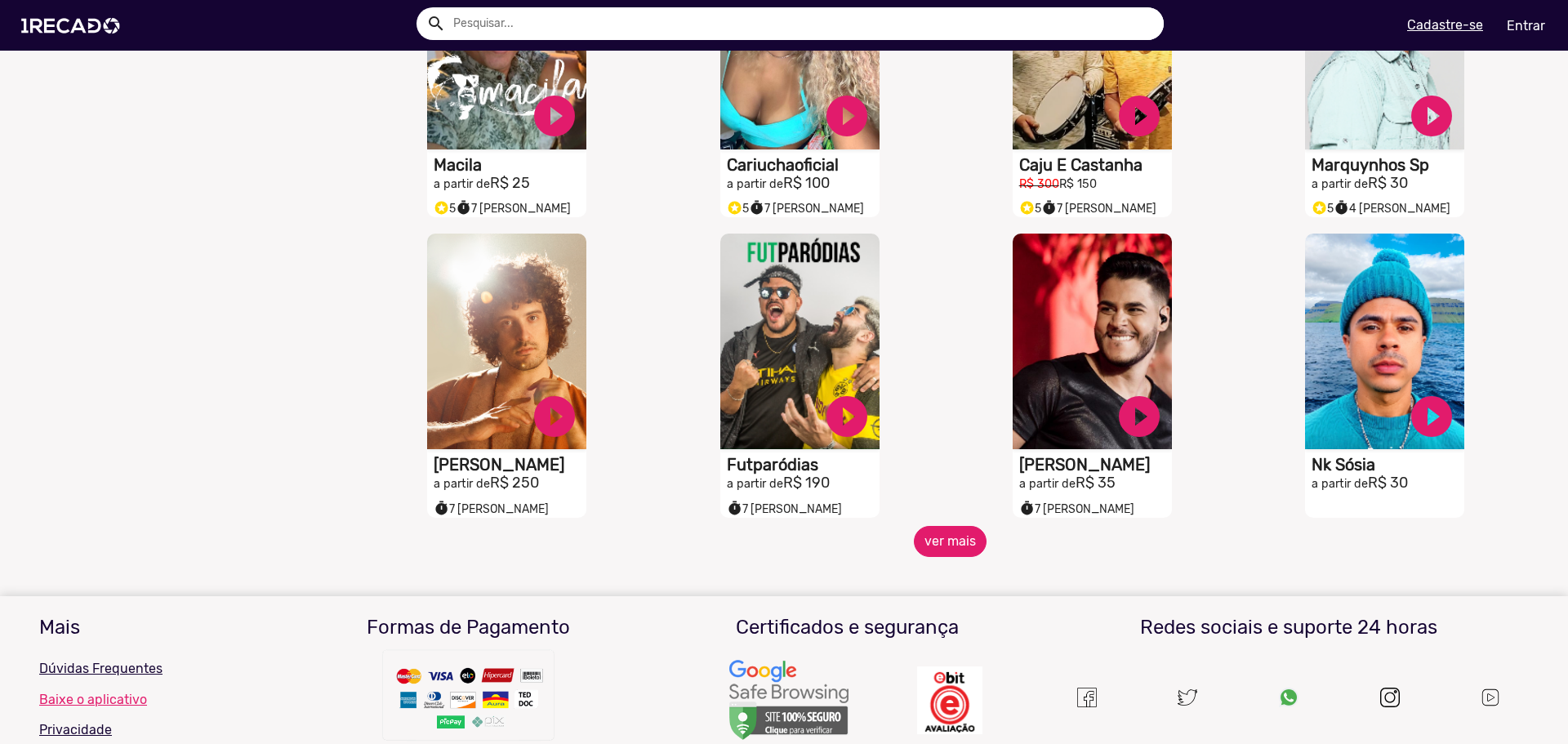
scroll to position [1225, 0]
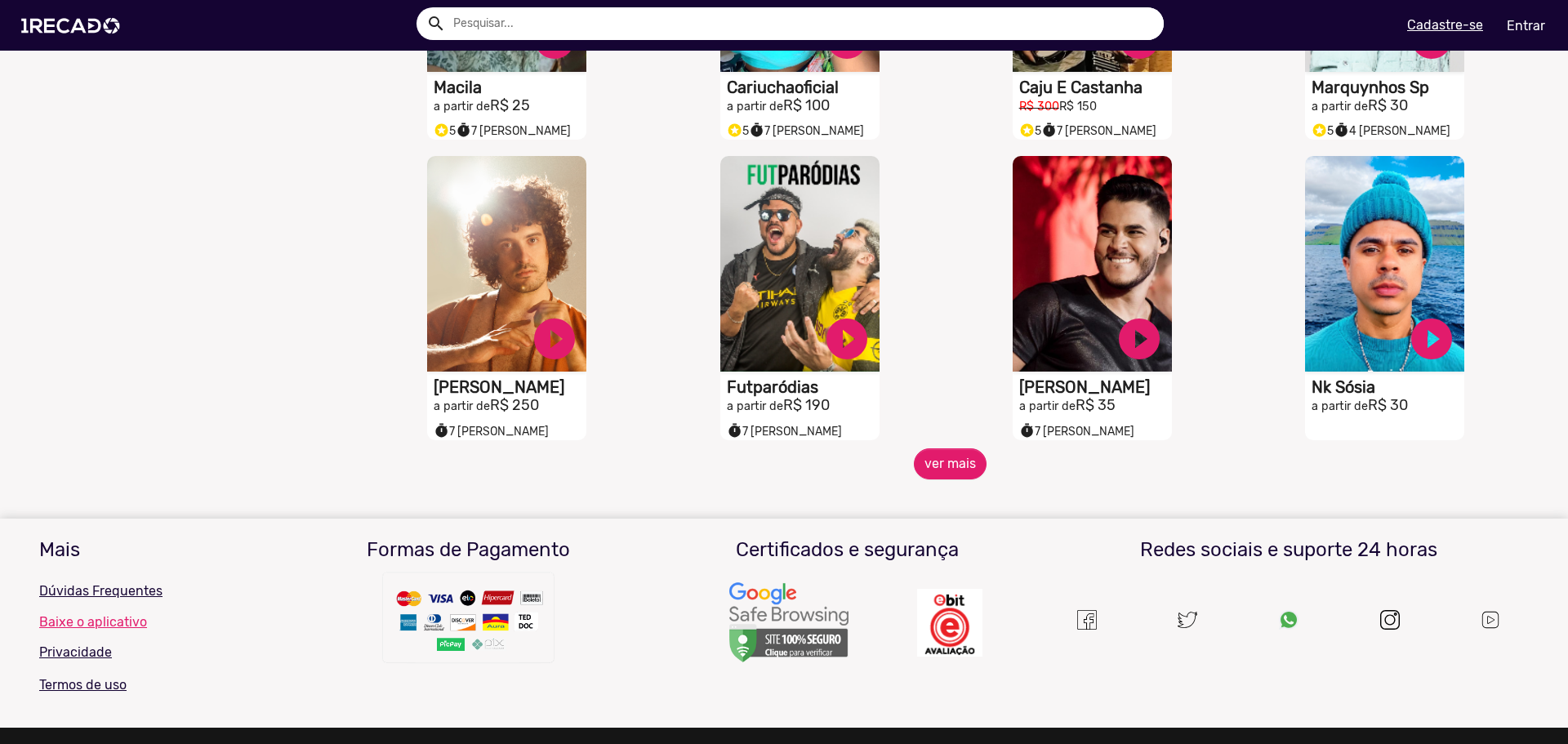
click at [958, 449] on div "S1RECADO vídeos dedicados para fãs e empresas play_circle_filled [PERSON_NAME] …" at bounding box center [1095, 298] width 292 height 301
click at [948, 479] on button "ver mais" at bounding box center [950, 464] width 73 height 31
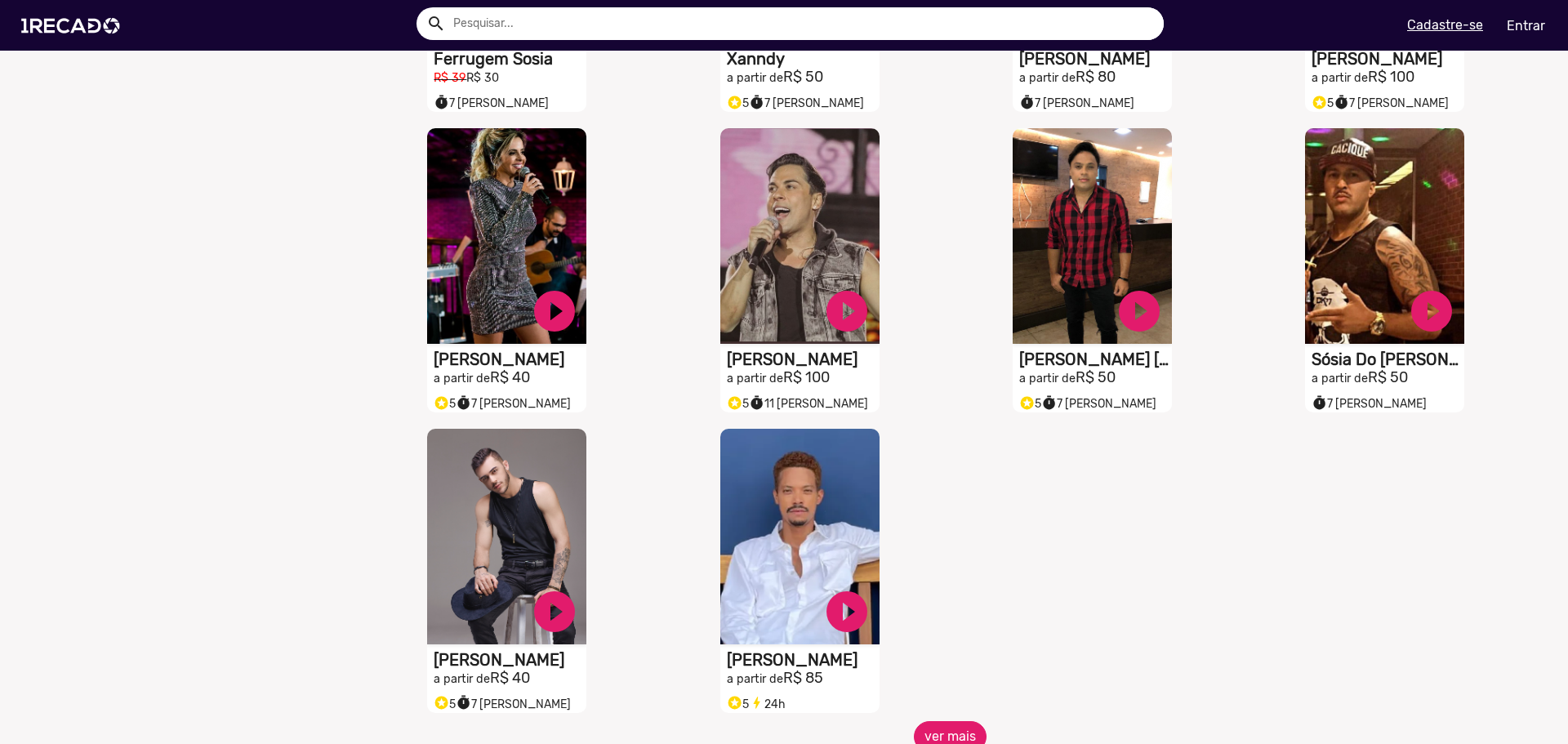
scroll to position [2041, 0]
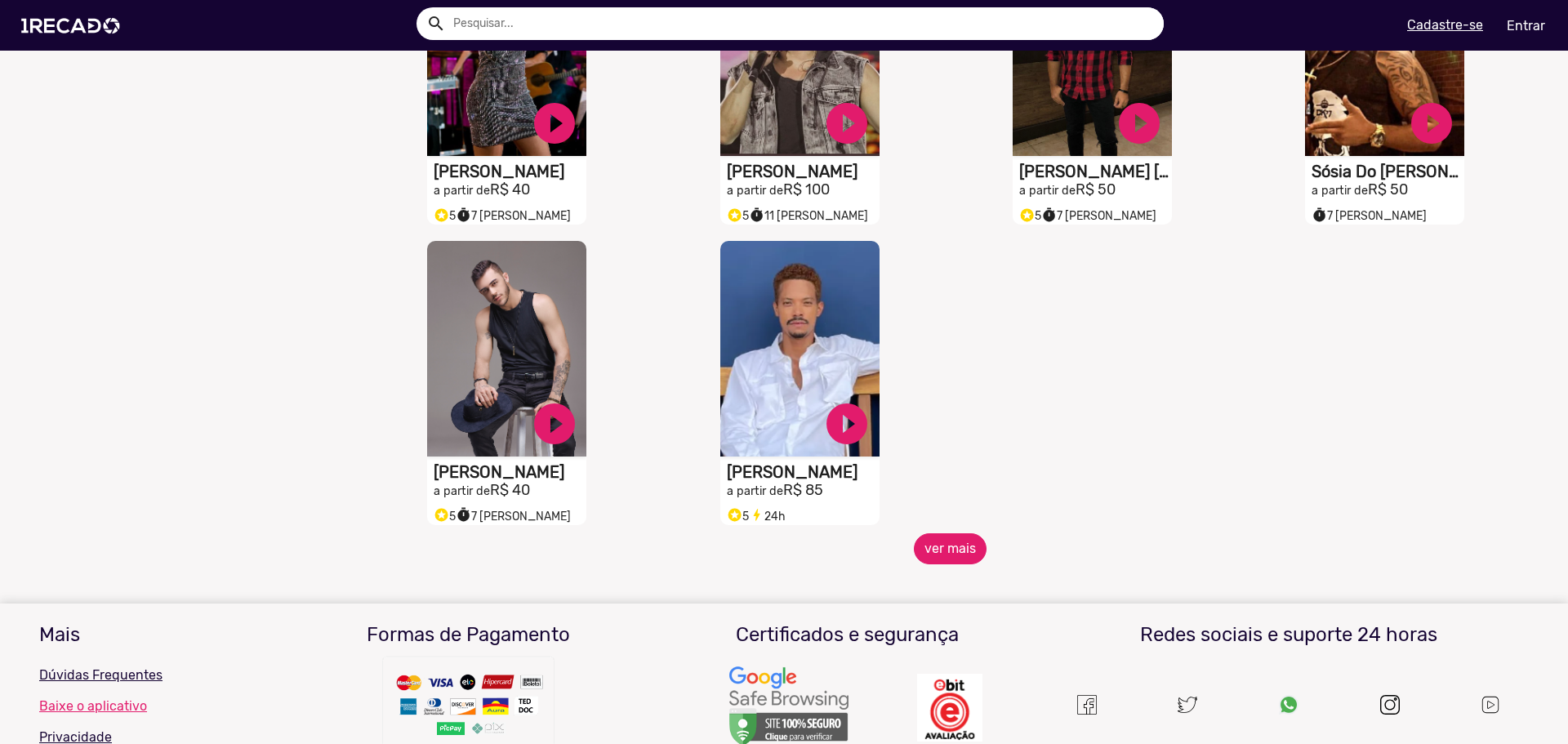
click at [961, 562] on button "ver mais" at bounding box center [950, 549] width 73 height 31
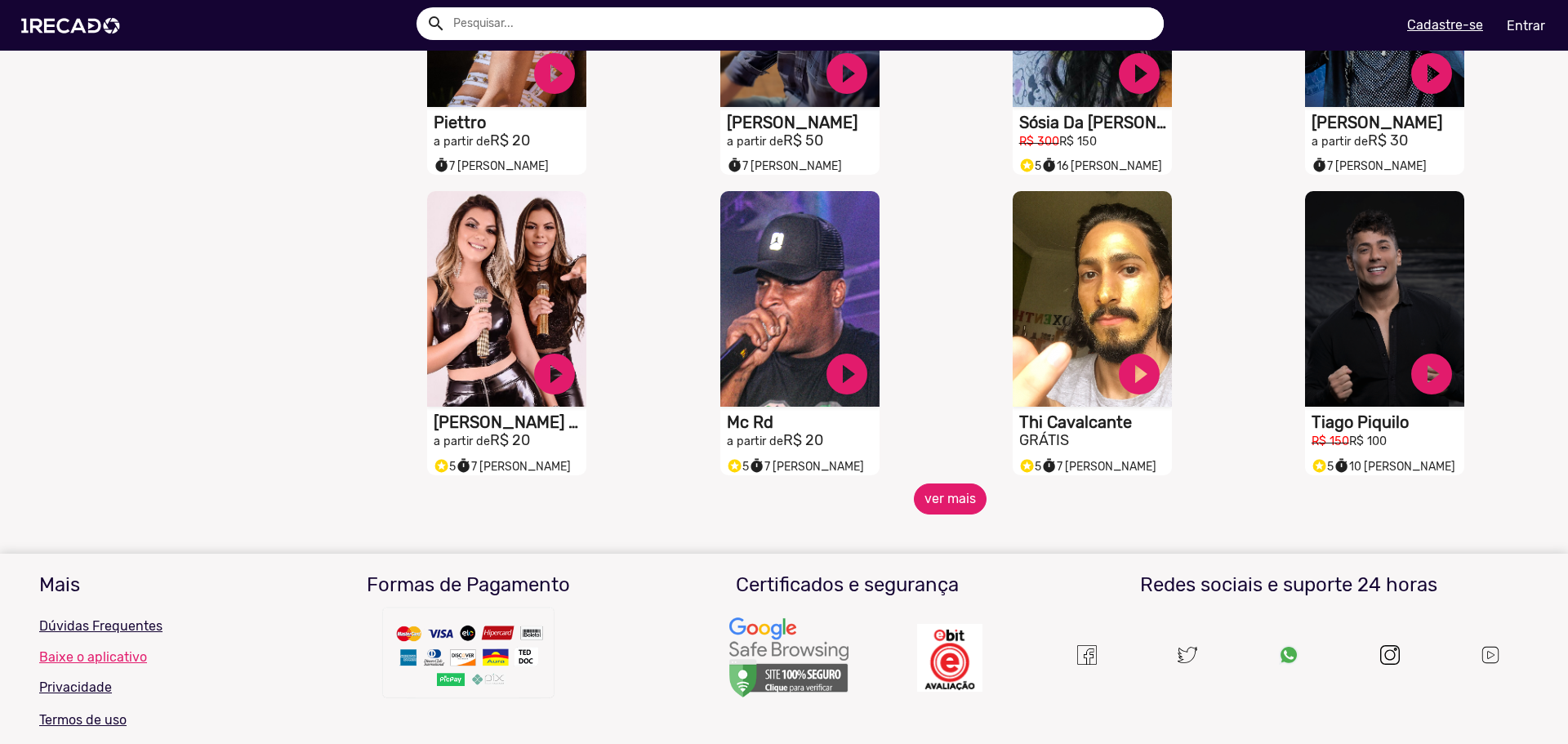
scroll to position [2777, 0]
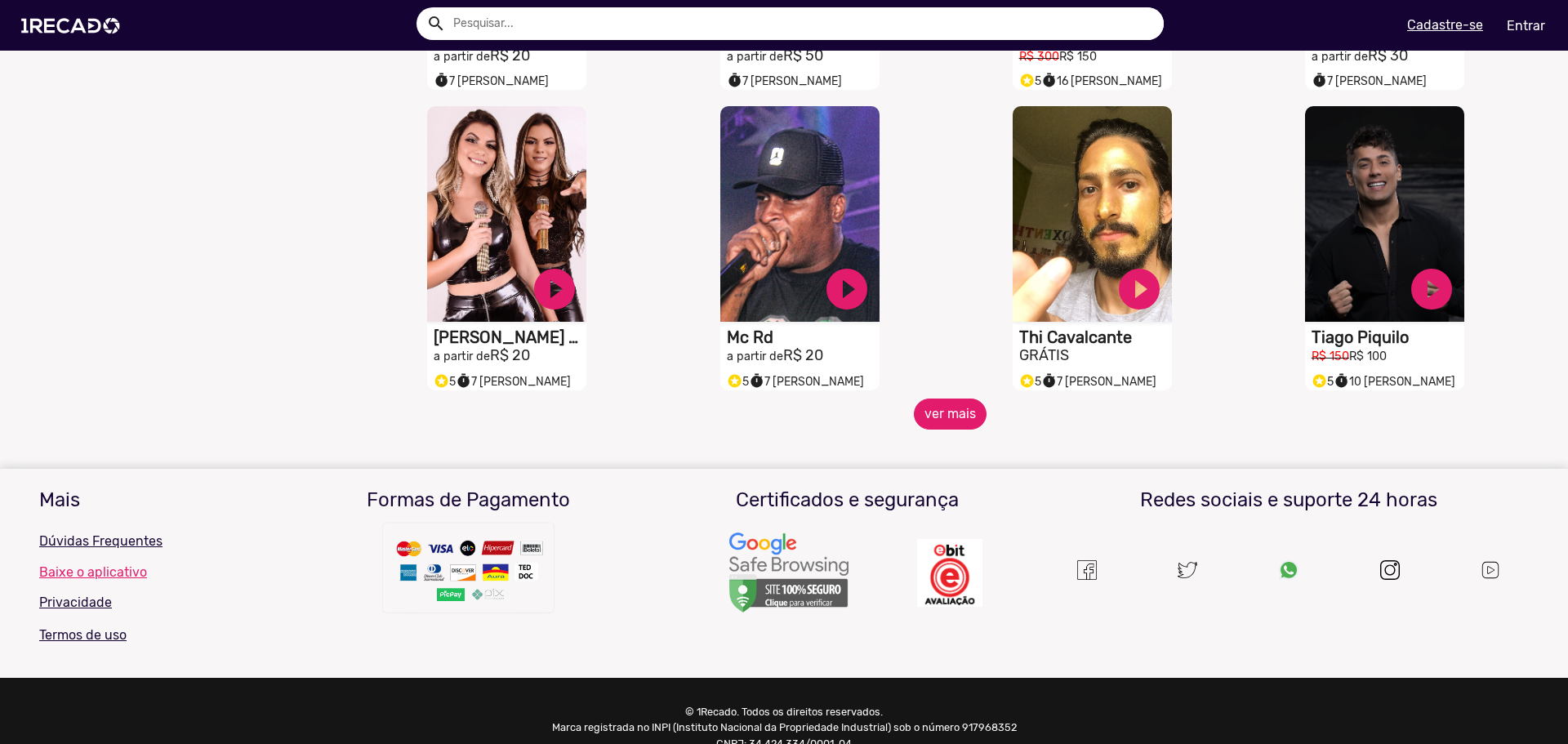
click at [955, 430] on button "ver mais" at bounding box center [950, 413] width 73 height 31
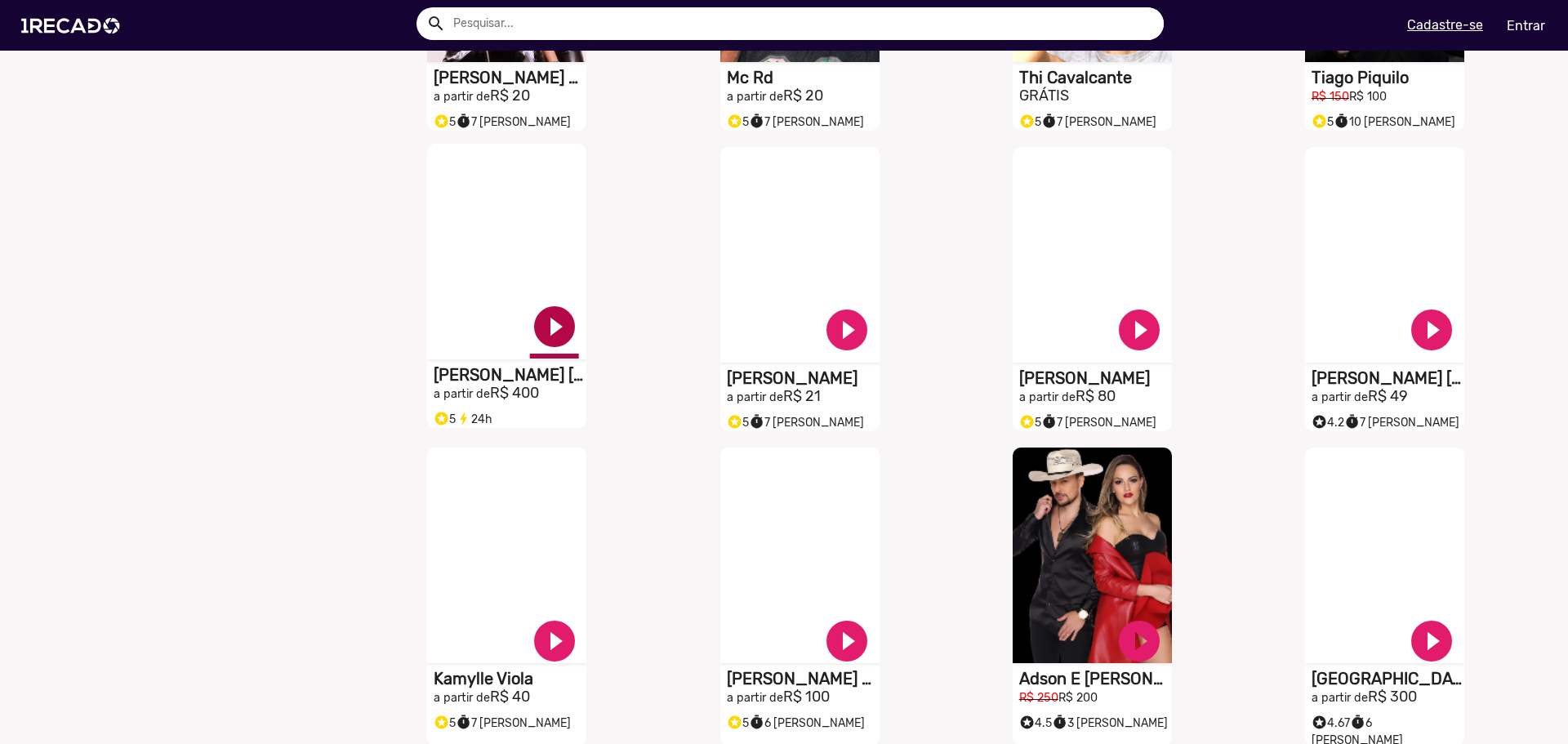
scroll to position [3022, 0]
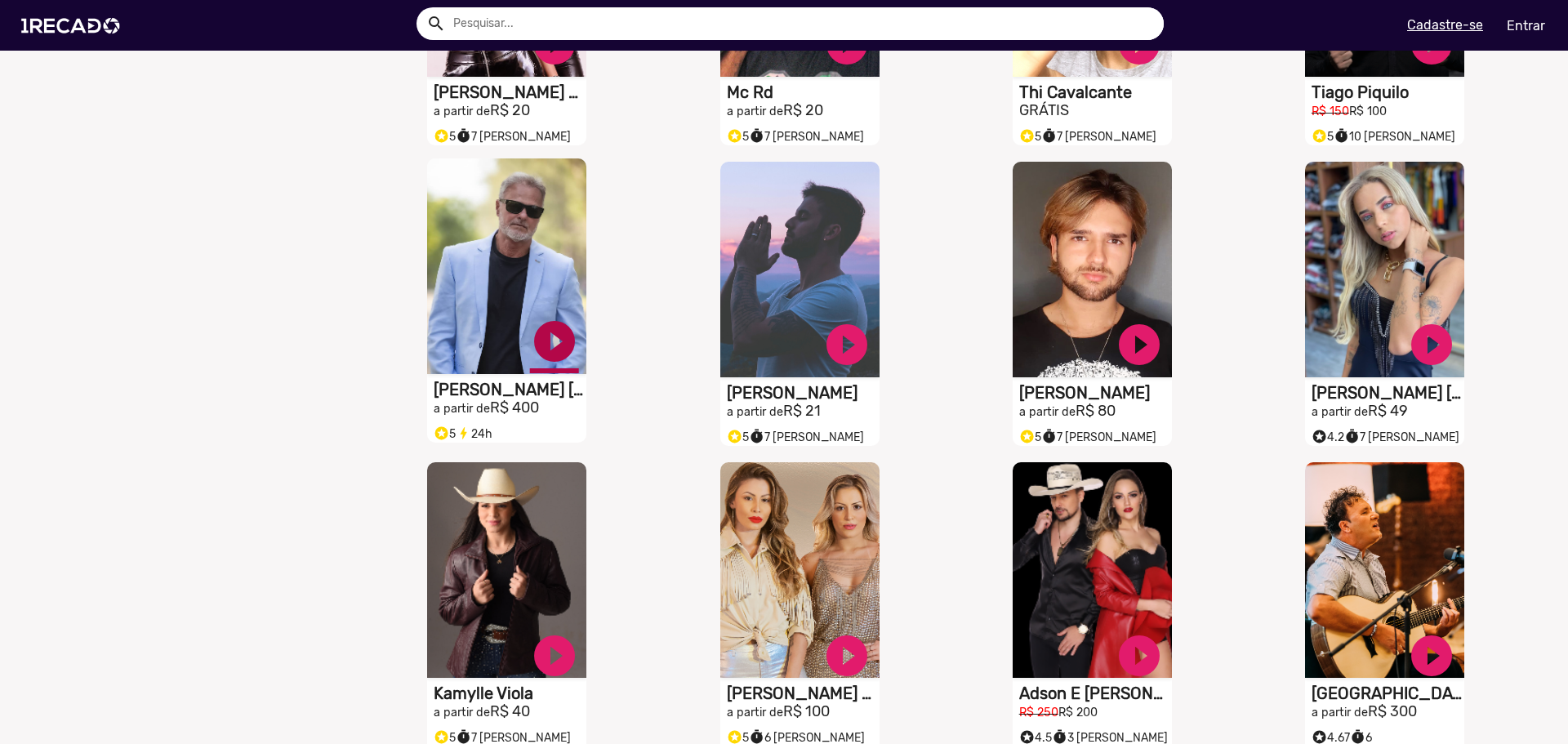
click at [562, 361] on link "play_circle_filled" at bounding box center [554, 341] width 49 height 49
click at [549, 346] on link "pause_circle" at bounding box center [554, 341] width 49 height 49
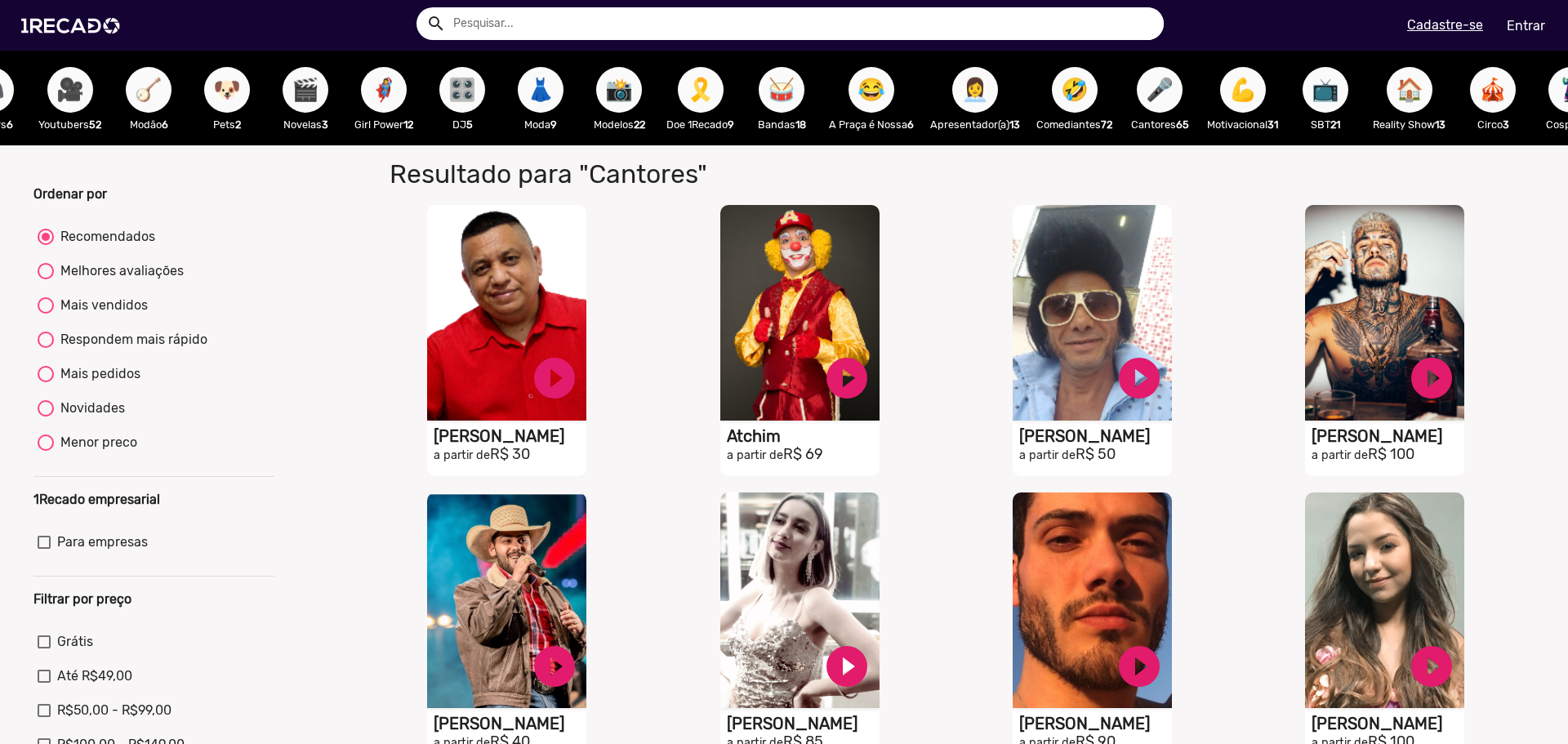
scroll to position [0, 1002]
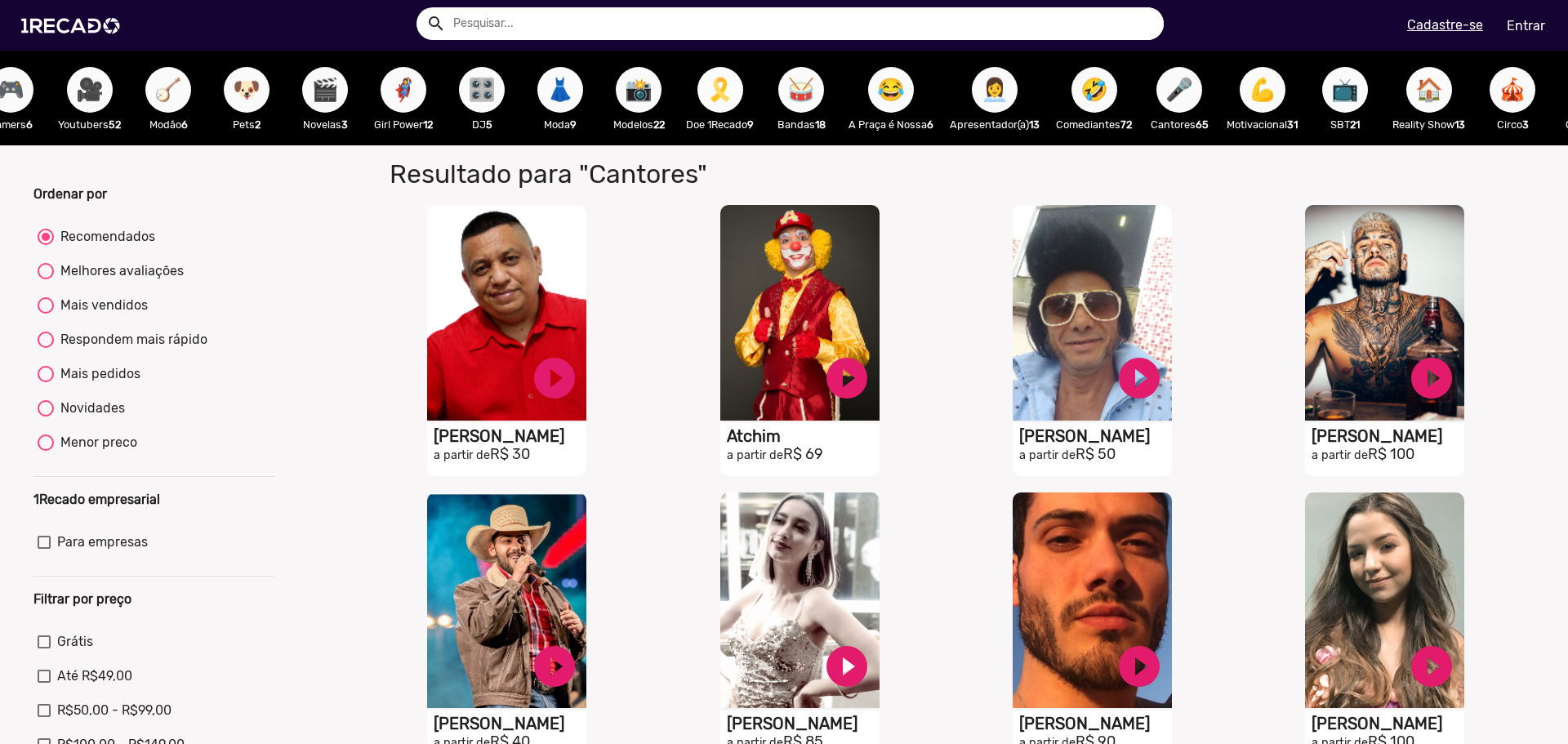
click at [718, 100] on span "🎗️" at bounding box center [720, 90] width 28 height 46
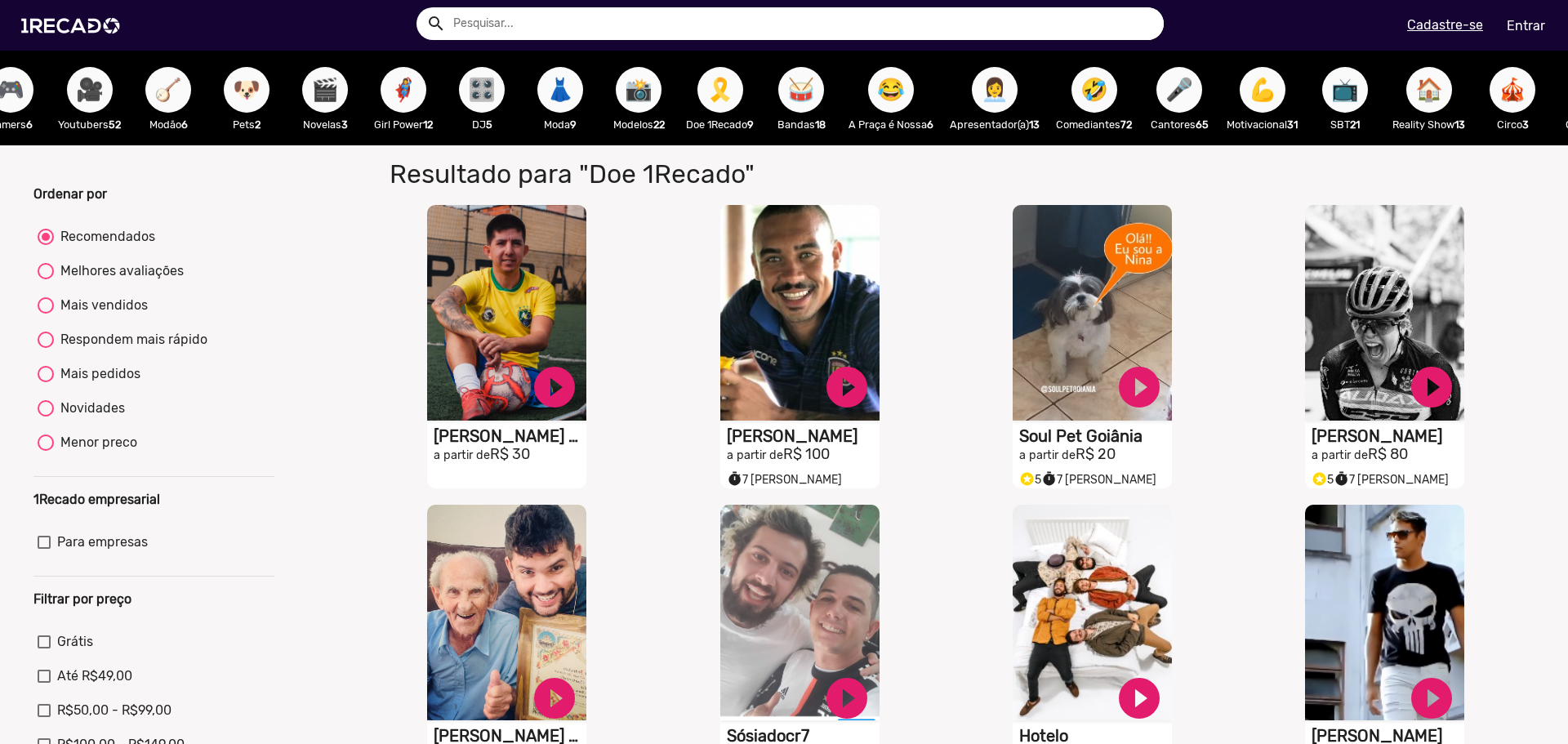
click at [640, 97] on span "📸" at bounding box center [638, 90] width 28 height 46
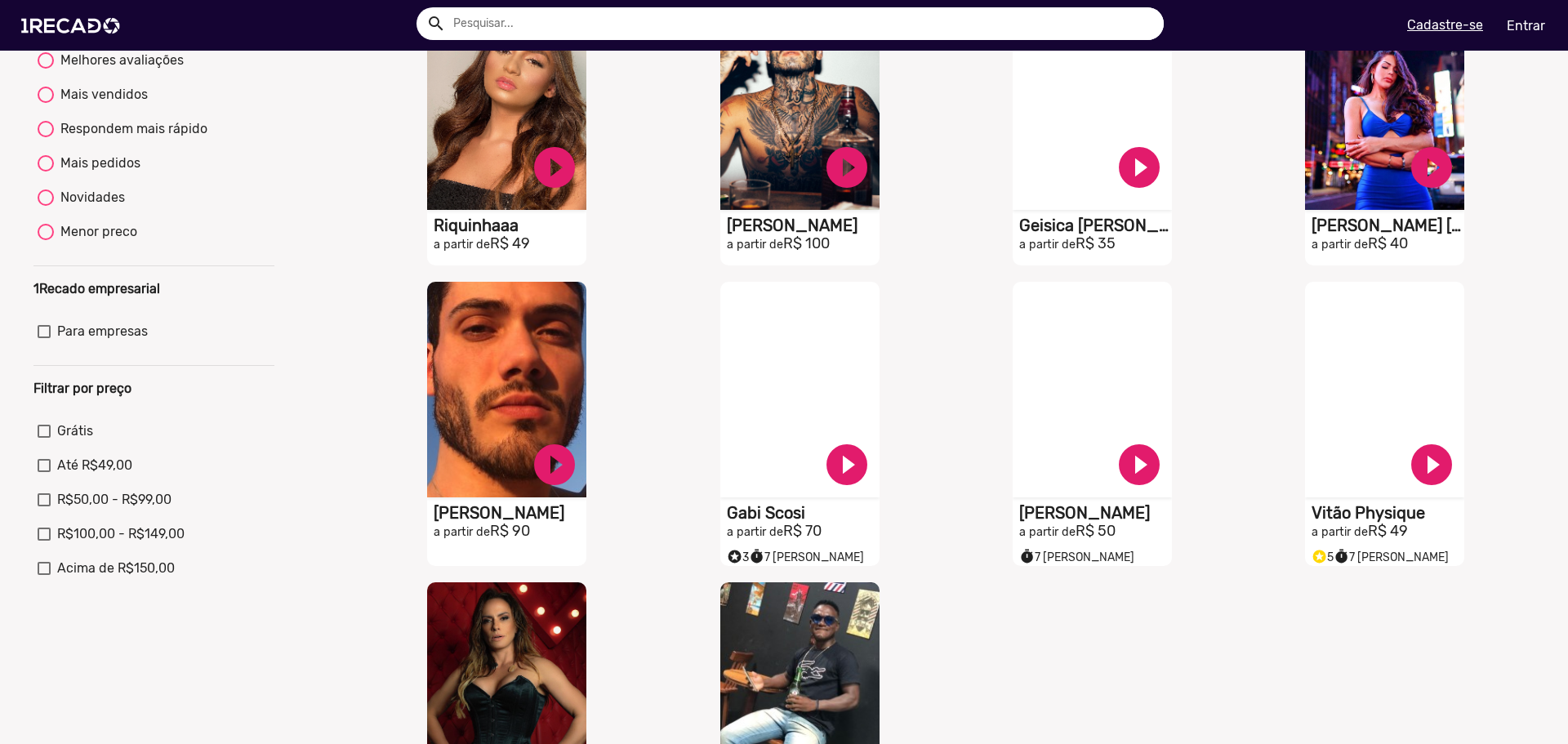
scroll to position [245, 0]
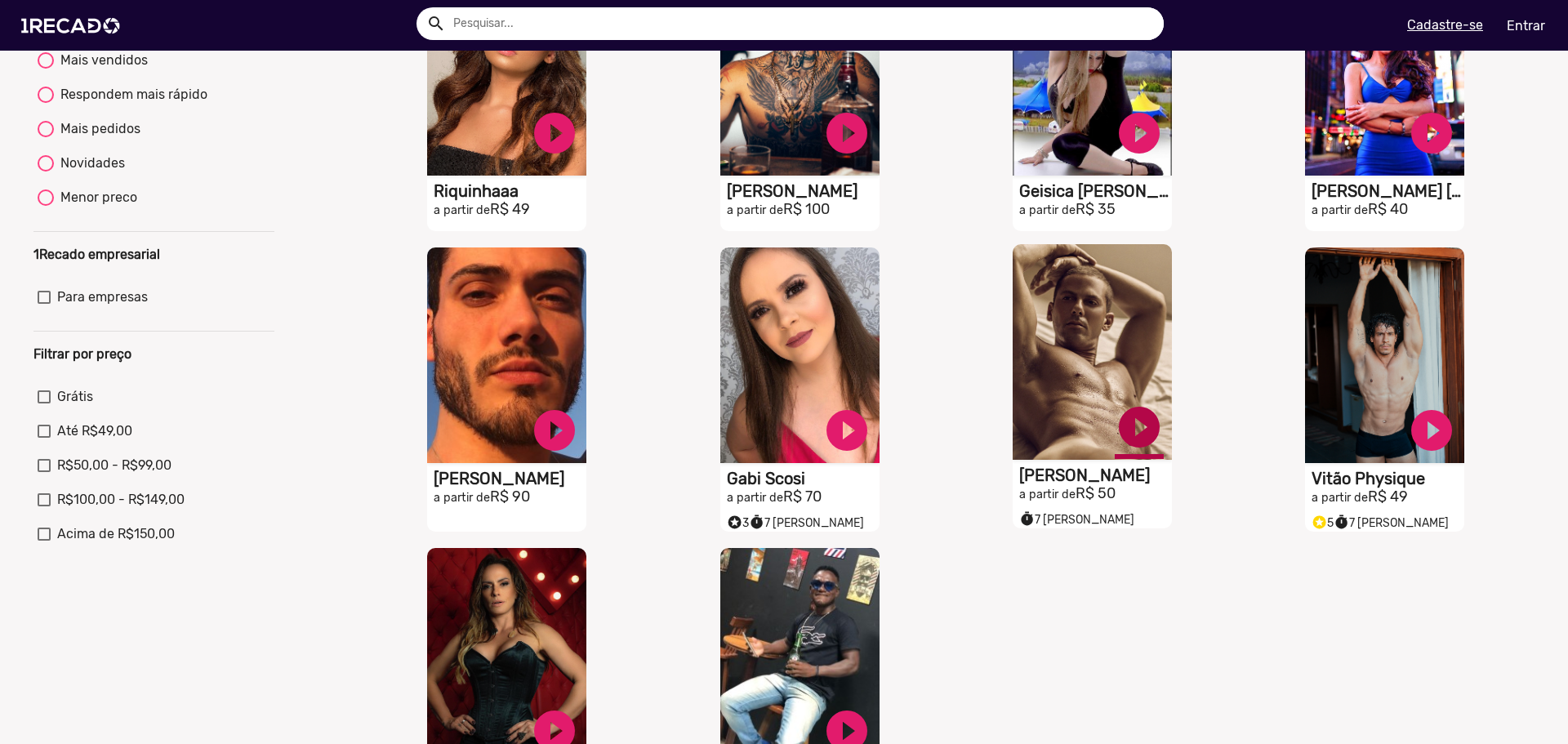
click at [1128, 429] on link "play_circle_filled" at bounding box center [1139, 427] width 49 height 49
click at [1128, 429] on link "pause_circle" at bounding box center [1139, 427] width 49 height 49
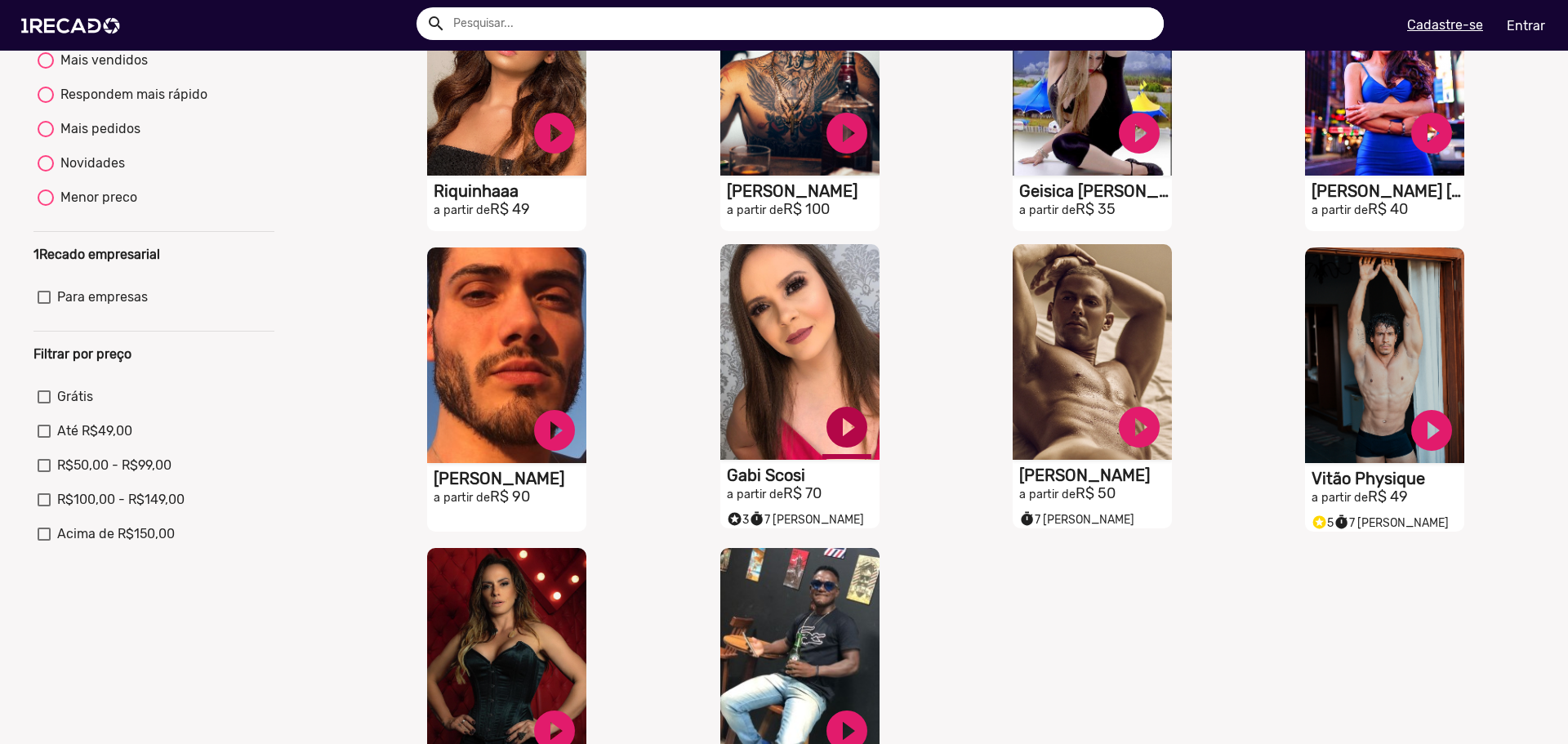
click at [838, 444] on link "play_circle_filled" at bounding box center [847, 427] width 49 height 49
click at [838, 444] on link "pause_circle" at bounding box center [847, 427] width 49 height 49
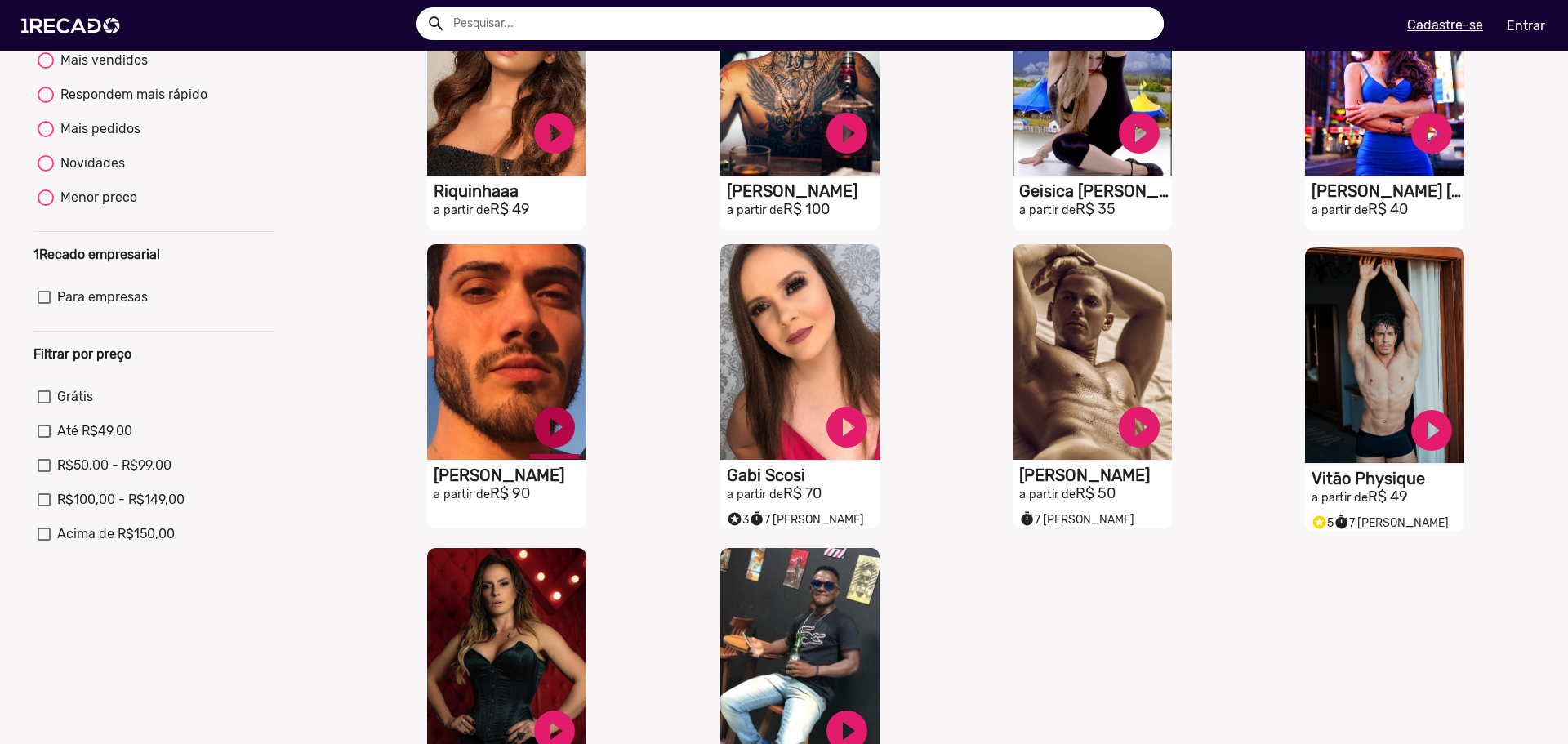
click at [561, 430] on link "play_circle_filled" at bounding box center [554, 427] width 49 height 49
click at [561, 430] on link "pause_circle" at bounding box center [554, 427] width 49 height 49
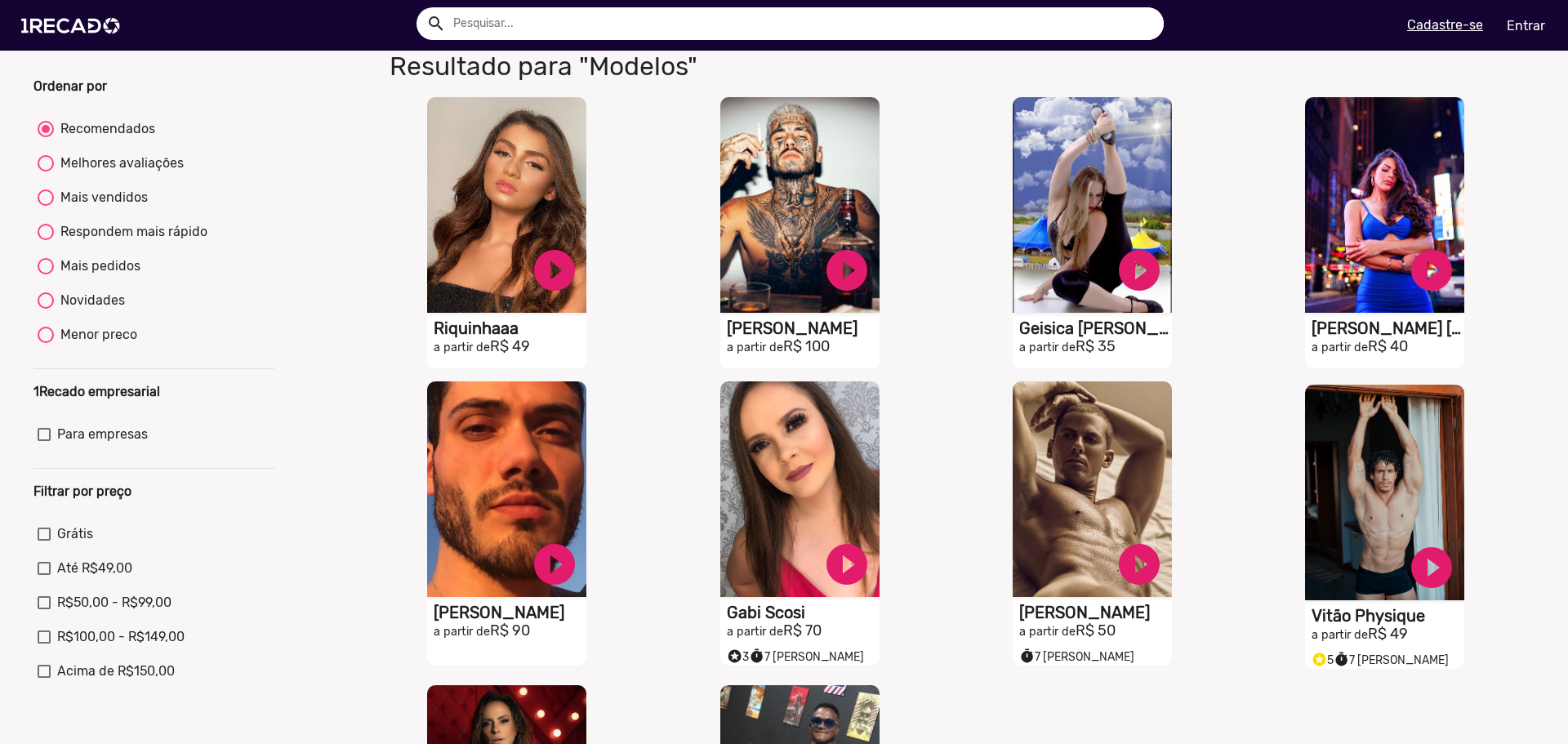
scroll to position [81, 0]
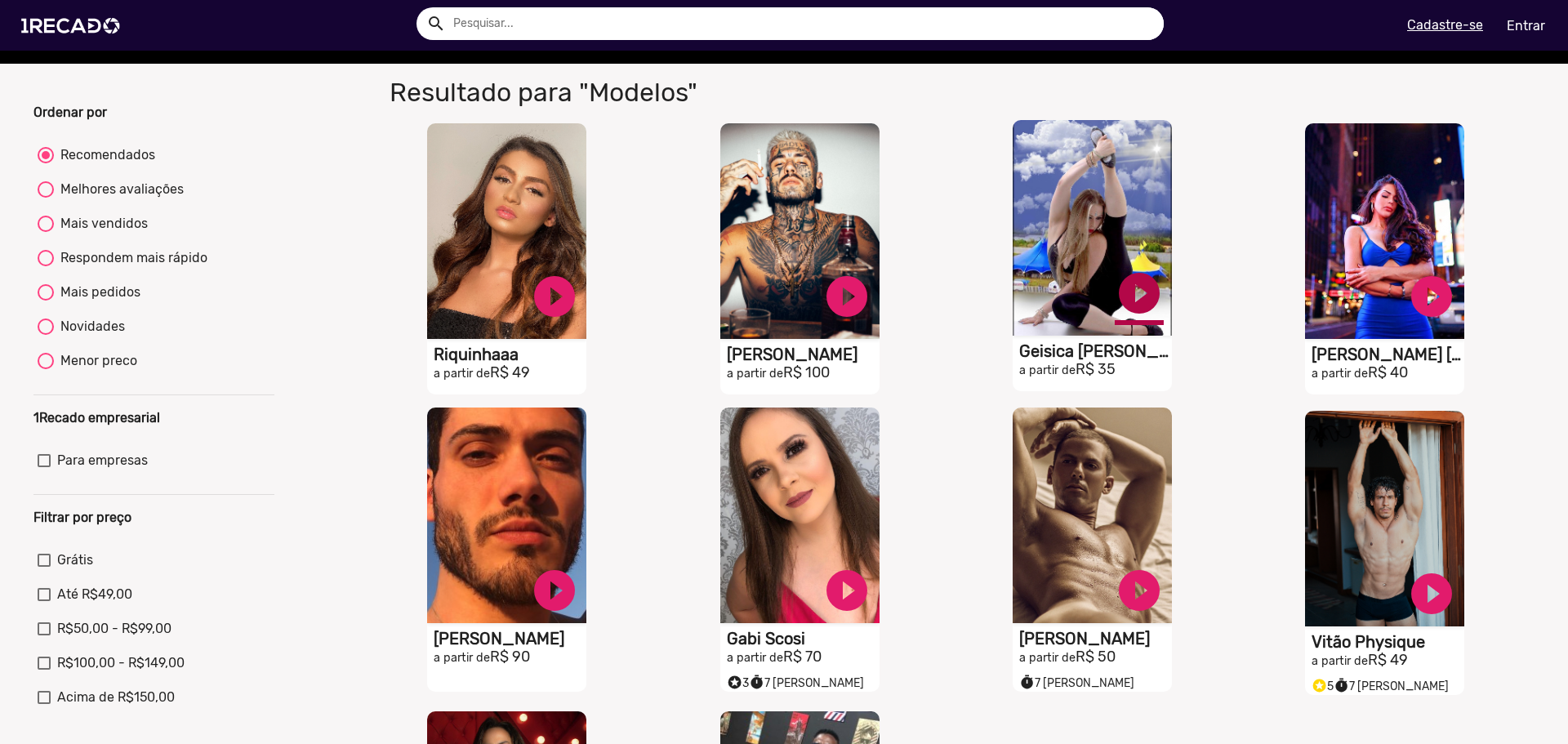
click at [1137, 301] on link "play_circle_filled" at bounding box center [1139, 293] width 49 height 49
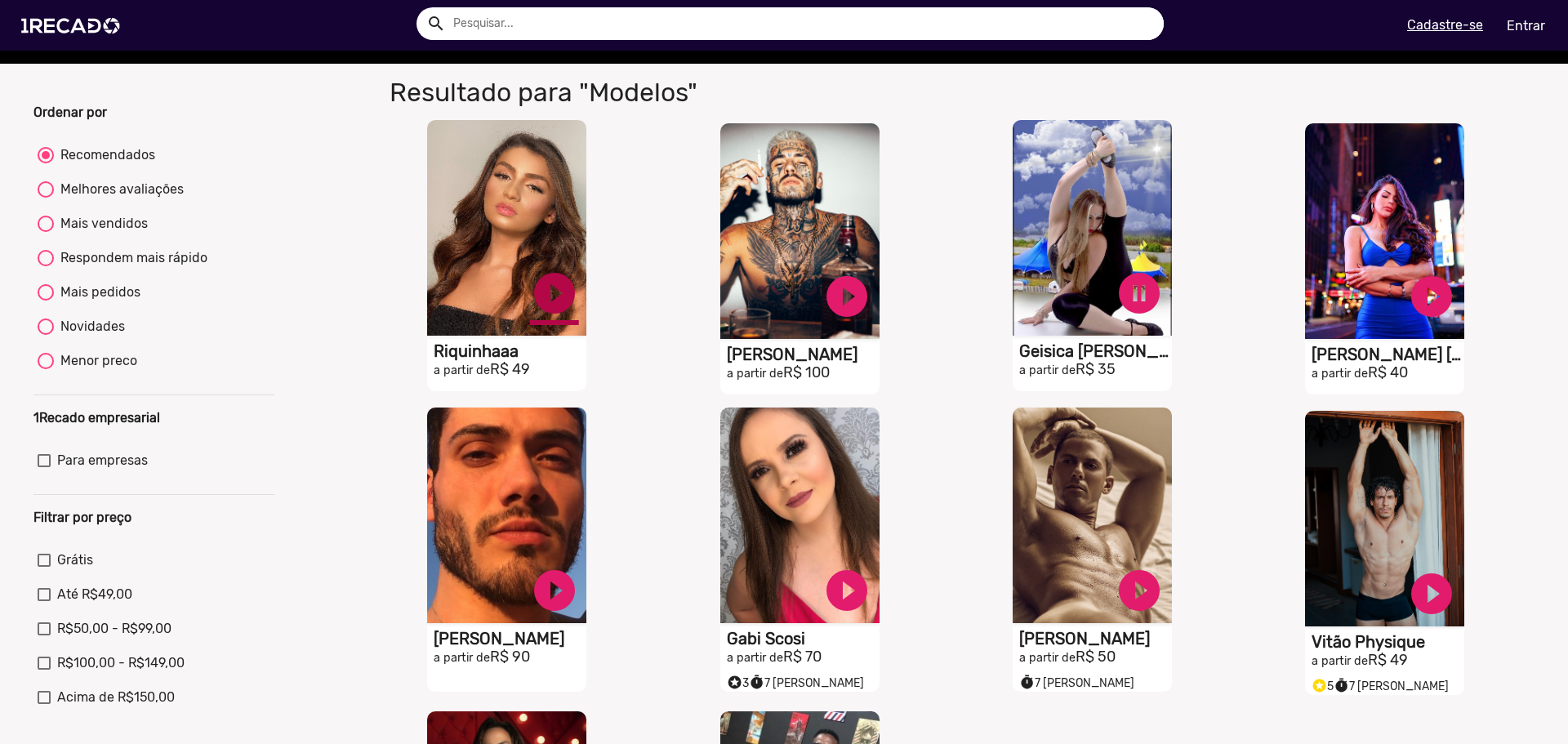
click at [553, 293] on link "play_circle_filled" at bounding box center [554, 293] width 49 height 49
click at [1150, 300] on link "pause_circle" at bounding box center [1139, 293] width 49 height 49
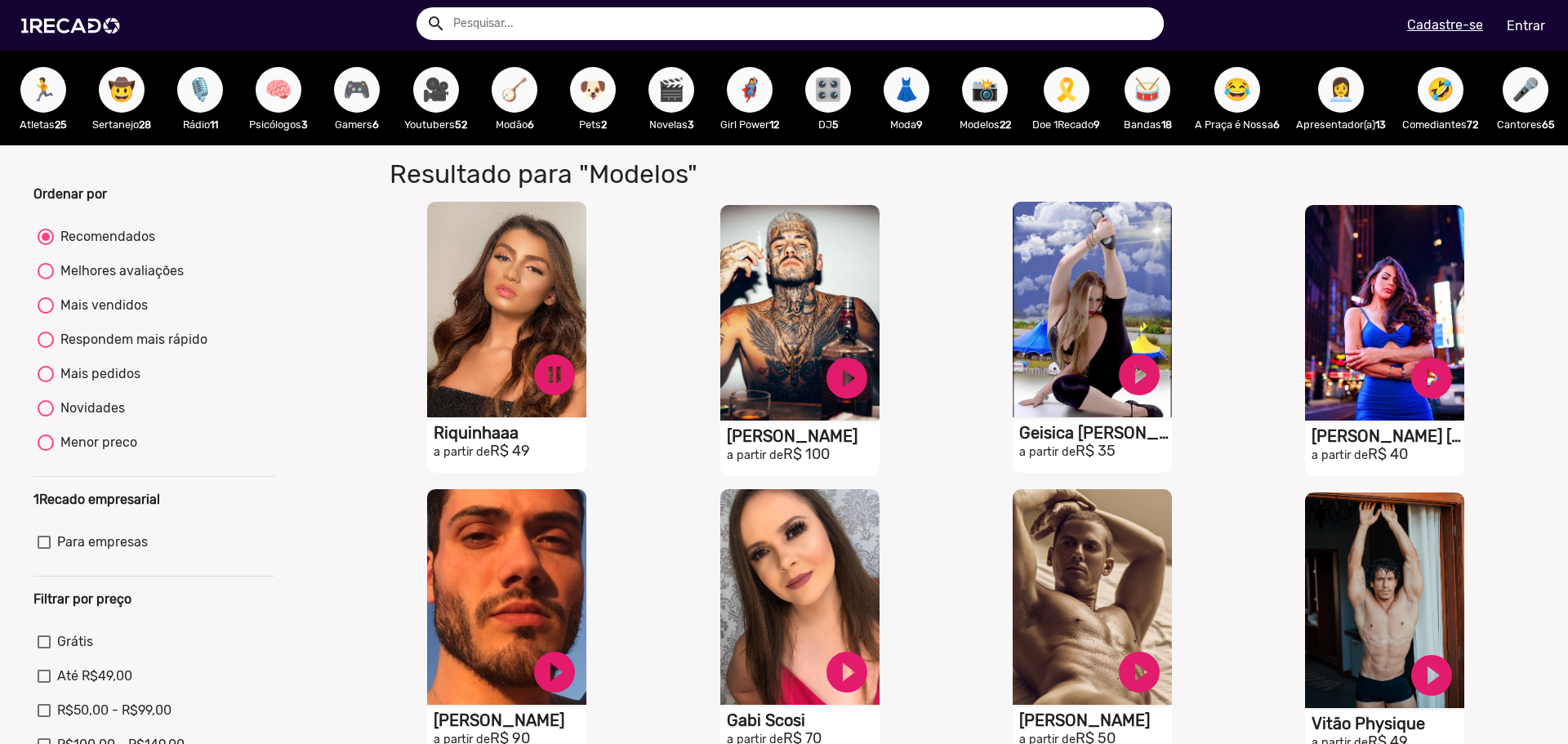
scroll to position [0, 610]
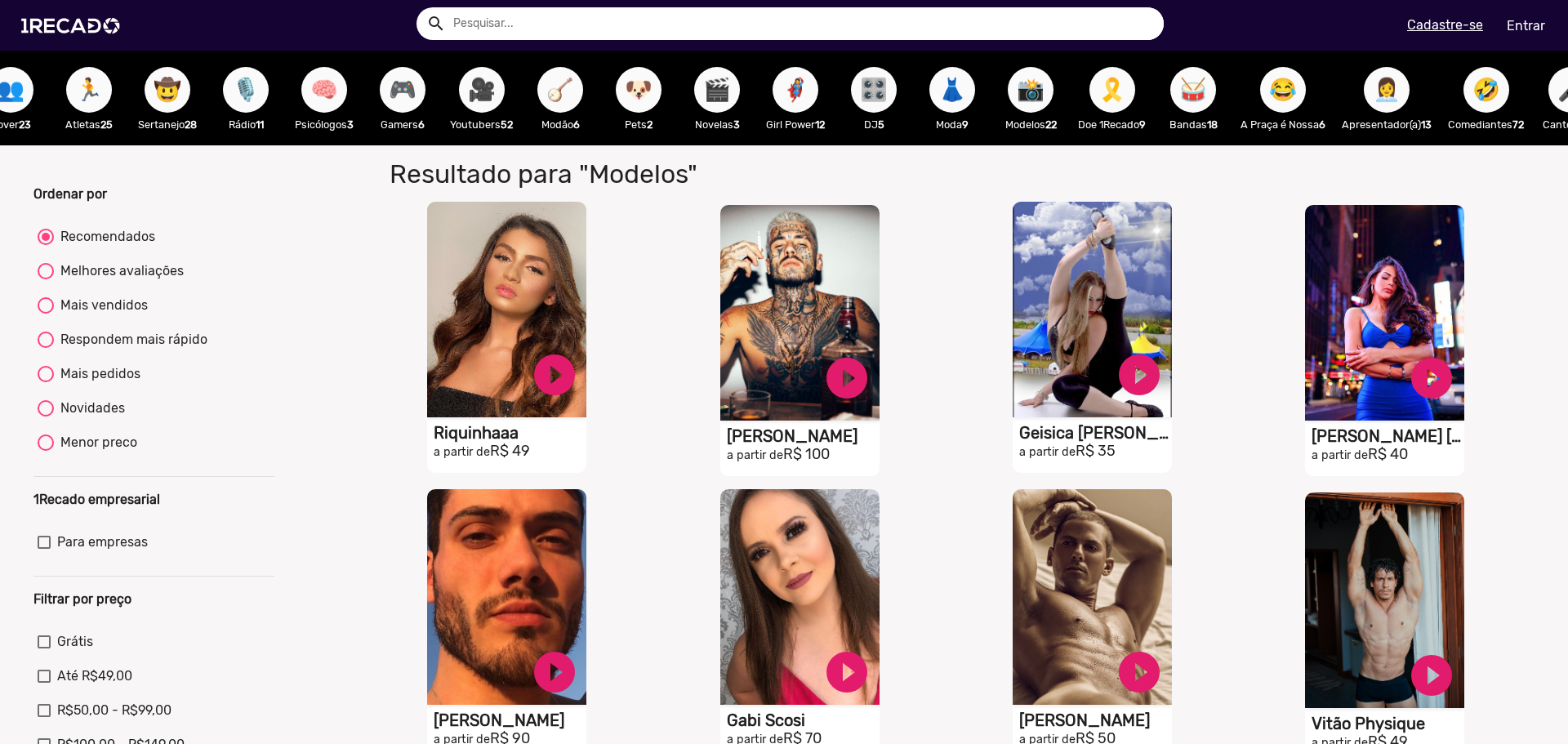
click at [631, 90] on span "🐶" at bounding box center [638, 90] width 28 height 46
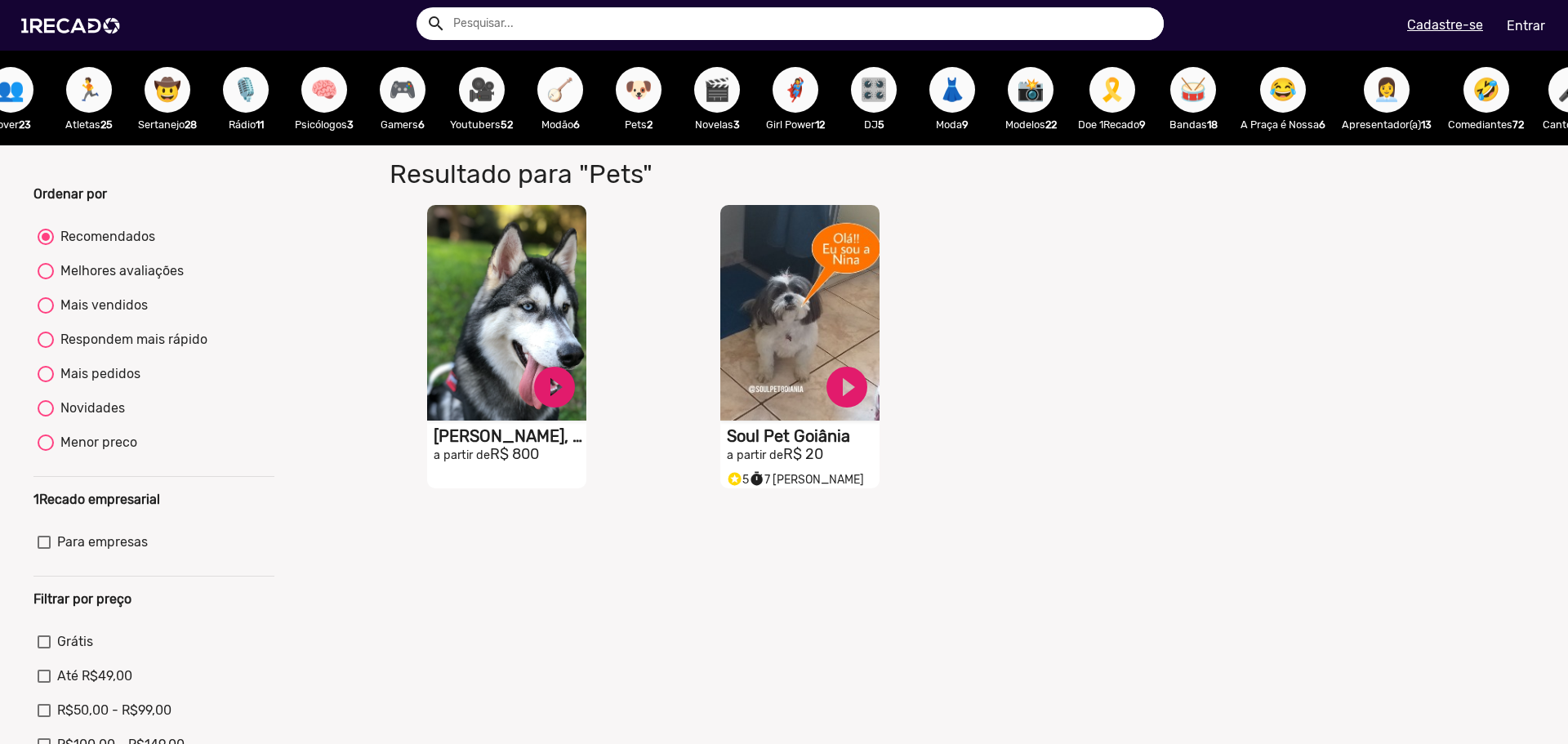
click at [572, 96] on span "🪕" at bounding box center [561, 90] width 28 height 46
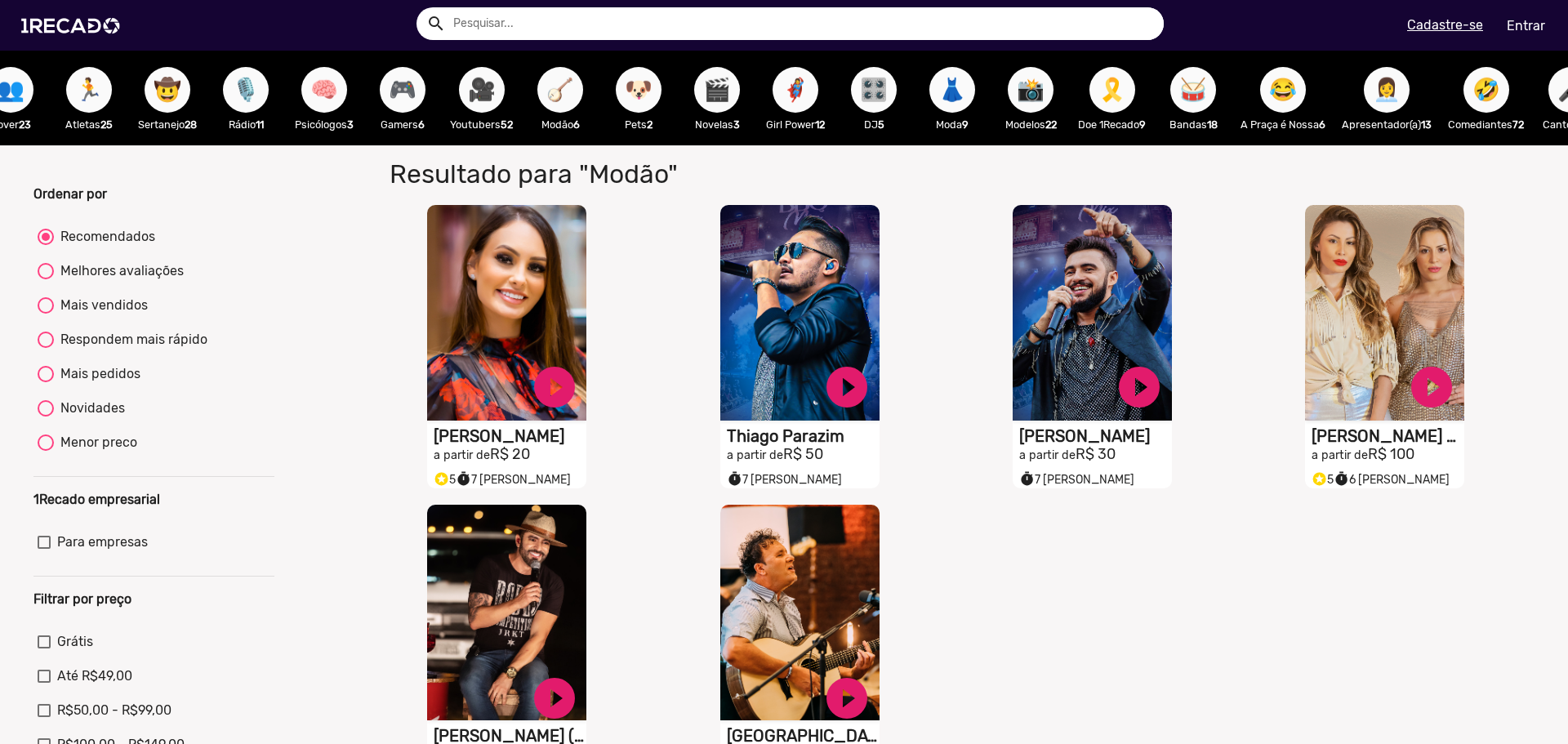
click at [494, 94] on span "🎥" at bounding box center [482, 90] width 28 height 46
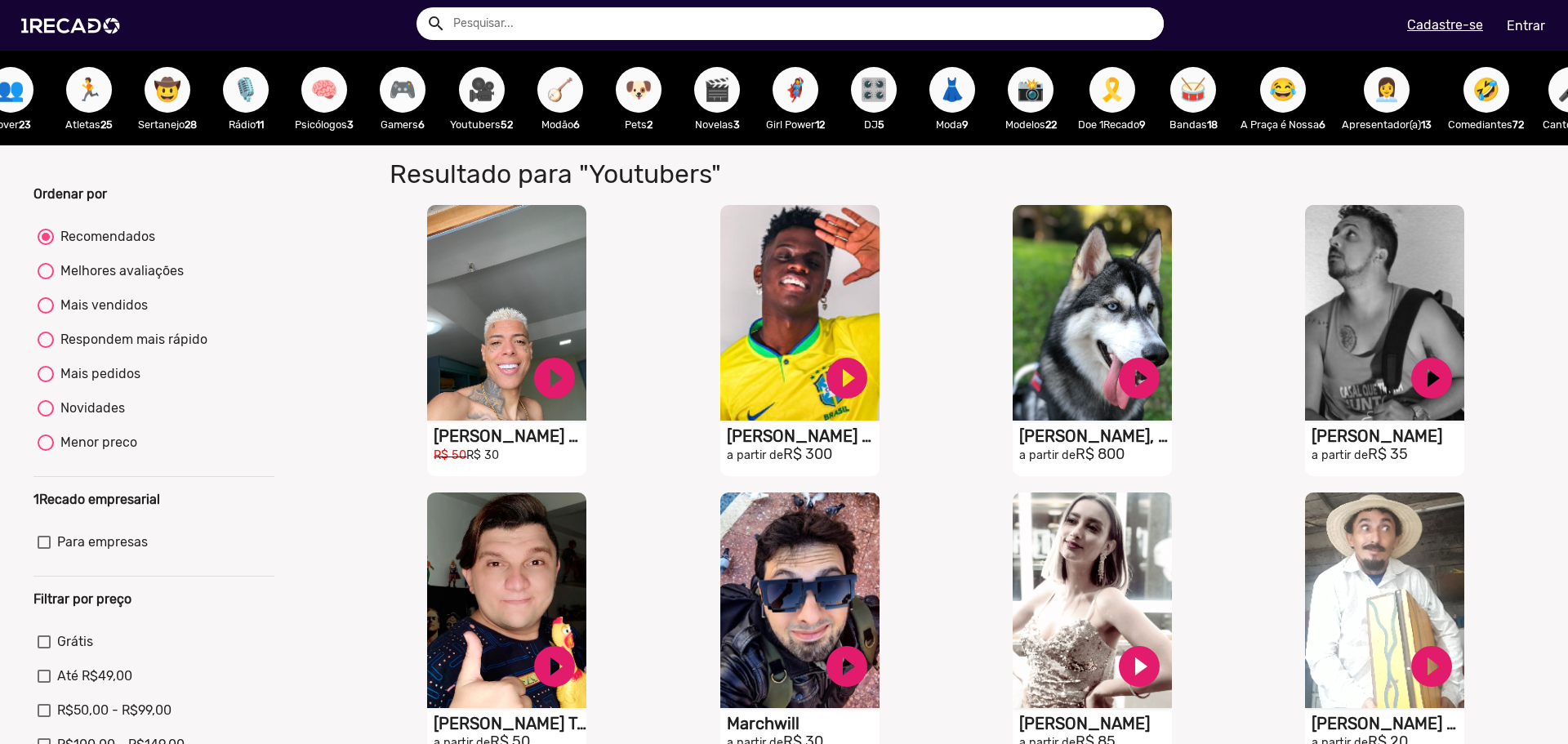
click at [390, 96] on span "🎮" at bounding box center [403, 90] width 28 height 46
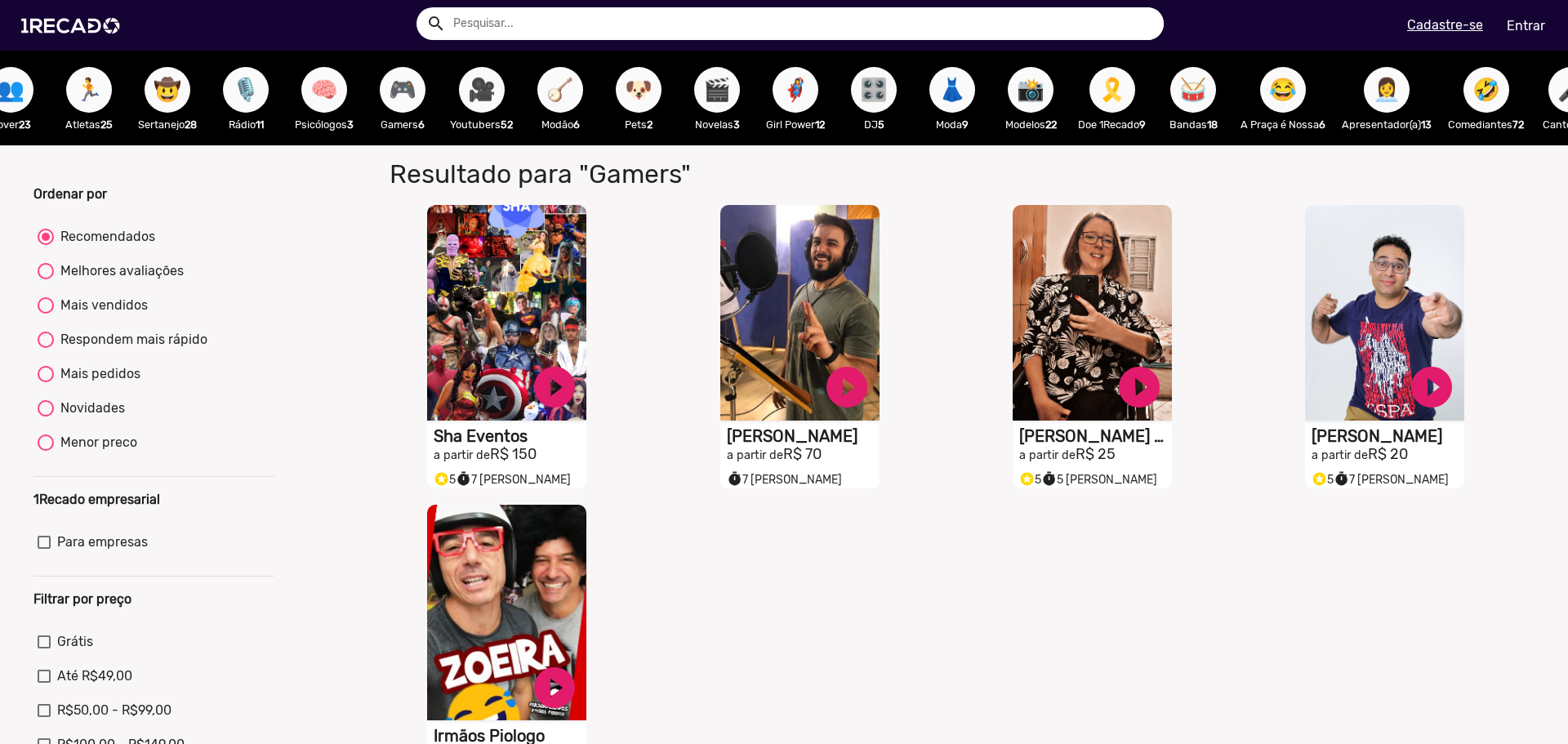
click at [317, 100] on span "🧠" at bounding box center [324, 90] width 28 height 46
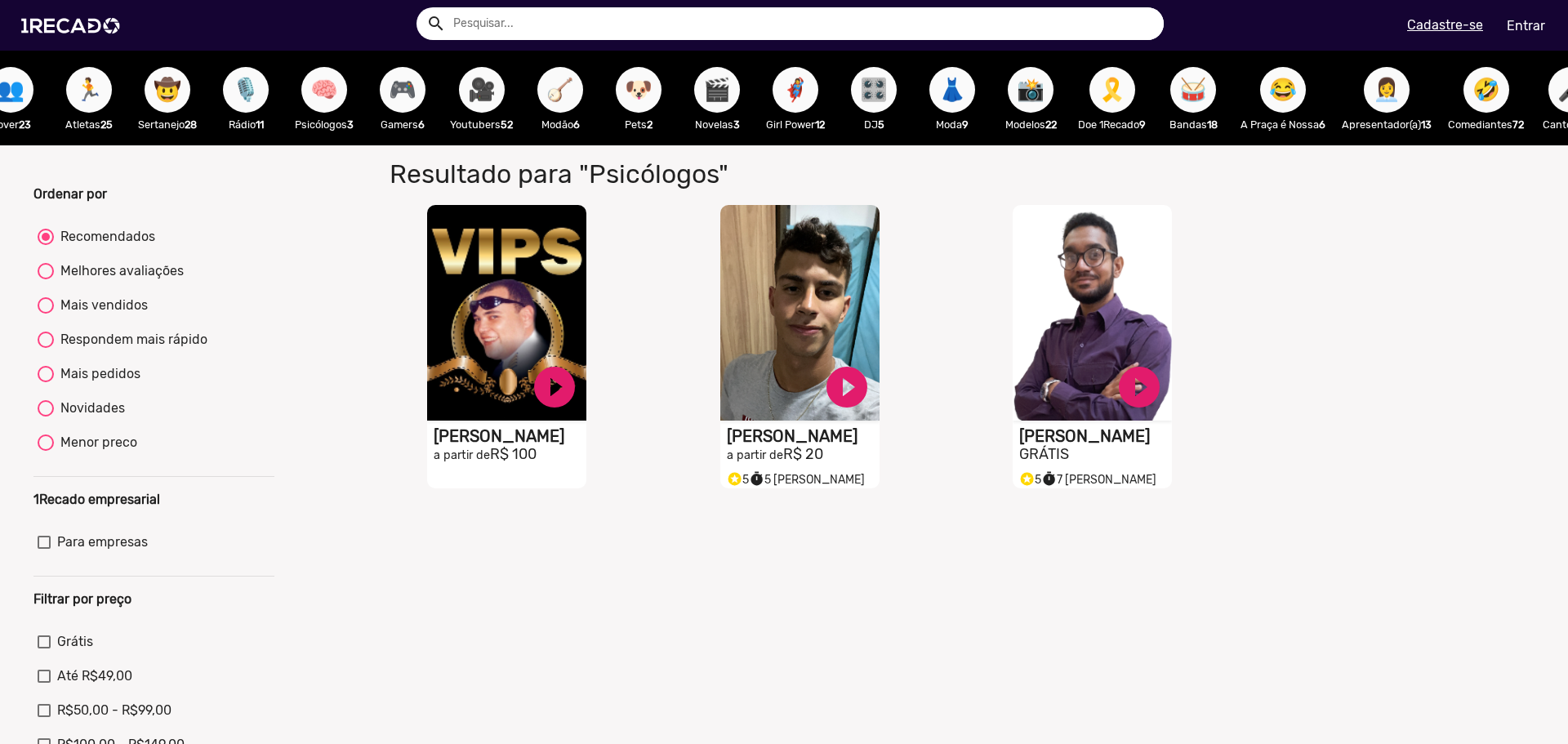
click at [243, 107] on span "🎙️" at bounding box center [246, 90] width 28 height 46
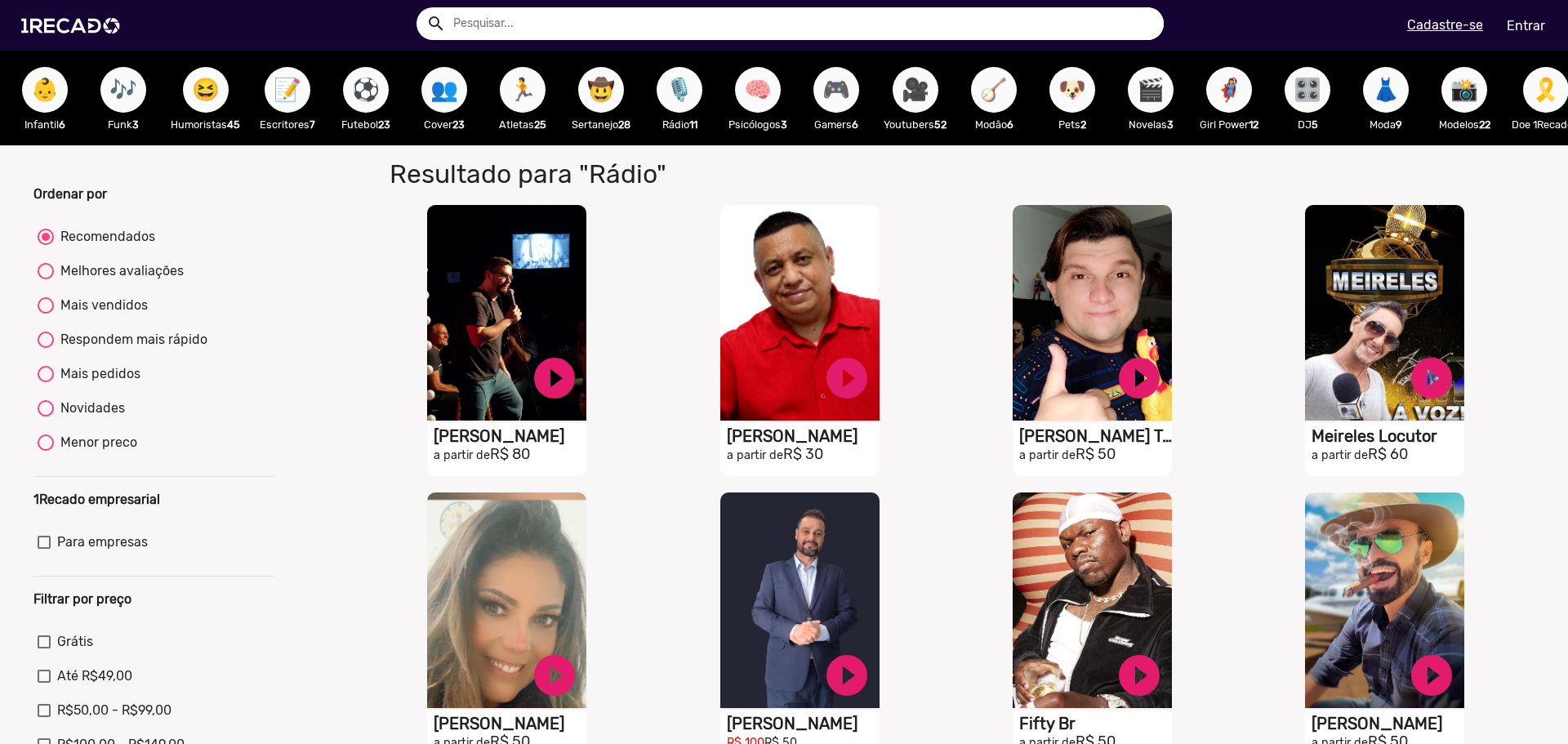
scroll to position [0, 171]
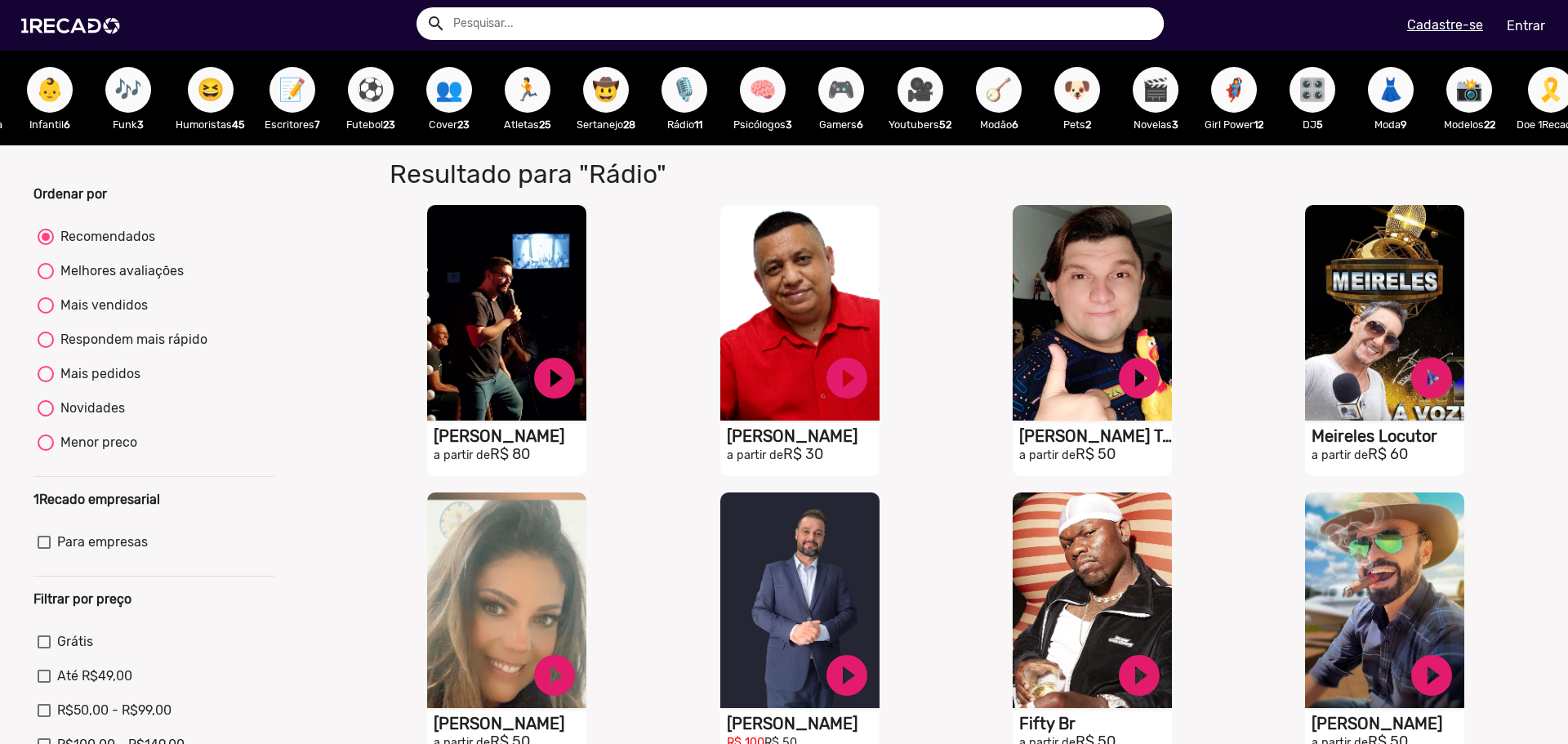
click at [618, 100] on span "🤠" at bounding box center [606, 90] width 28 height 46
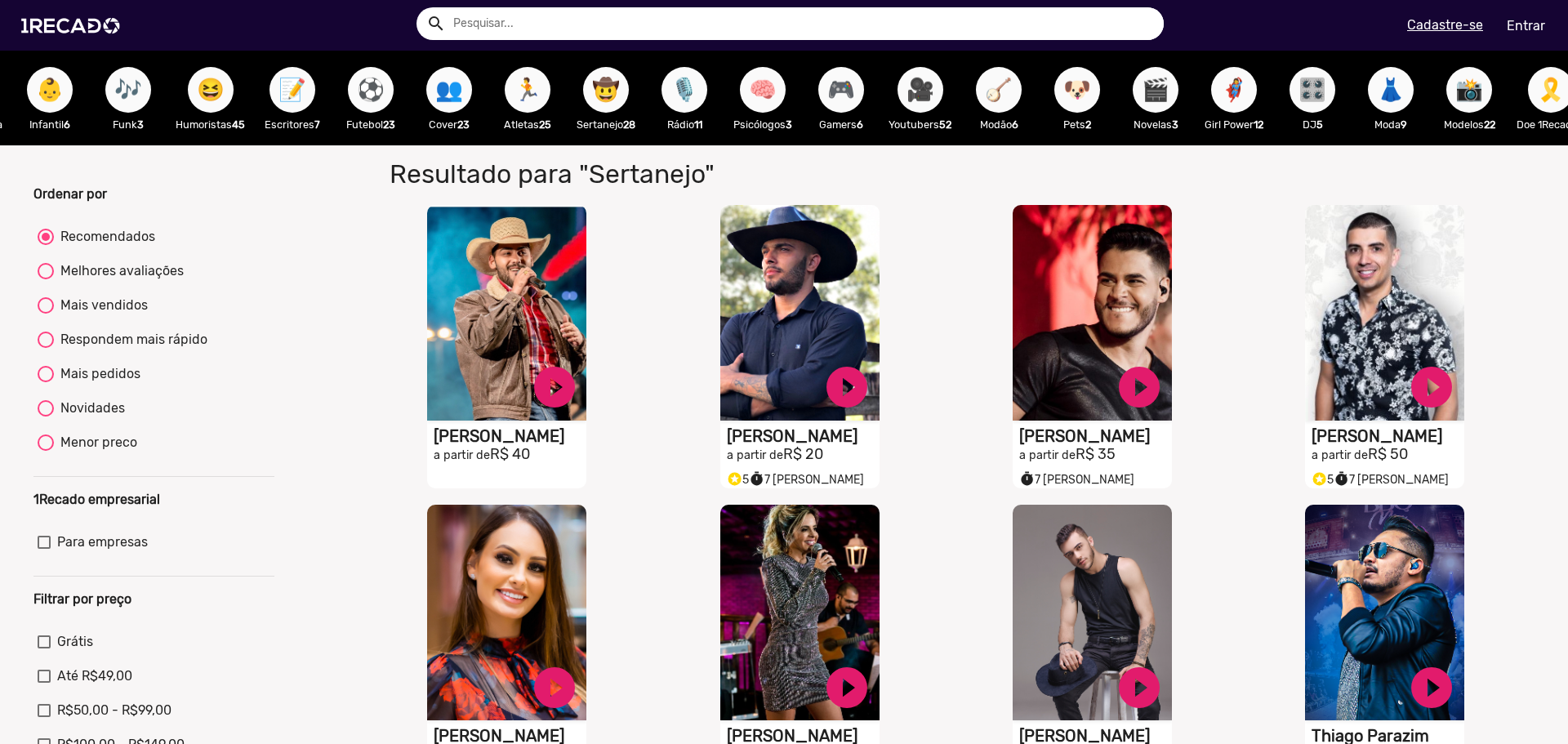
click at [370, 91] on span "⚽" at bounding box center [371, 90] width 28 height 46
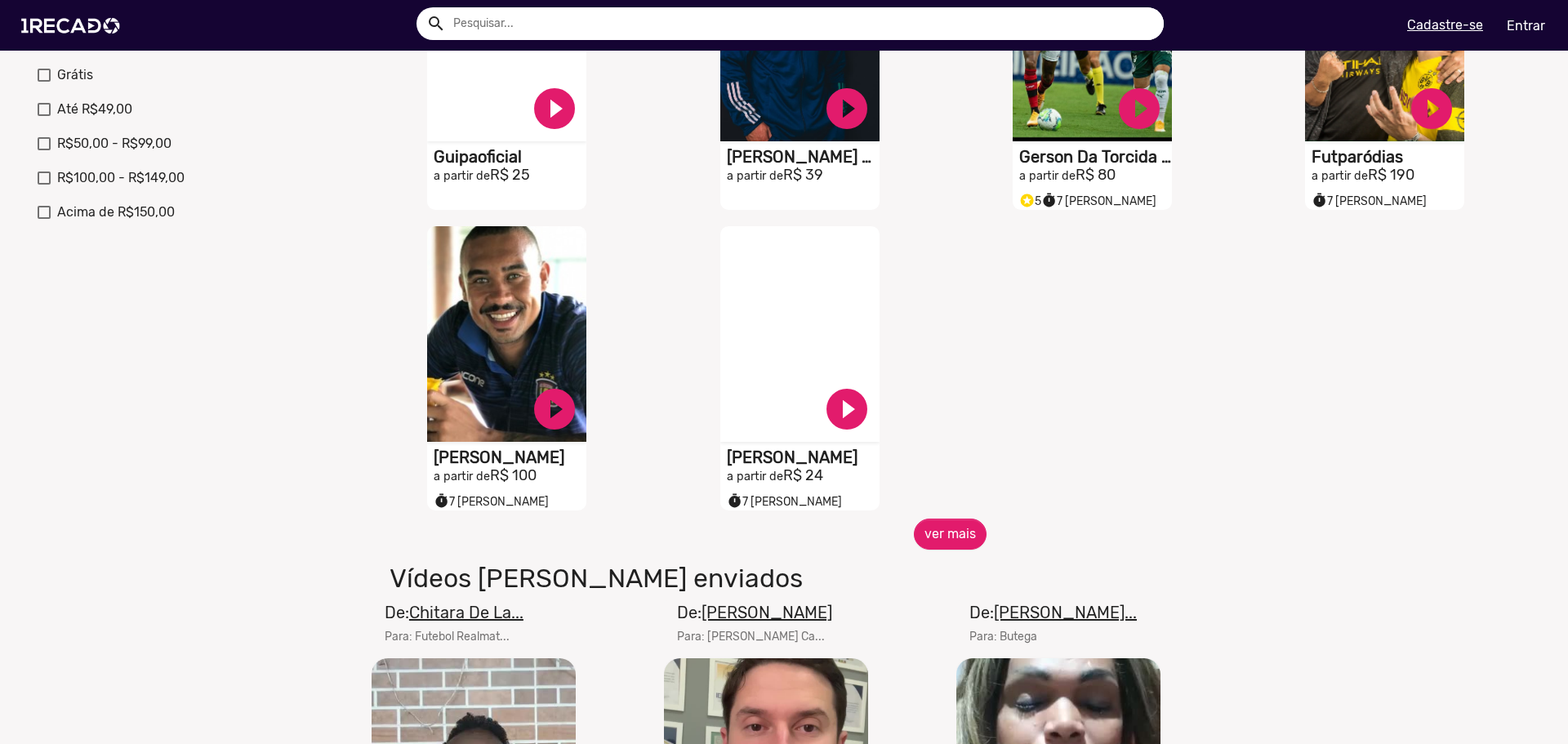
scroll to position [572, 0]
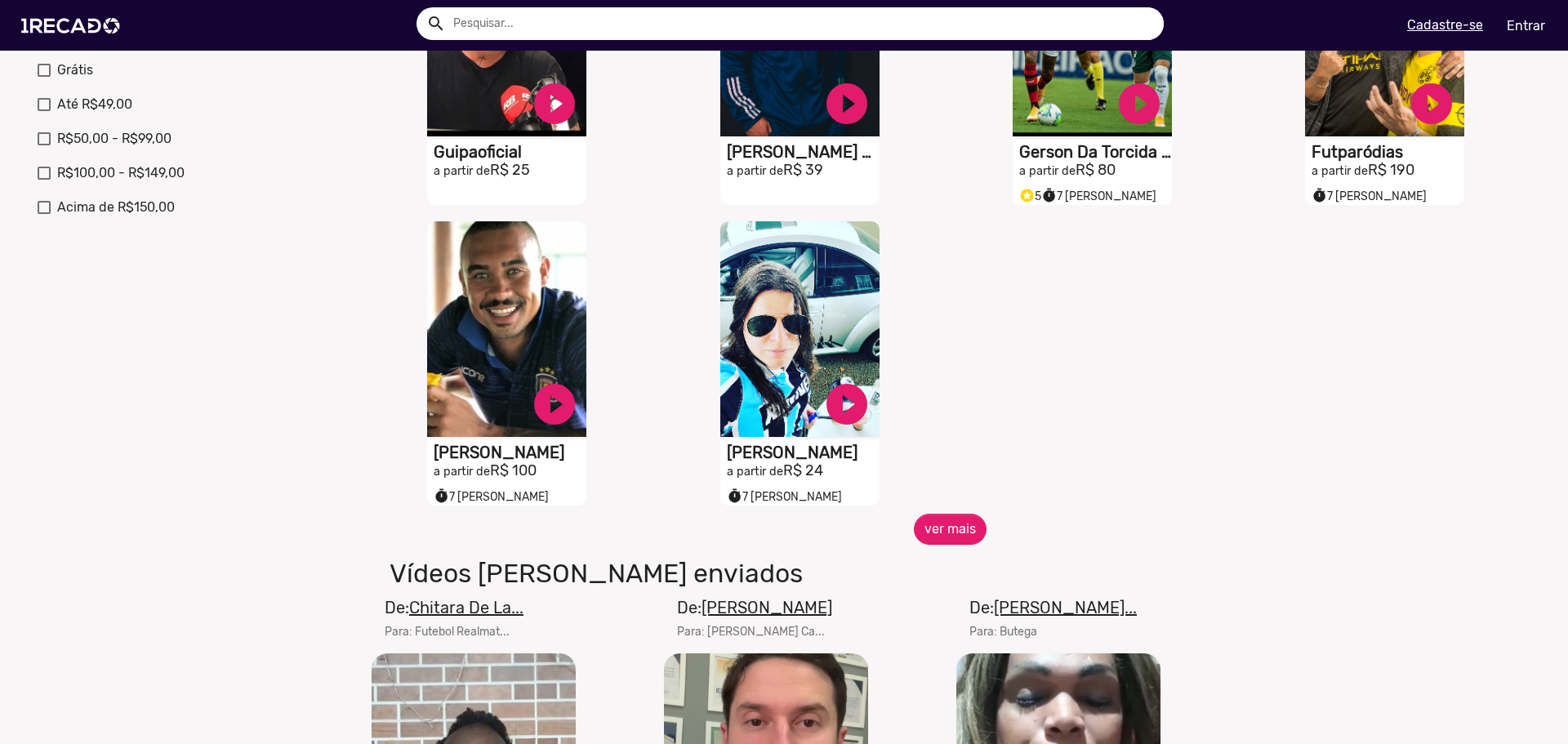
click at [962, 514] on div "S1RECADO vídeos dedicados para fãs e empresas play_circle_filled [PERSON_NAME] …" at bounding box center [950, 69] width 1170 height 889
click at [956, 534] on button "ver mais" at bounding box center [950, 529] width 73 height 31
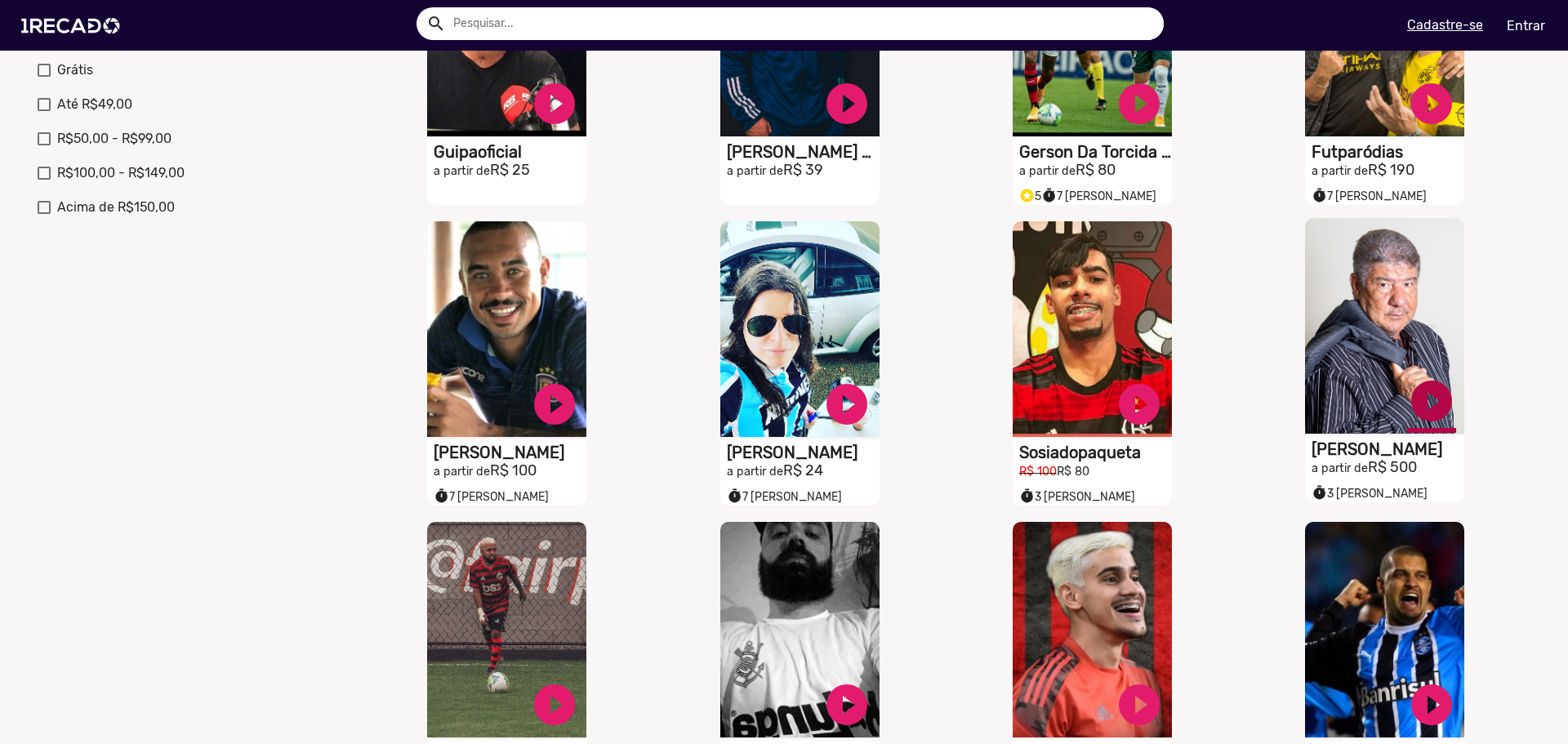
click at [1418, 402] on link "play_circle_filled" at bounding box center [1431, 401] width 49 height 49
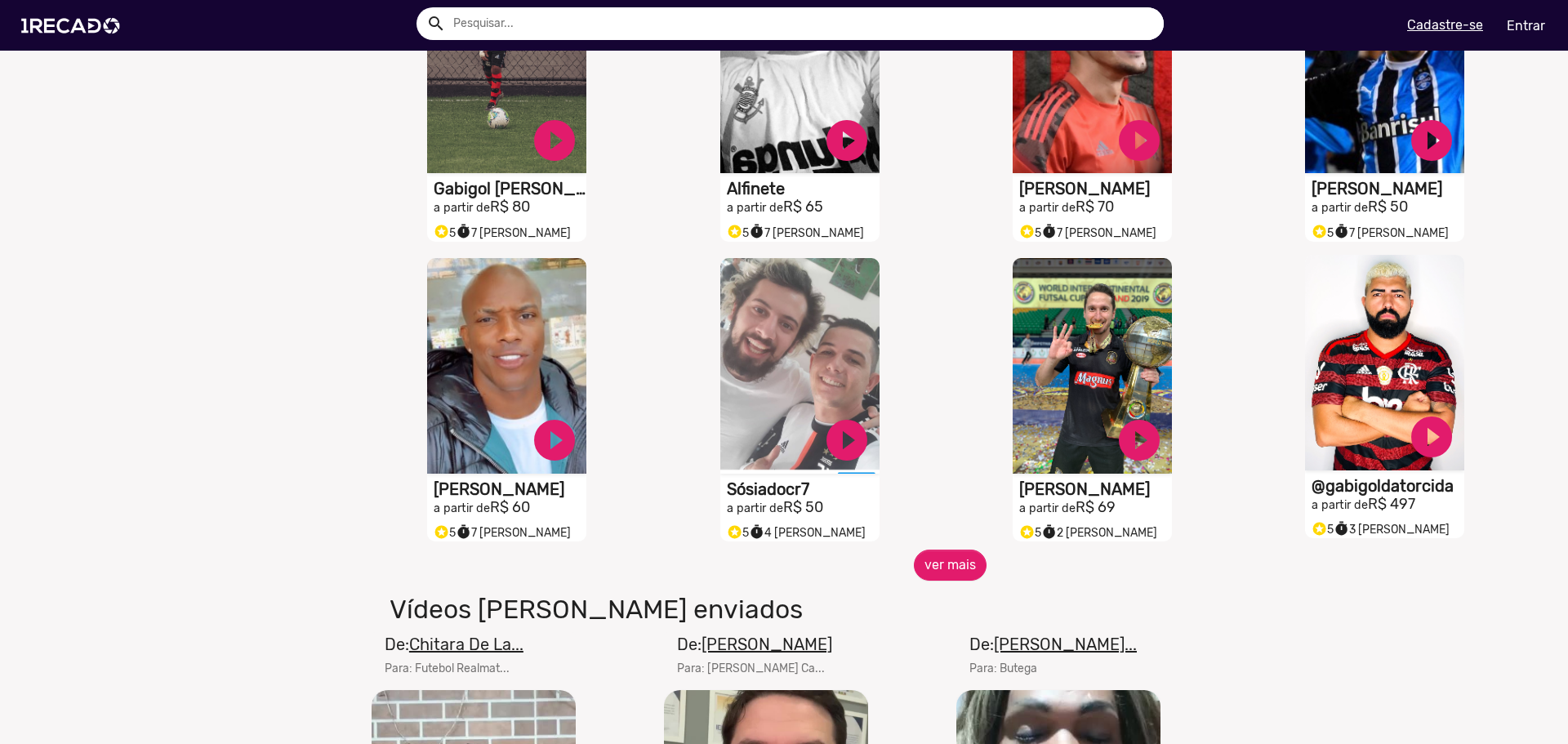
scroll to position [1143, 0]
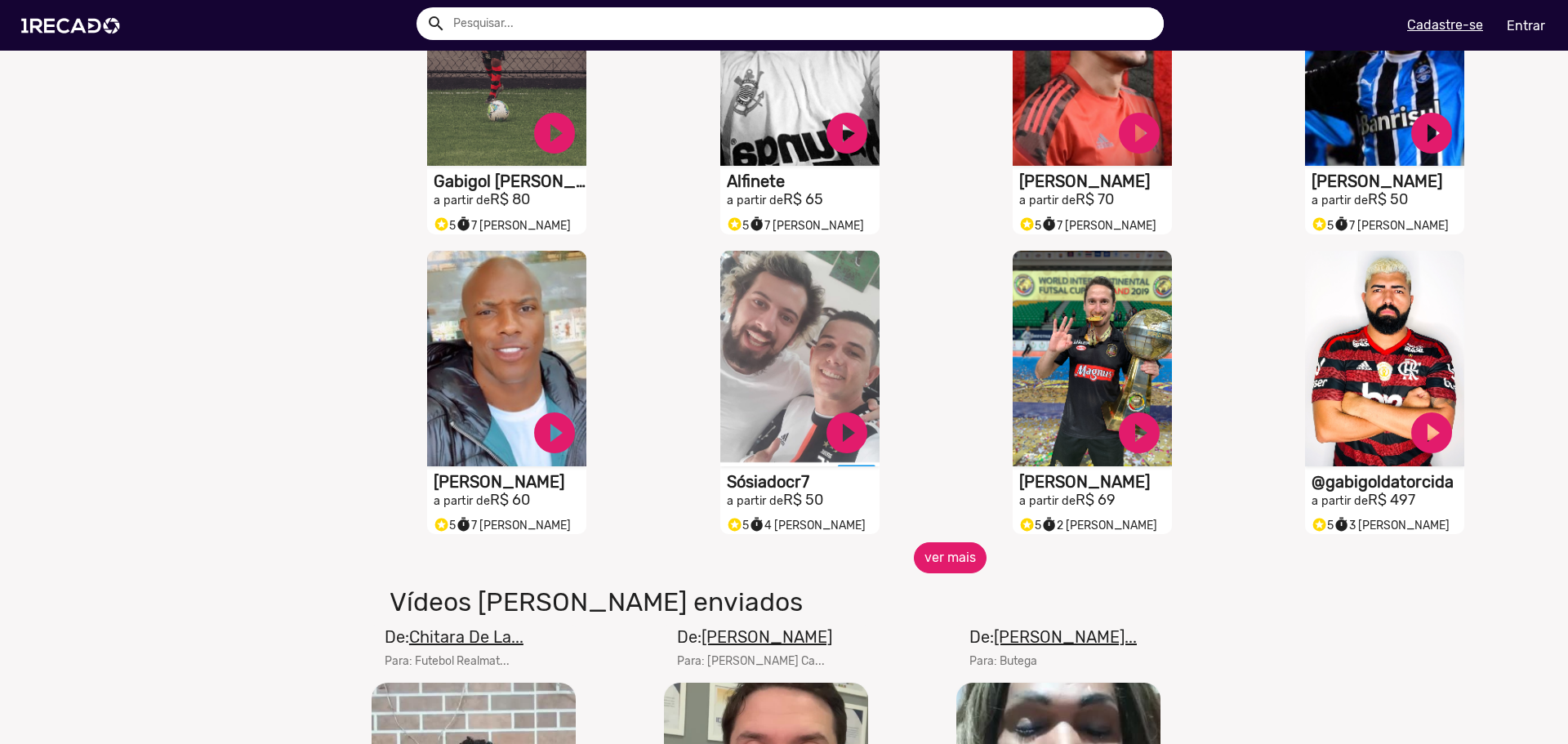
click at [941, 566] on button "ver mais" at bounding box center [950, 557] width 73 height 31
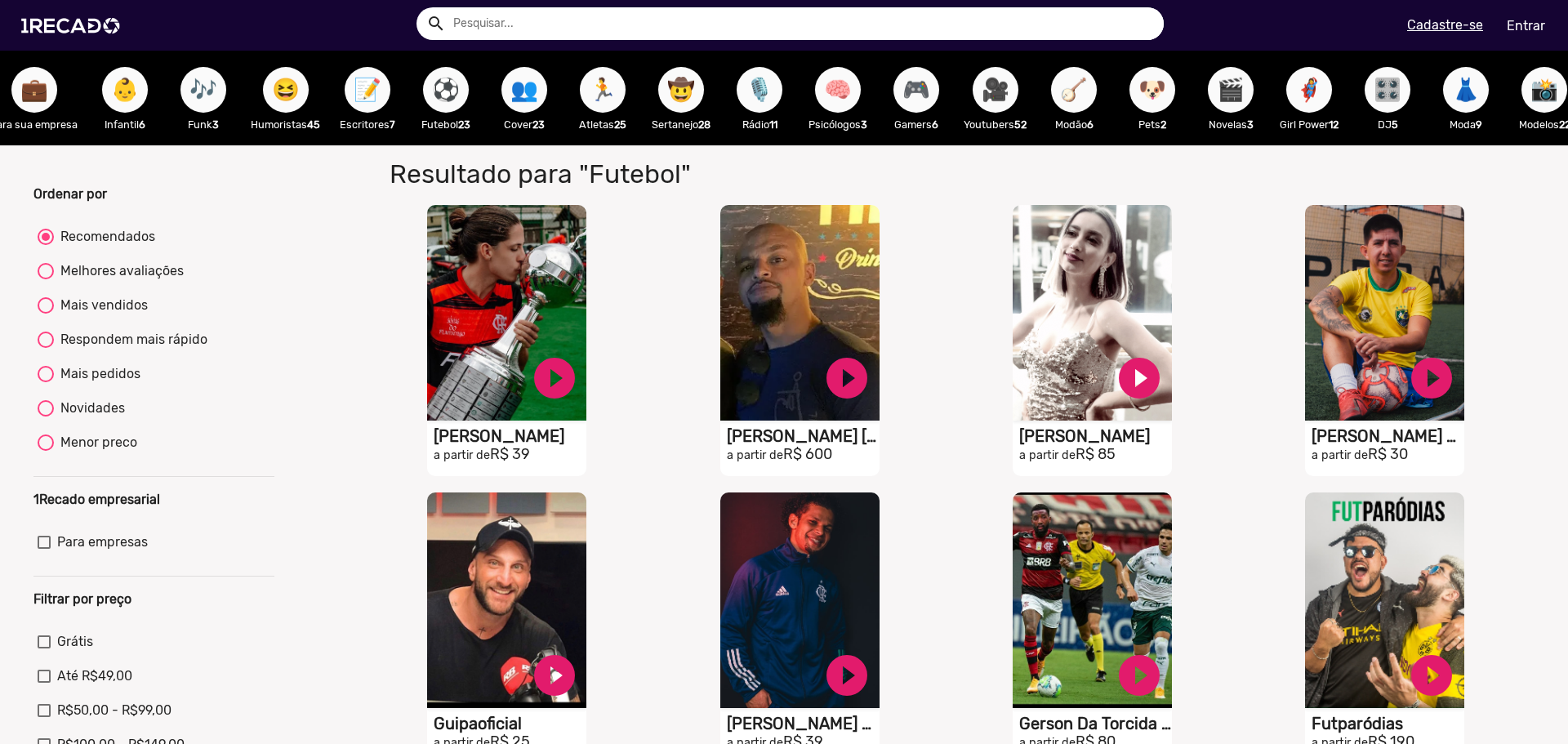
scroll to position [0, 0]
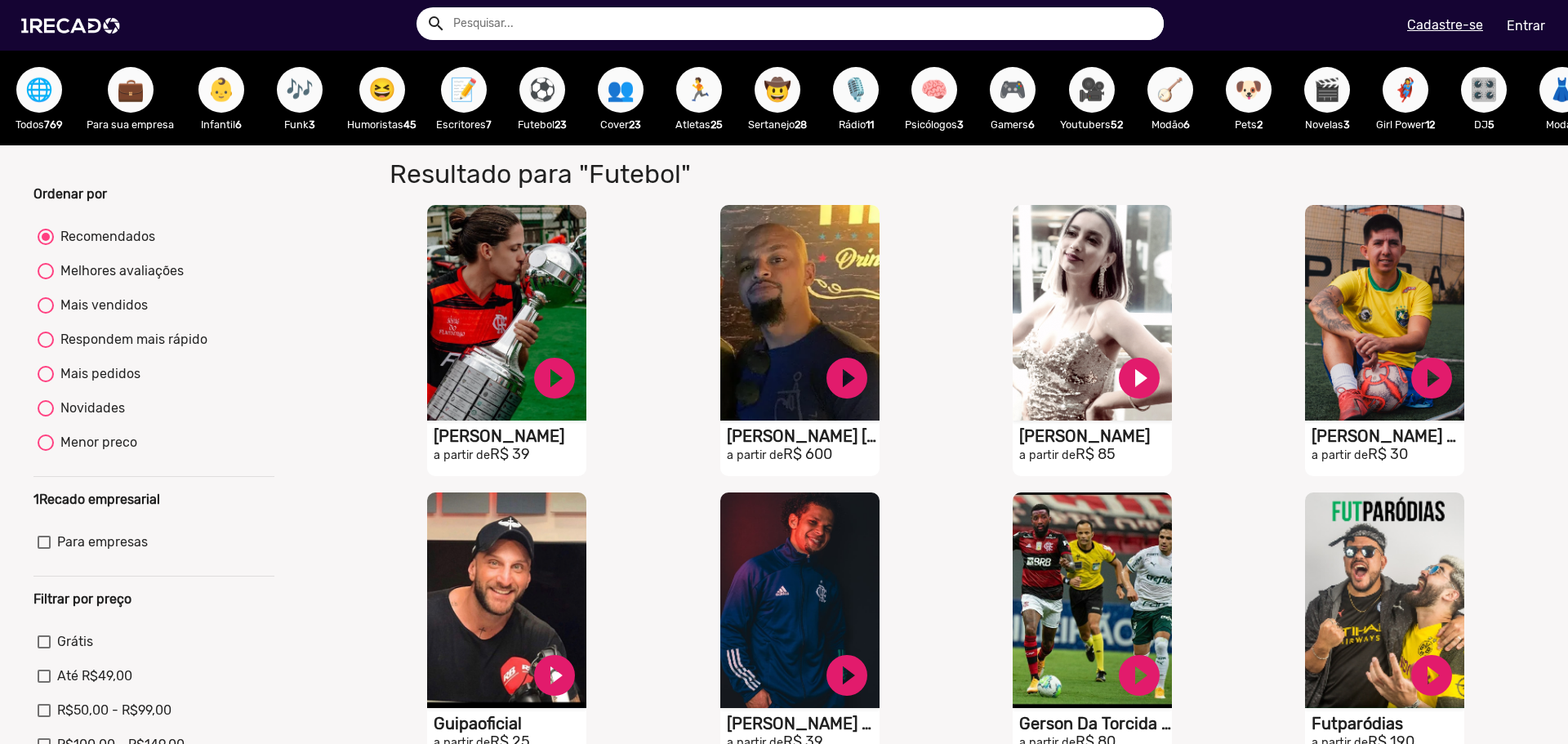
click at [228, 88] on span "👶" at bounding box center [221, 90] width 28 height 46
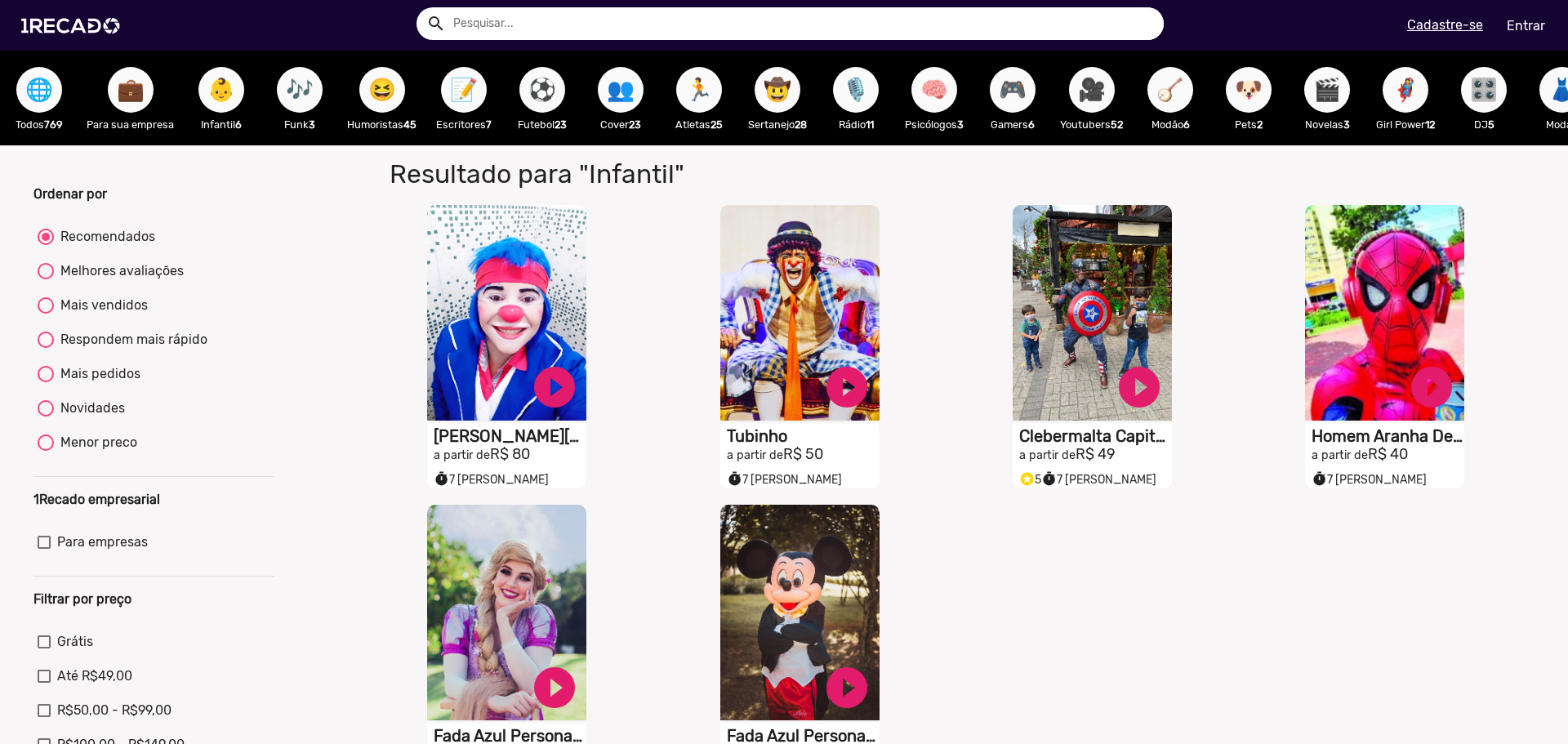
click at [264, 98] on div "🎶 Funk 3" at bounding box center [300, 97] width 78 height 94
click at [292, 99] on span "🎶" at bounding box center [300, 90] width 28 height 46
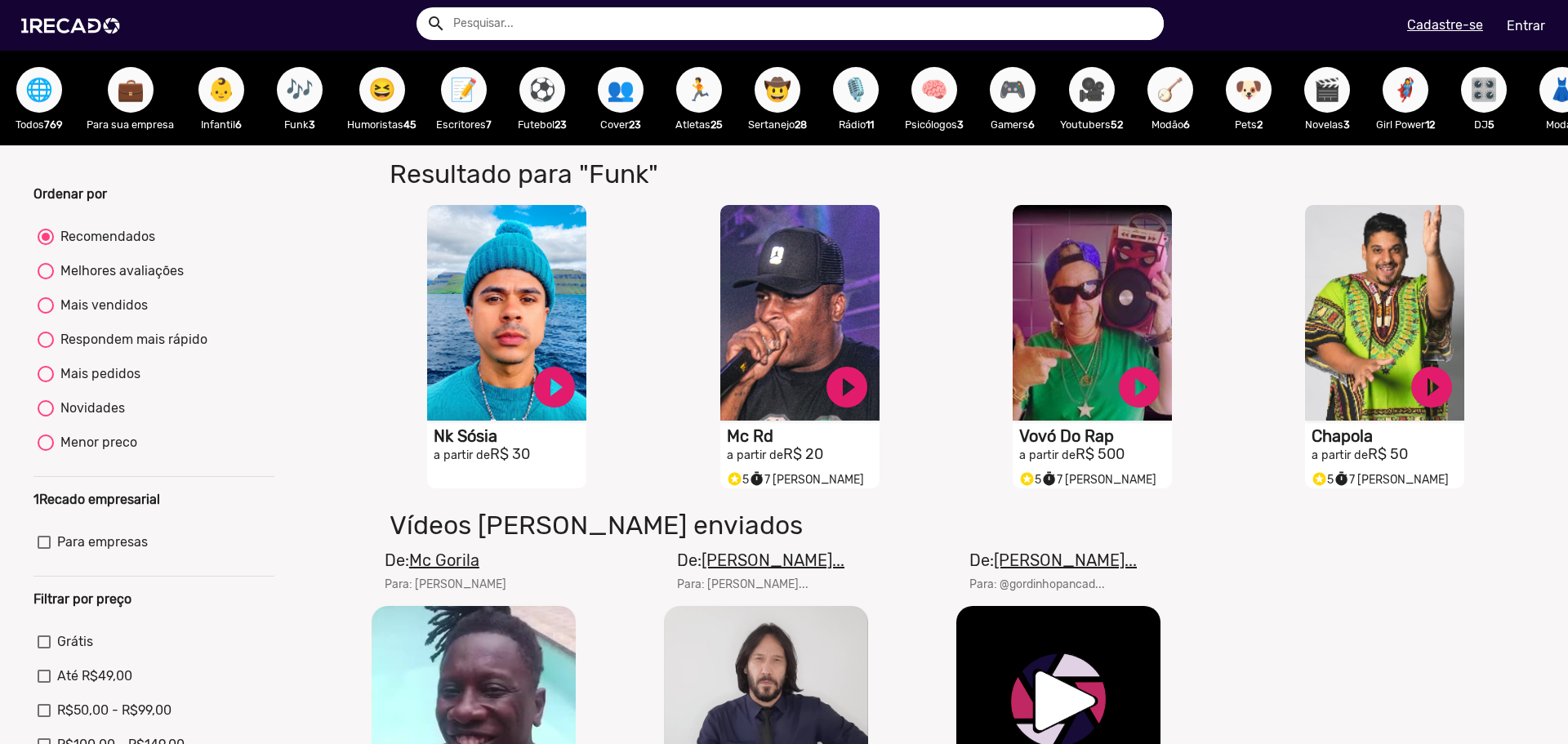
click at [387, 100] on span "😆" at bounding box center [382, 90] width 28 height 46
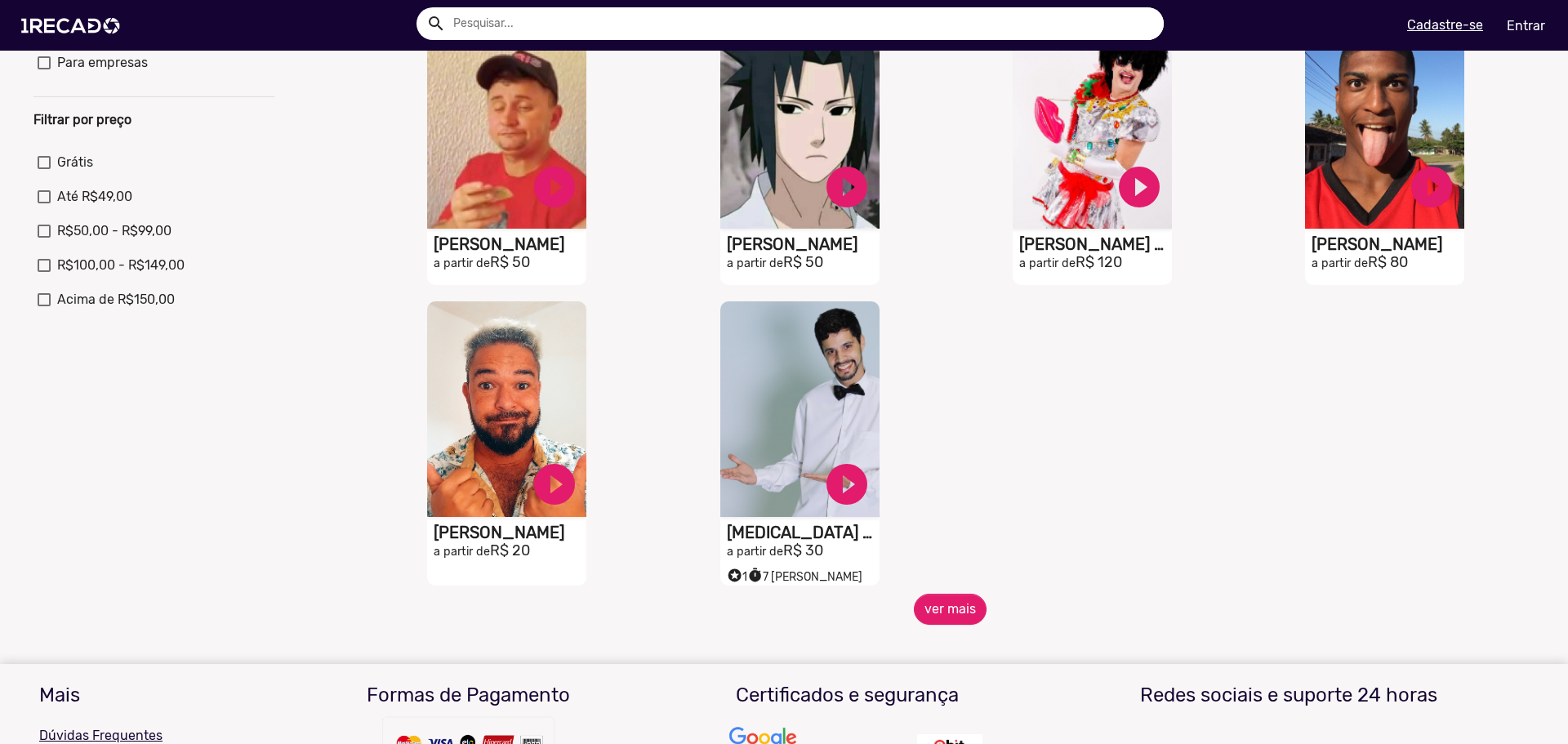
scroll to position [572, 0]
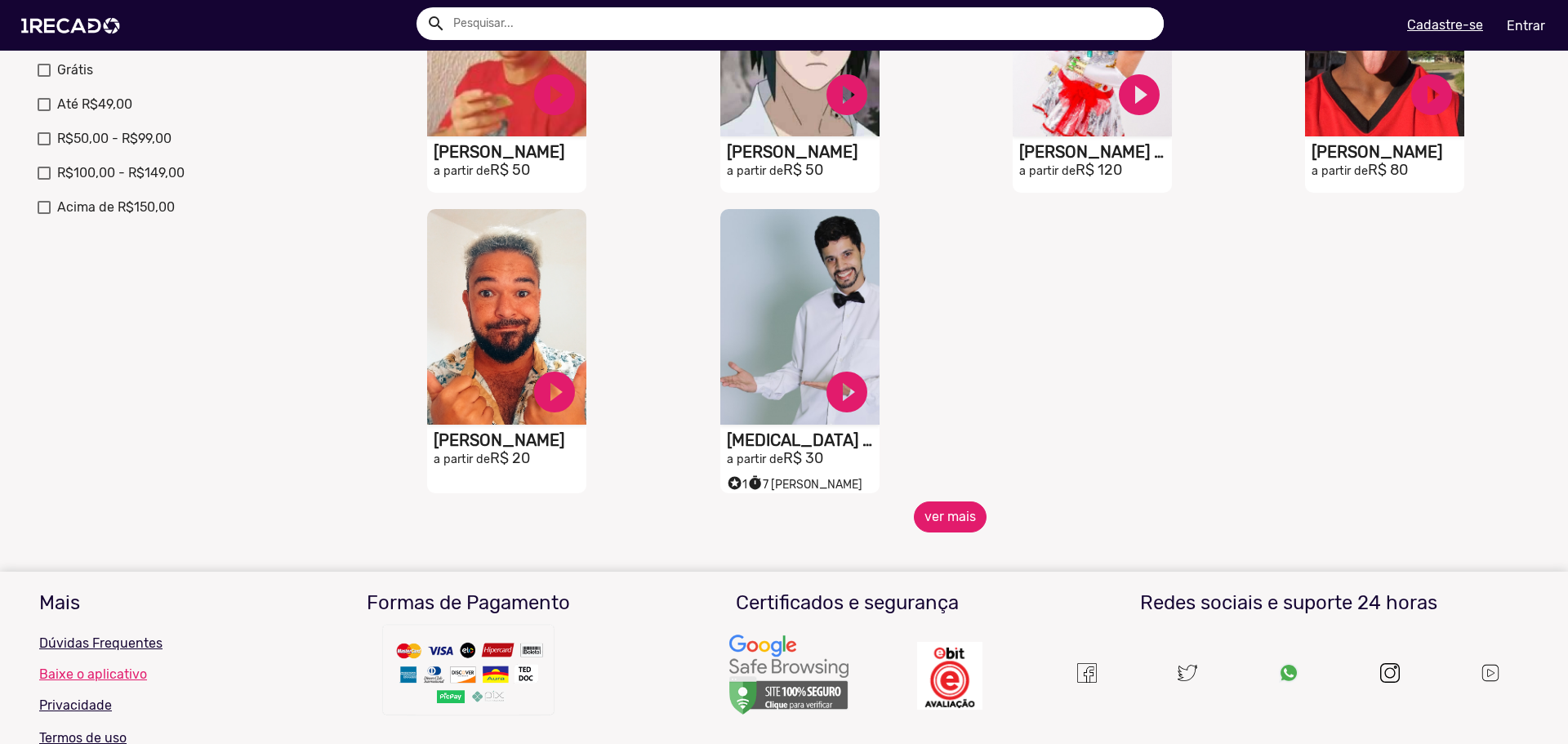
click at [944, 519] on button "ver mais" at bounding box center [950, 516] width 73 height 31
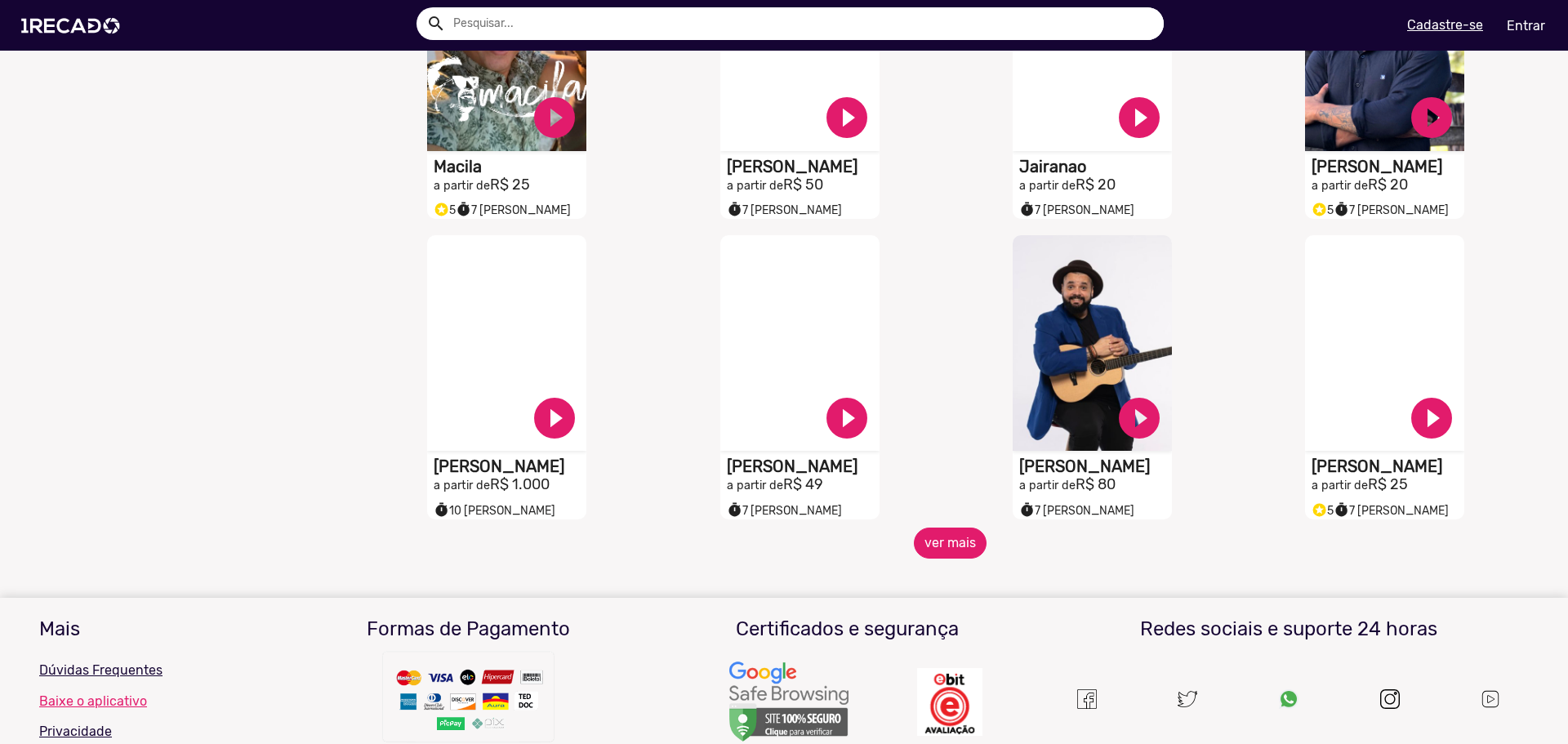
scroll to position [1225, 0]
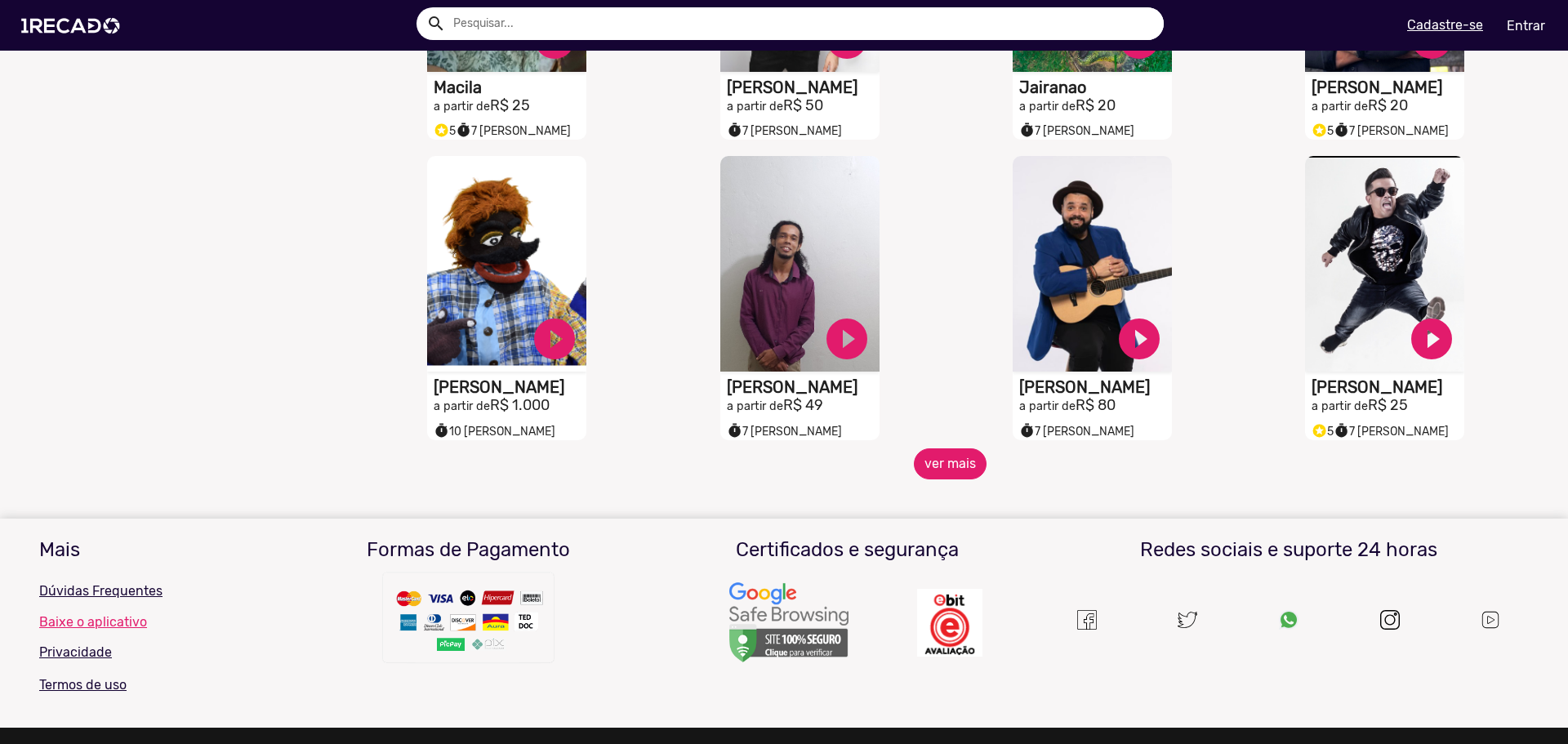
click at [958, 479] on button "ver mais" at bounding box center [950, 464] width 73 height 31
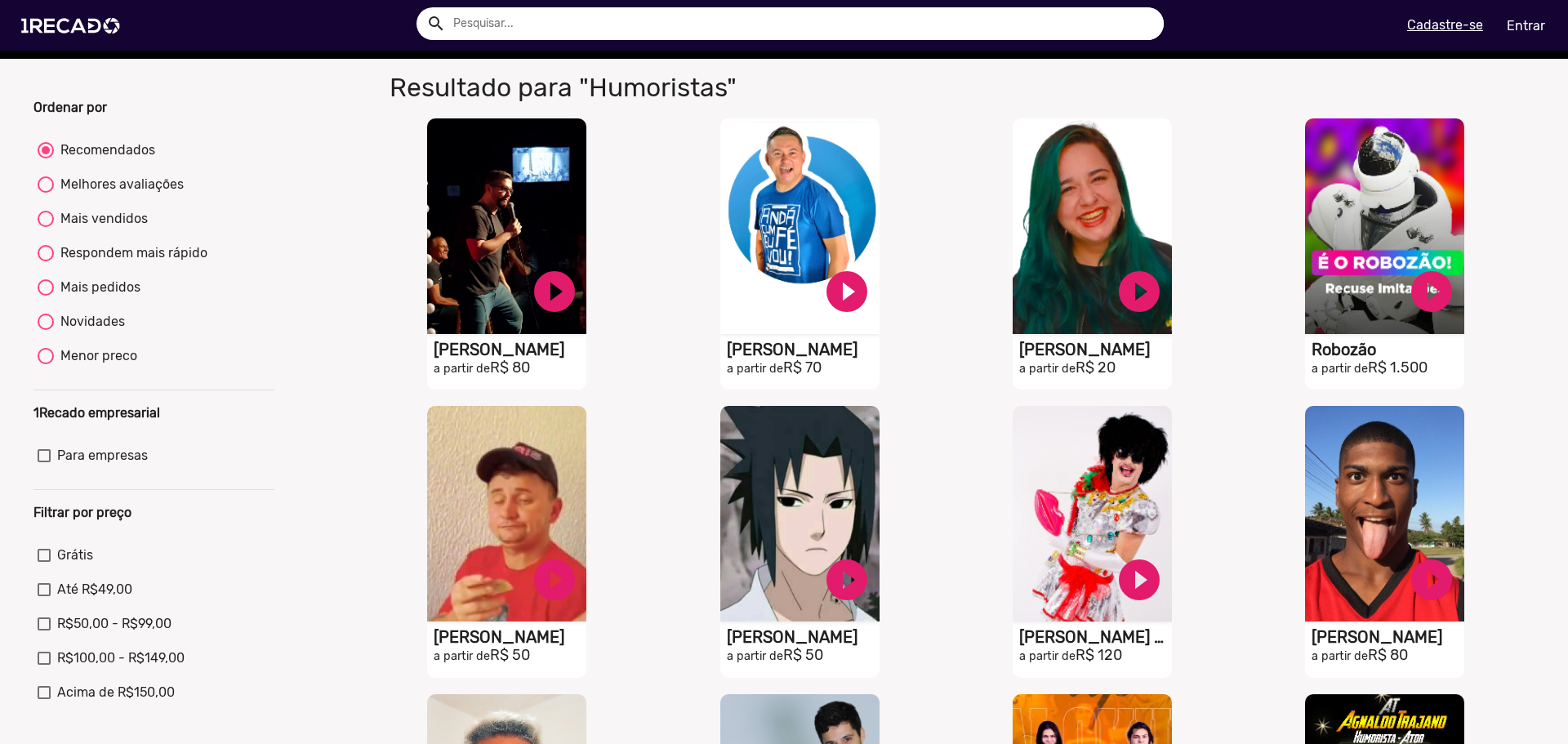
scroll to position [0, 0]
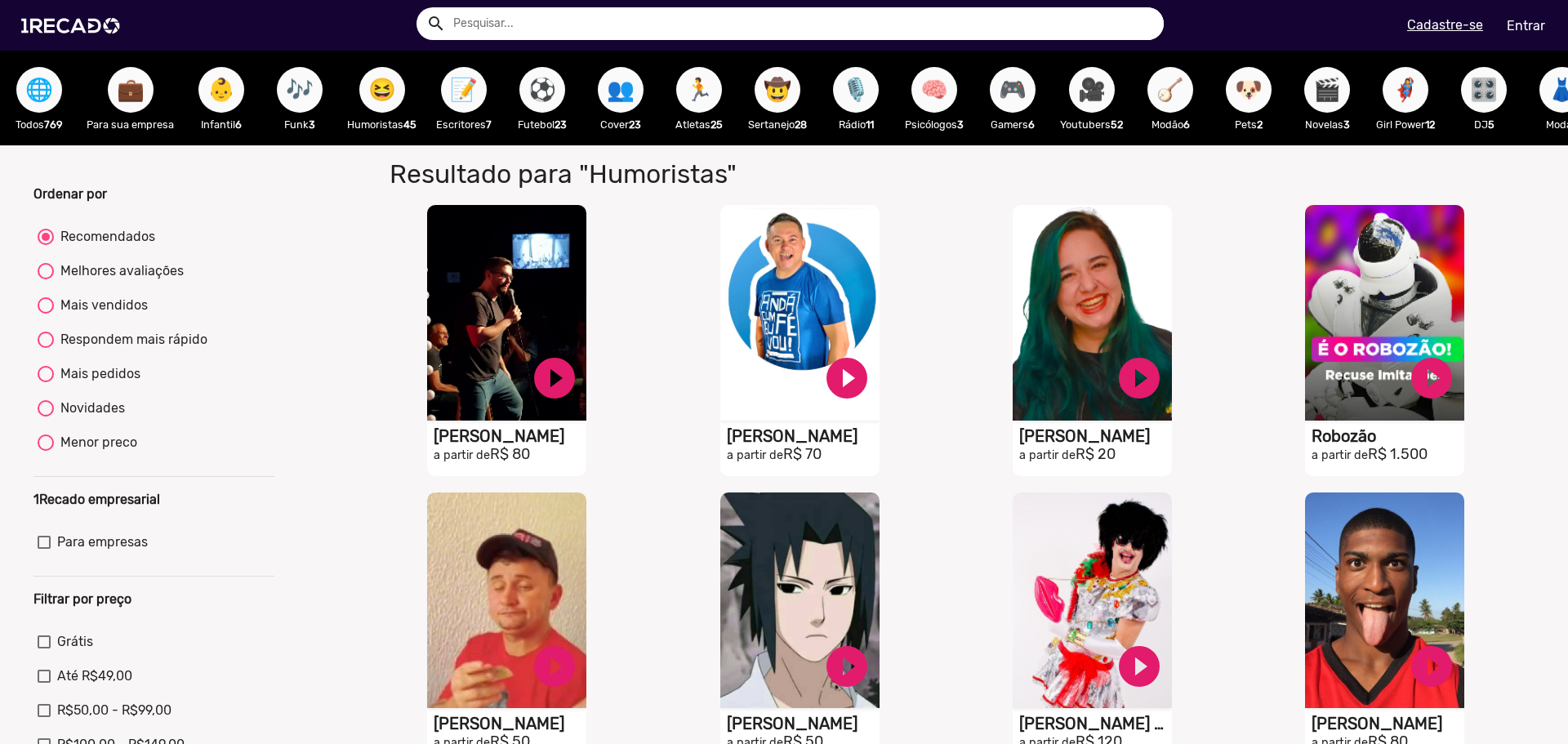
click at [549, 104] on span "⚽" at bounding box center [542, 90] width 28 height 46
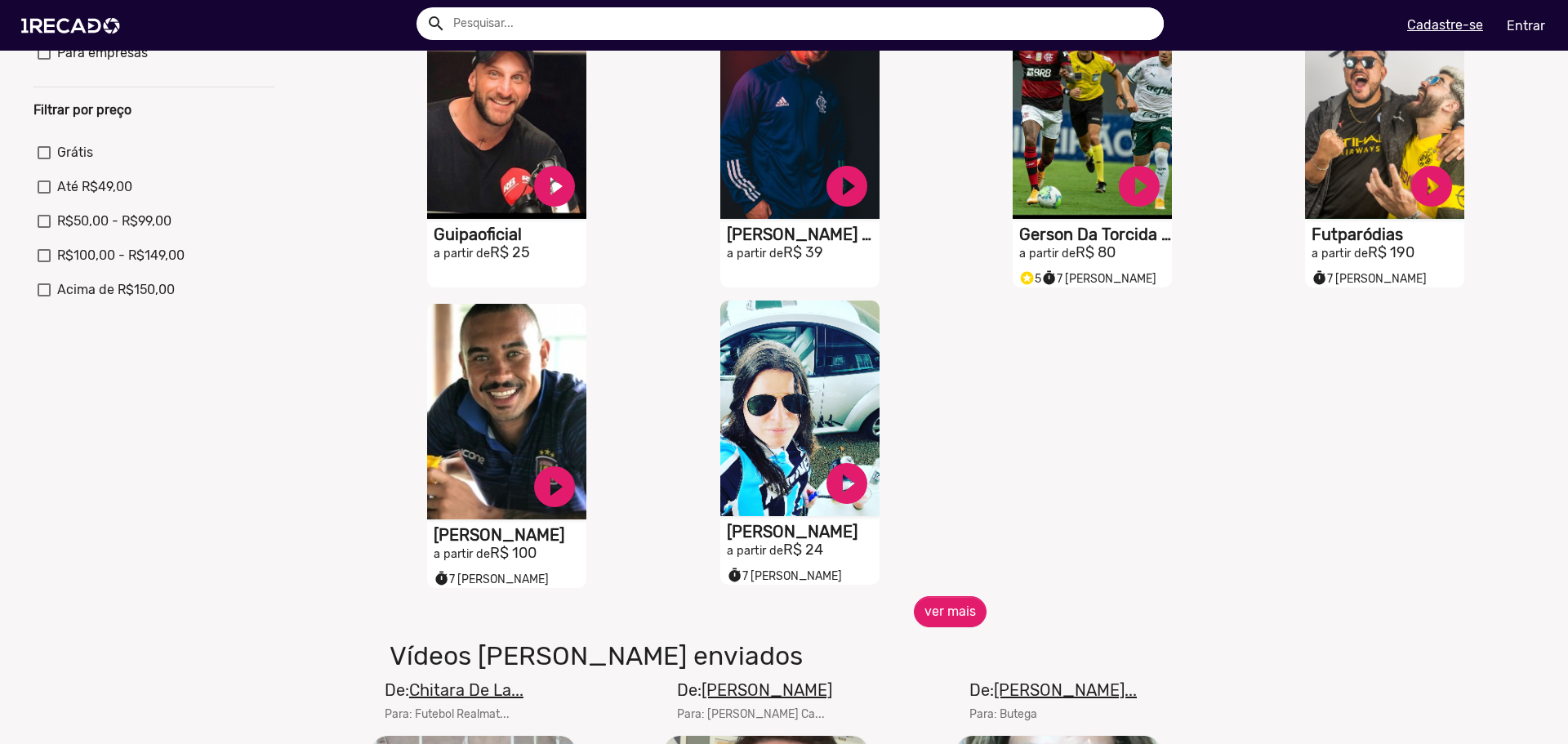
scroll to position [490, 0]
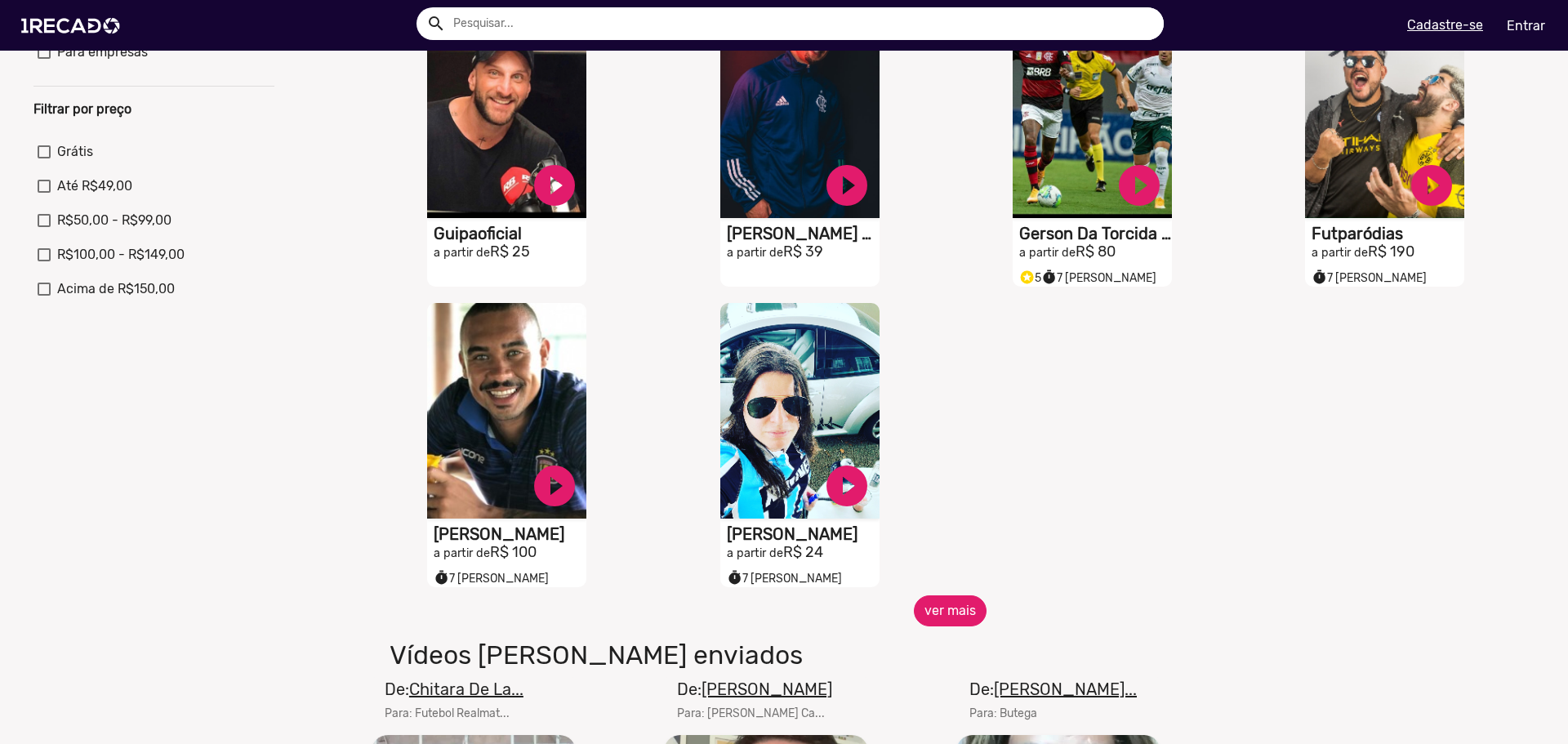
click at [967, 614] on button "ver mais" at bounding box center [950, 610] width 73 height 31
click at [959, 610] on button "ver mais" at bounding box center [950, 610] width 73 height 31
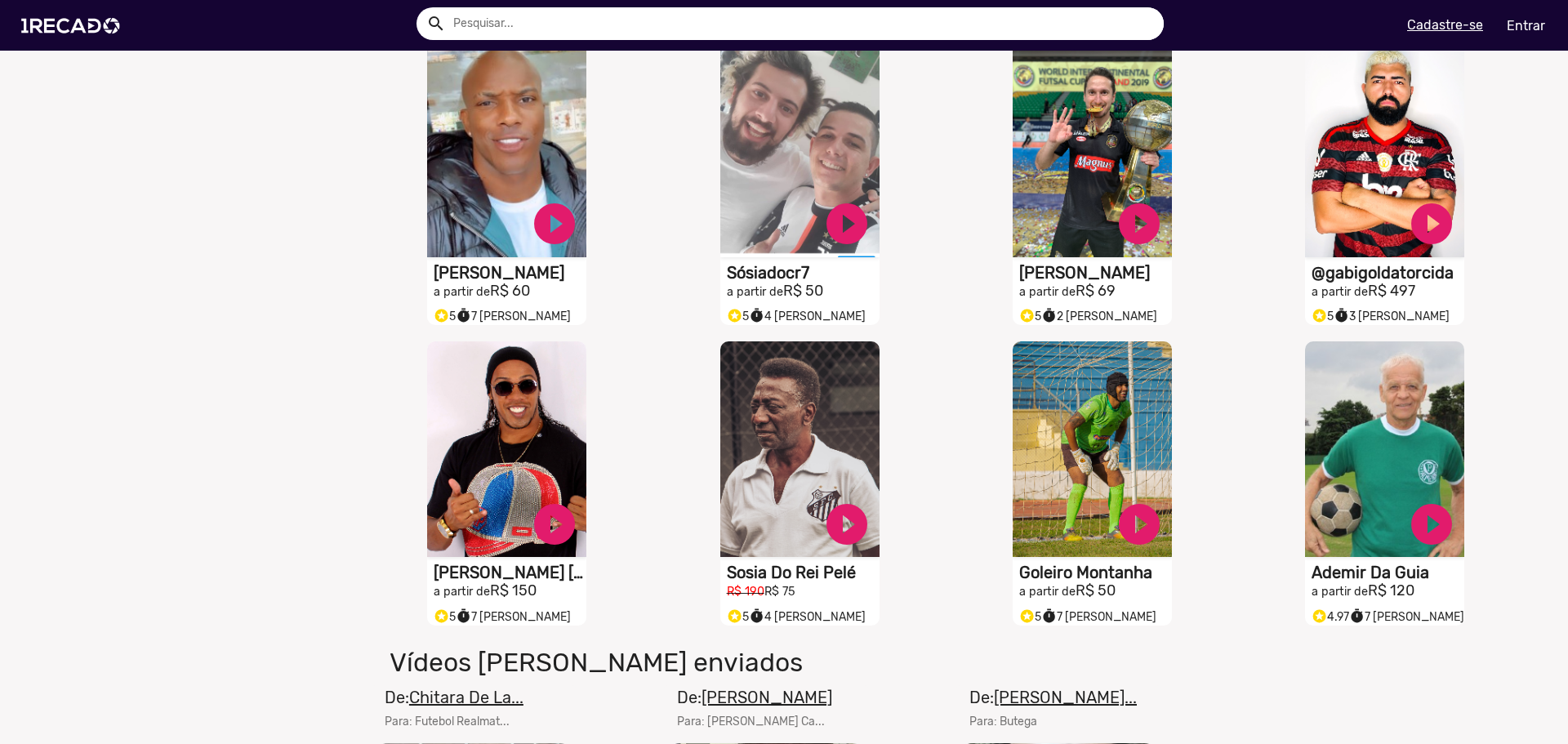
scroll to position [1388, 0]
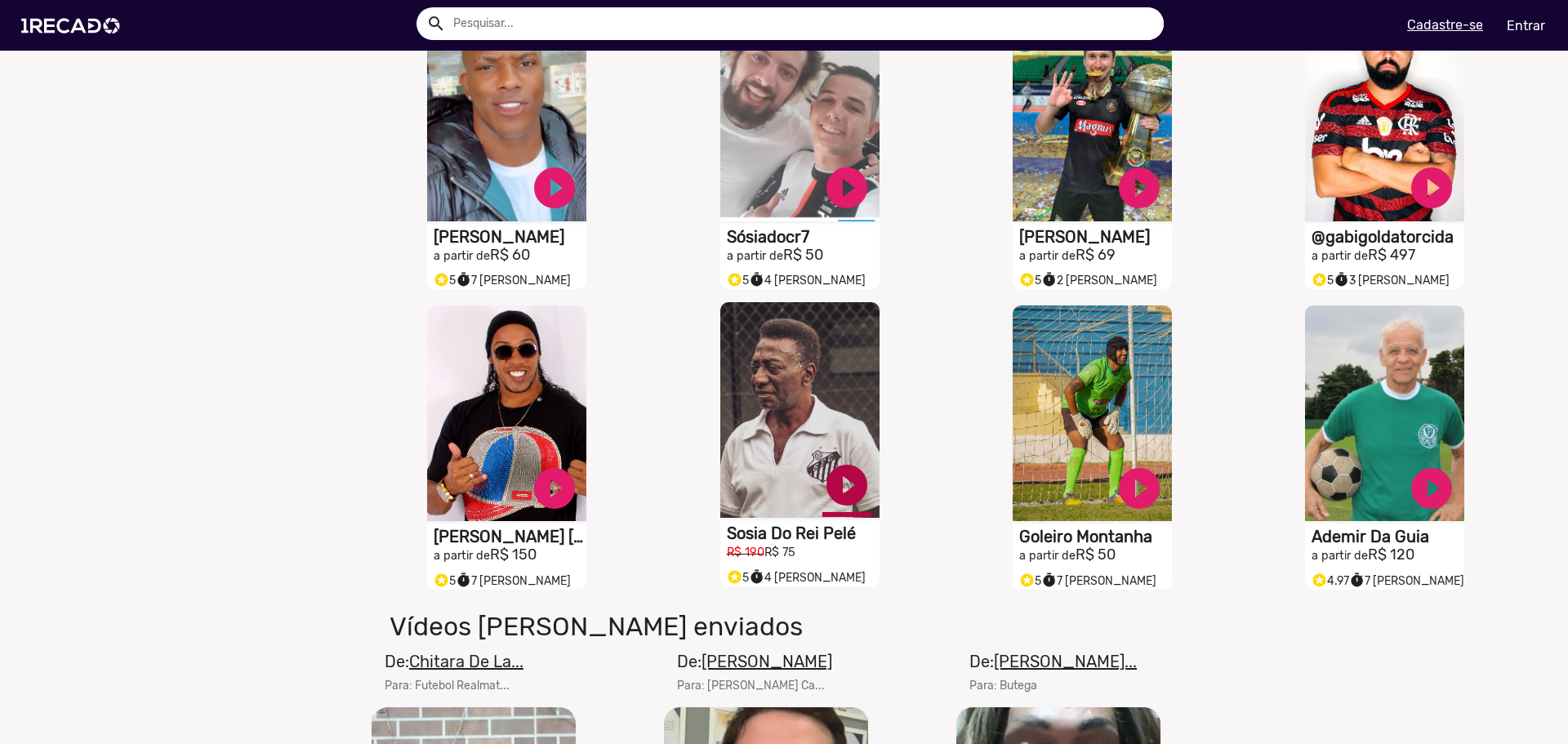
click at [840, 494] on link "play_circle_filled" at bounding box center [847, 485] width 49 height 49
click at [844, 492] on link "pause_circle" at bounding box center [847, 485] width 49 height 49
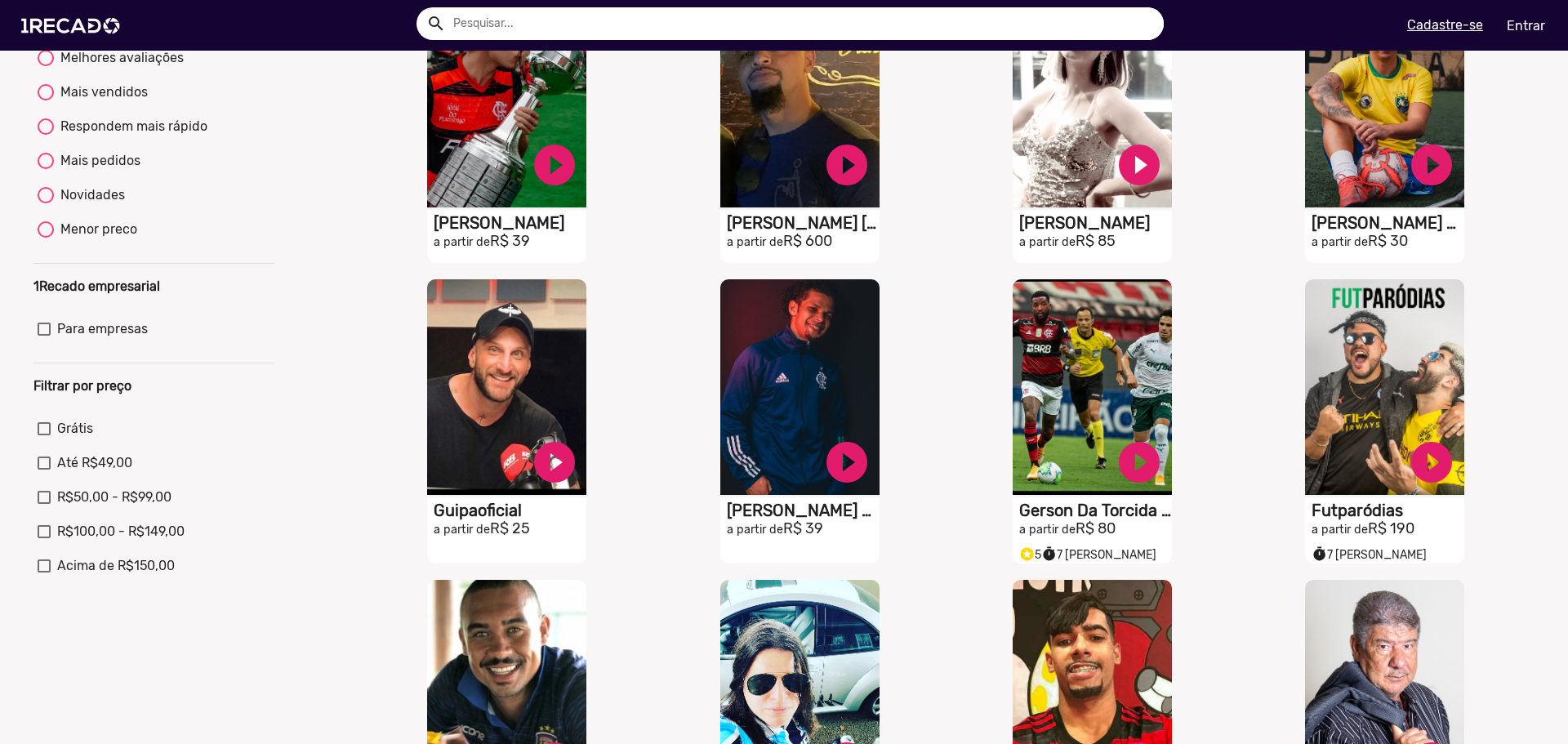
scroll to position [0, 0]
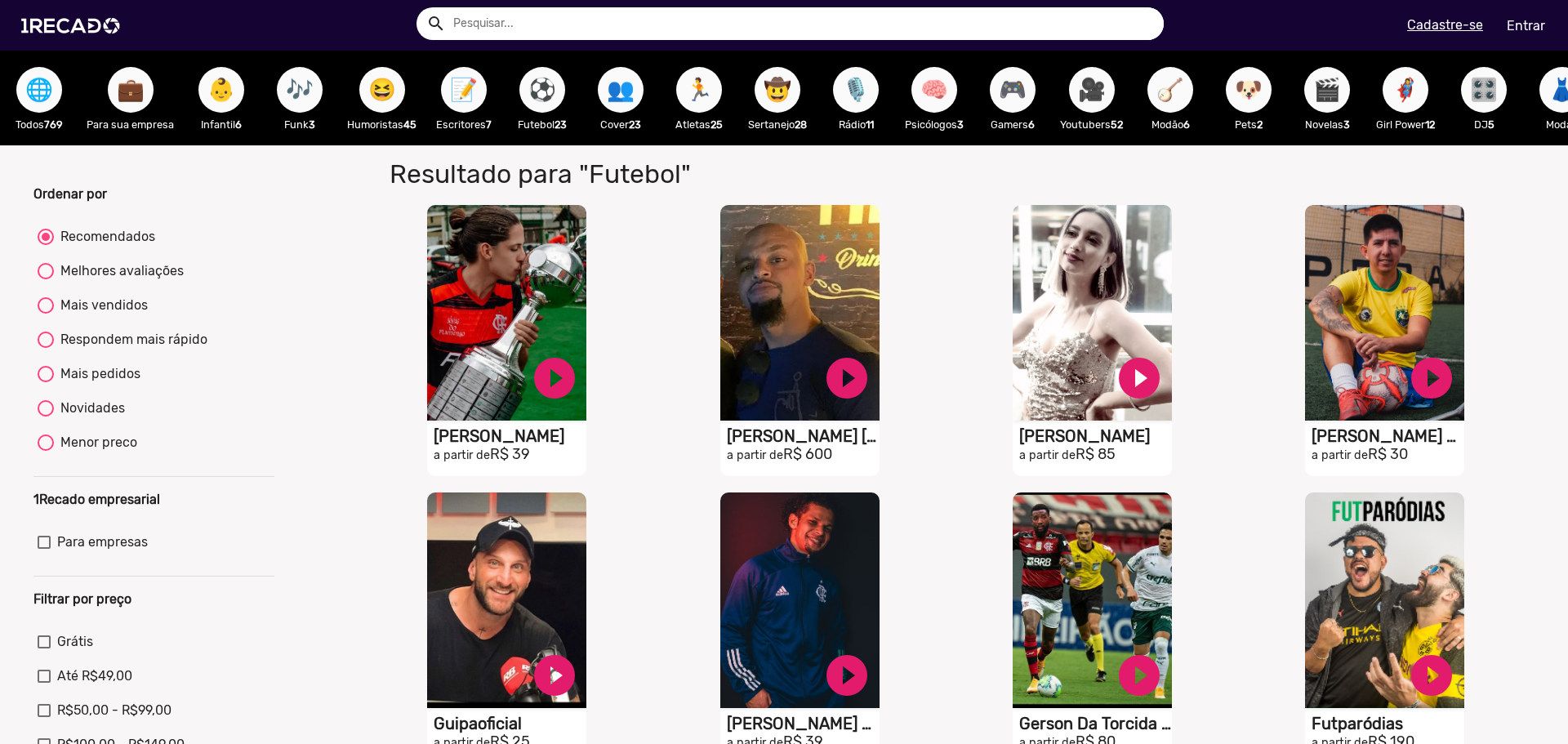
click at [125, 383] on div "Mais pedidos" at bounding box center [97, 374] width 87 height 20
click at [46, 383] on input "Mais pedidos" at bounding box center [45, 382] width 1 height 1
radio input "true"
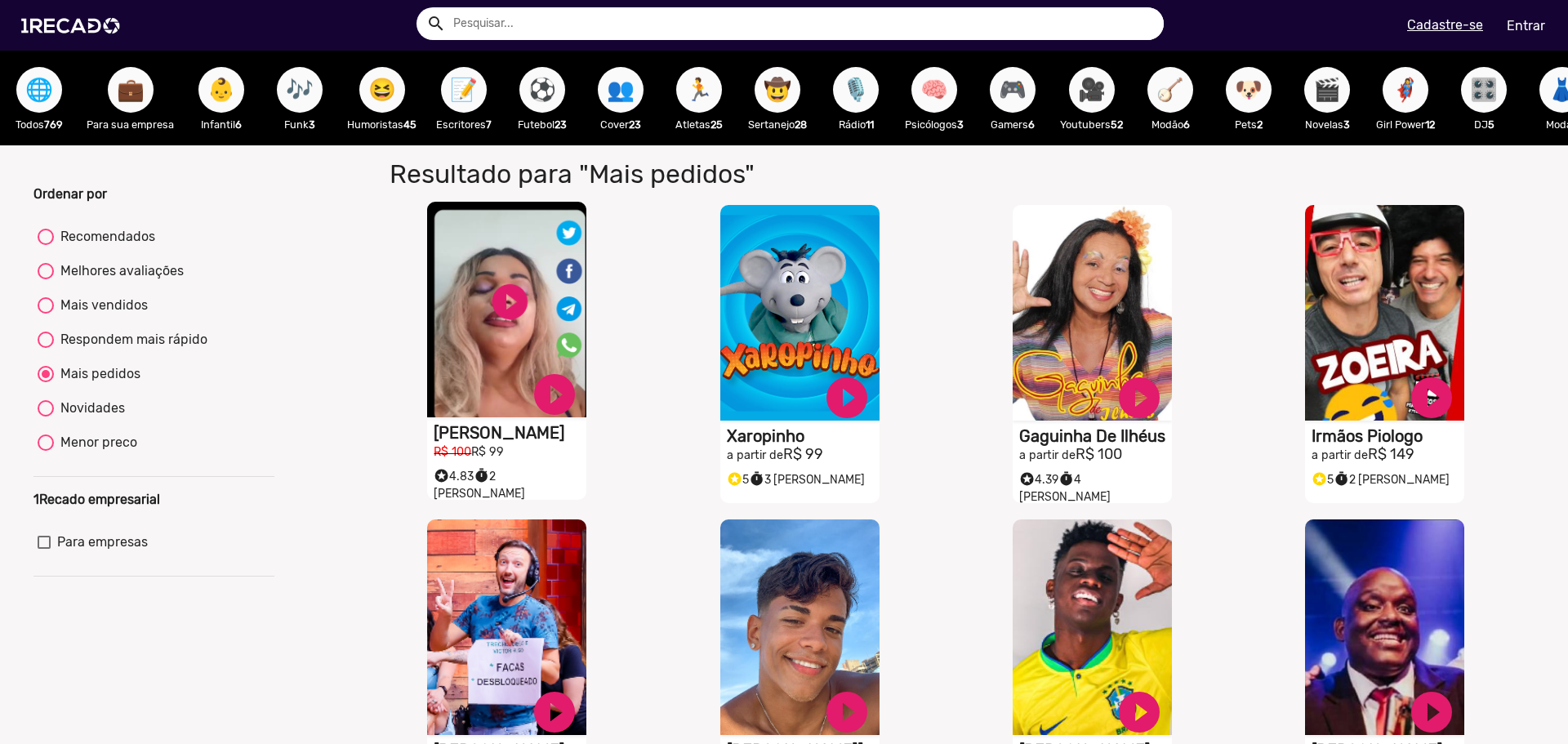
click at [501, 308] on video "S1RECADO vídeos dedicados para fãs e empresas" at bounding box center [506, 309] width 159 height 216
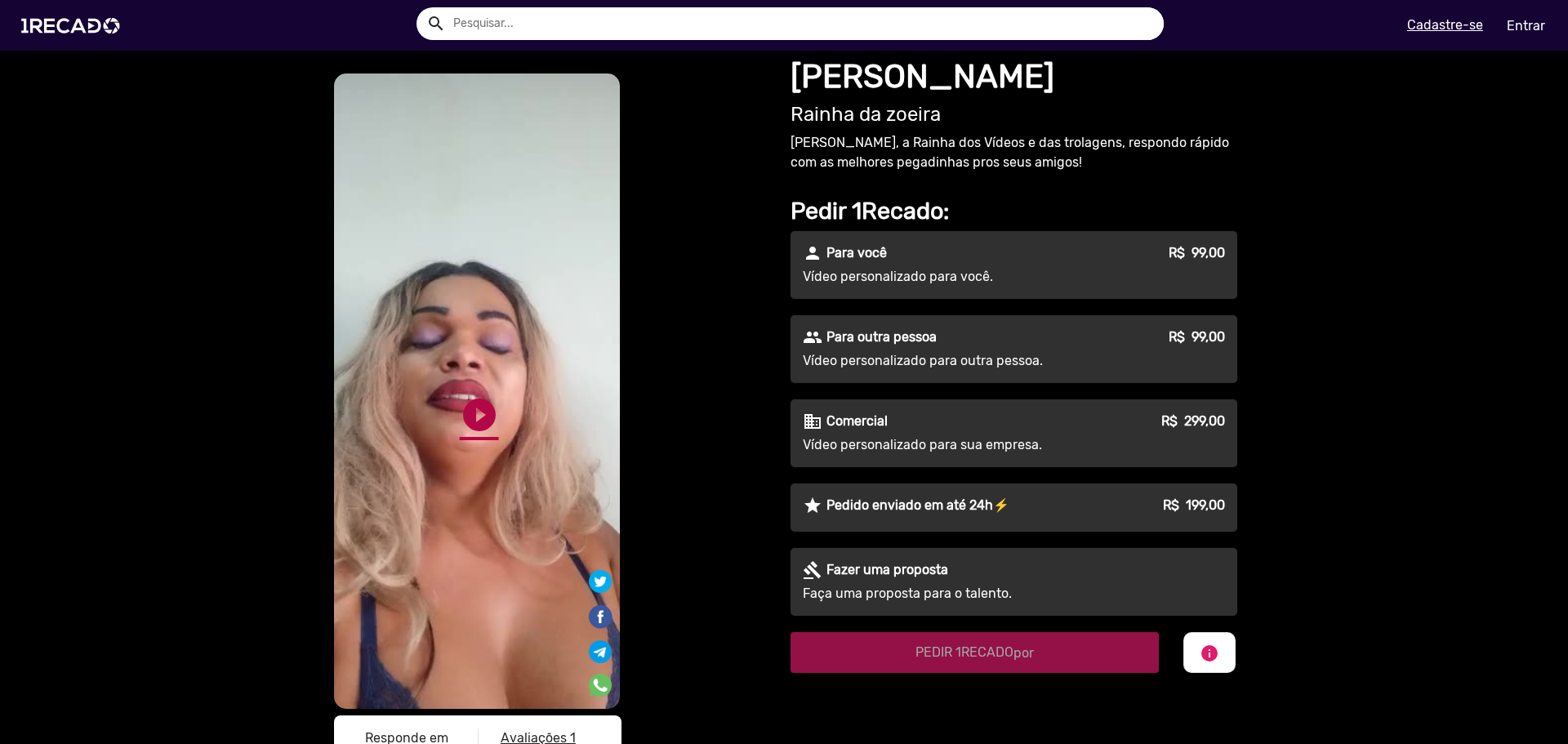
click at [482, 414] on link "play_circle_filled" at bounding box center [479, 415] width 39 height 39
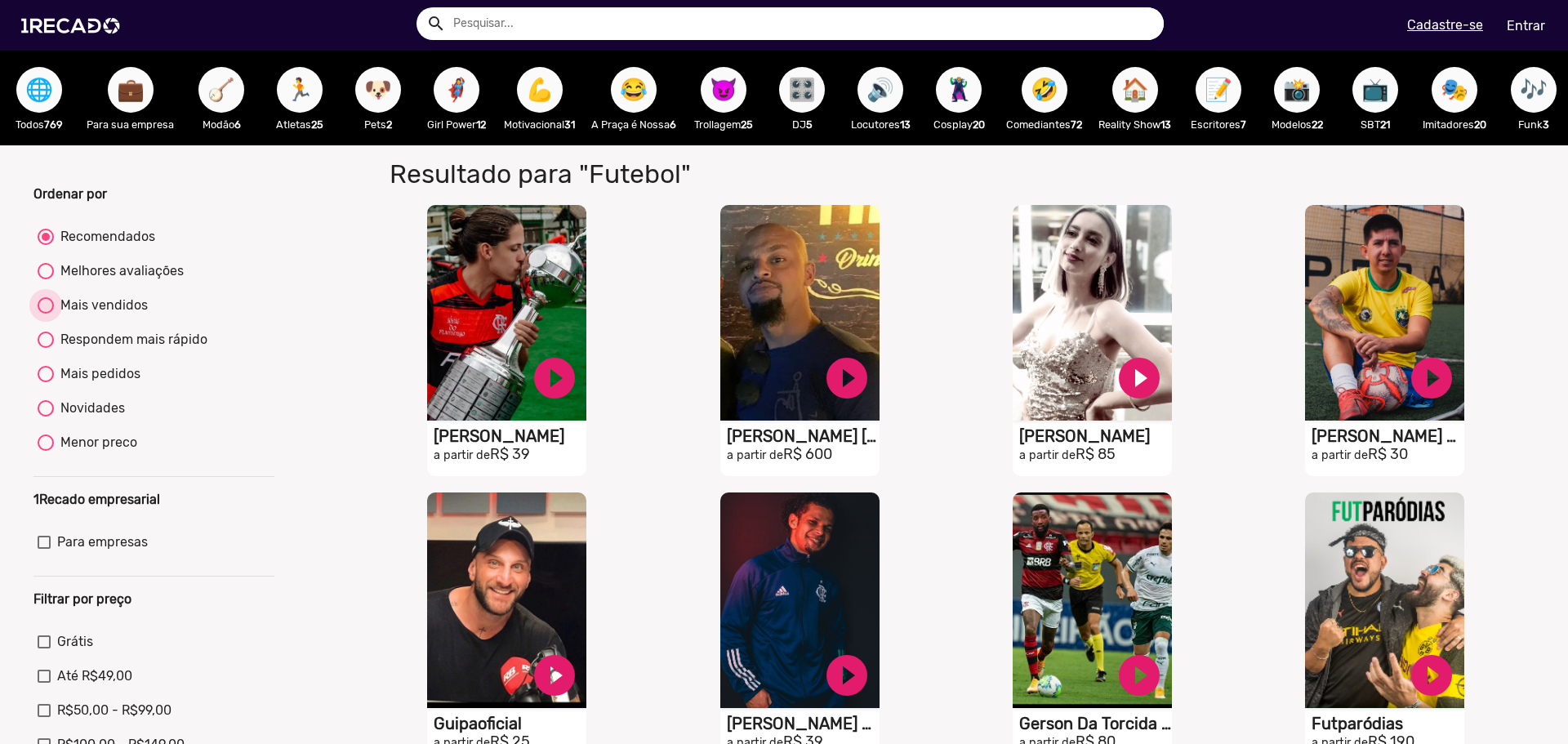
click at [115, 312] on div "Mais vendidos" at bounding box center [101, 305] width 93 height 20
click at [46, 314] on input "Mais vendidos" at bounding box center [45, 314] width 1 height 1
radio input "true"
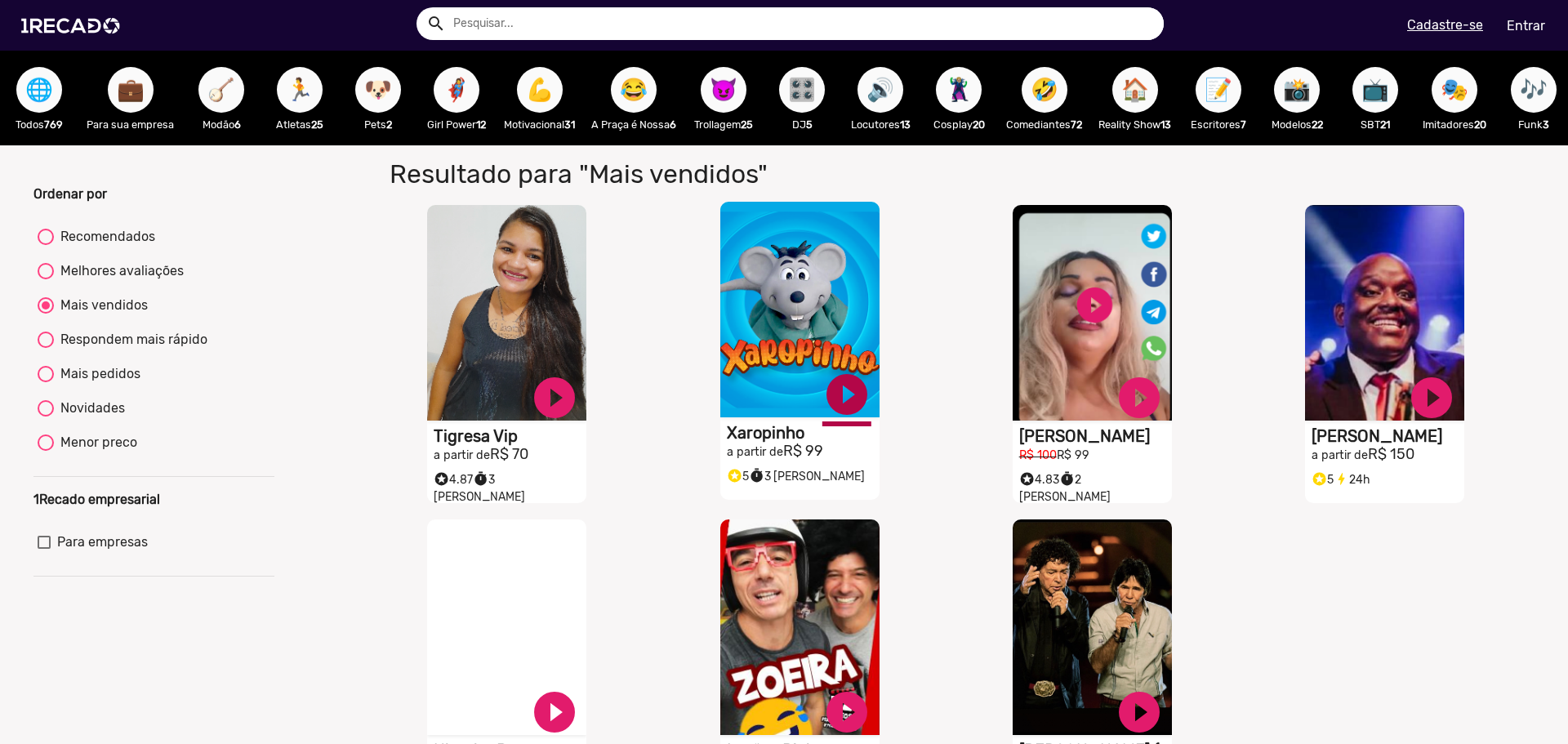
click at [832, 392] on link "play_circle_filled" at bounding box center [847, 394] width 49 height 49
click at [548, 392] on link "play_circle_filled" at bounding box center [554, 394] width 49 height 49
click at [852, 392] on link "pause_circle" at bounding box center [847, 394] width 49 height 49
click at [525, 287] on video "S1RECADO vídeos dedicados para fãs e empresas" at bounding box center [506, 309] width 159 height 216
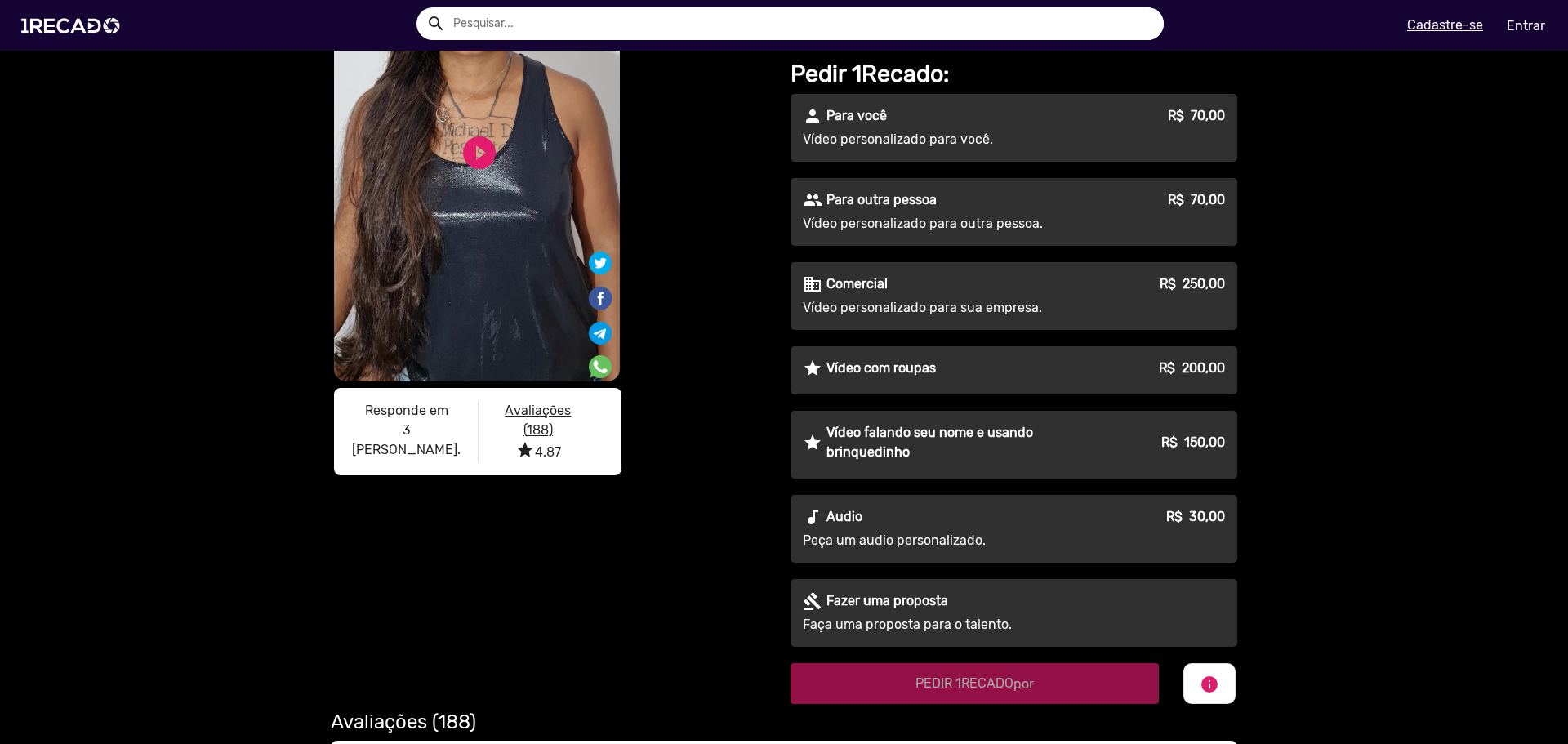
scroll to position [164, 0]
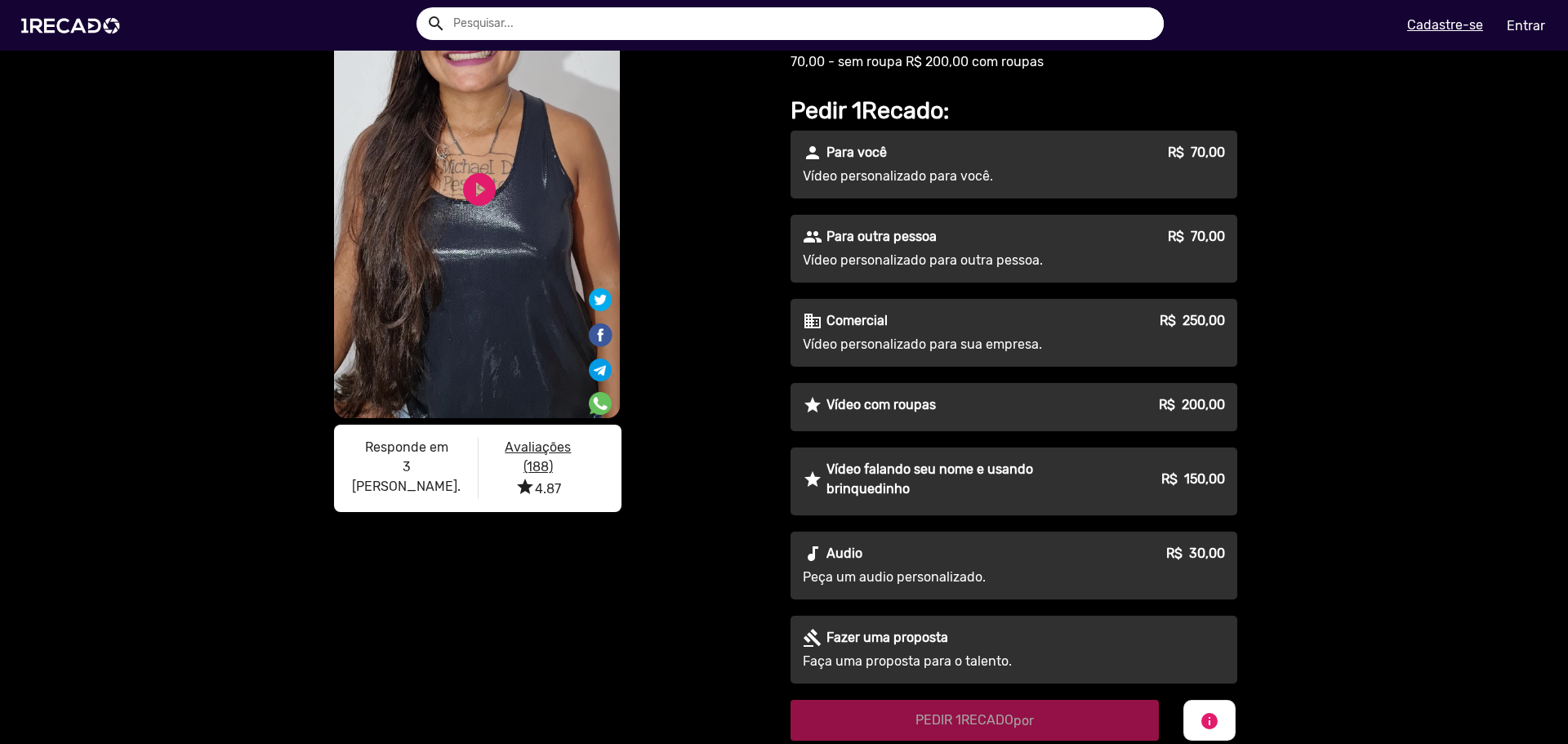
click at [947, 412] on div "star Vídeo com roupas R$ 200,00" at bounding box center [1014, 405] width 422 height 20
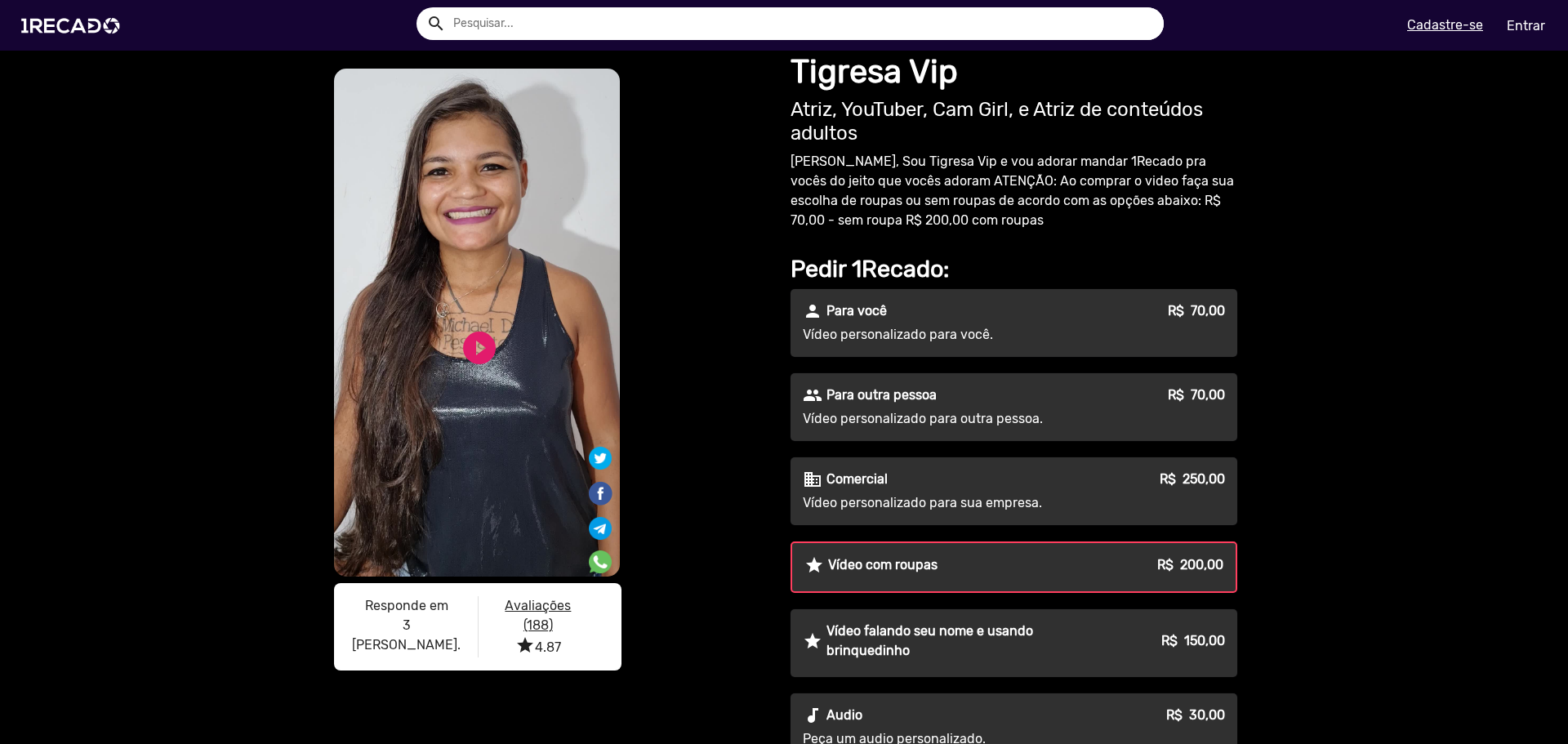
scroll to position [0, 0]
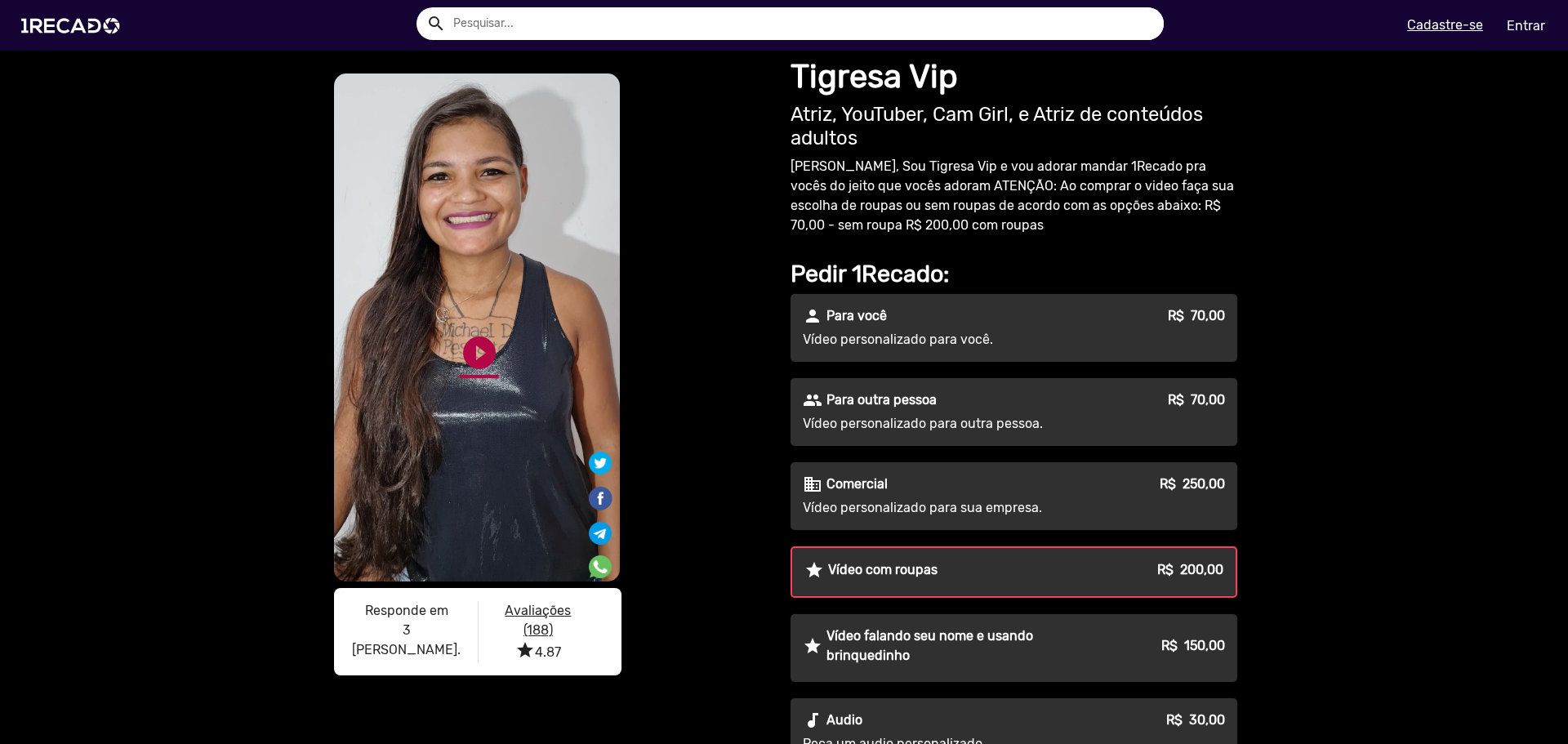
click at [476, 355] on link "play_circle_filled" at bounding box center [479, 352] width 39 height 39
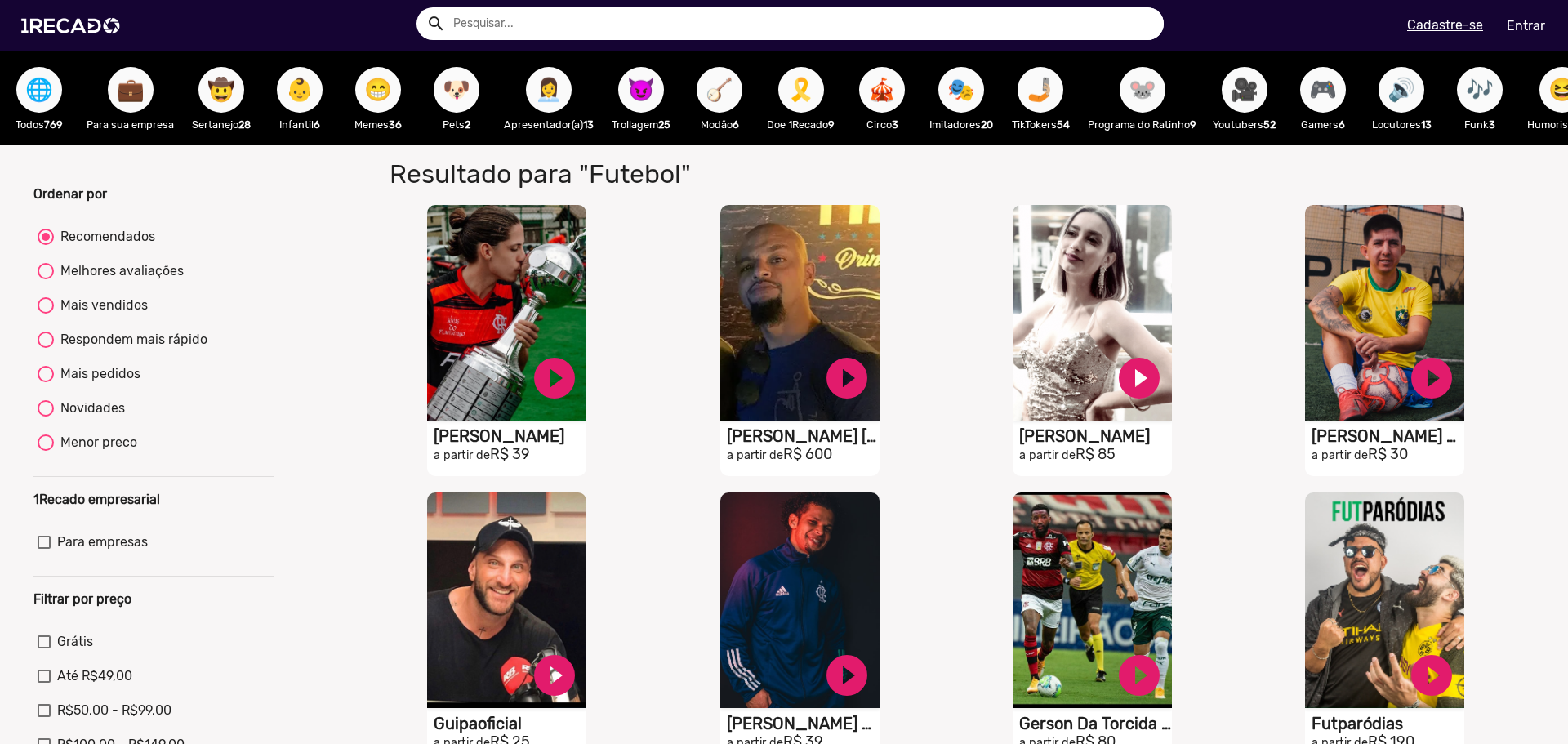
click at [49, 95] on span "🌐" at bounding box center [39, 90] width 28 height 46
